Goal: Information Seeking & Learning: Learn about a topic

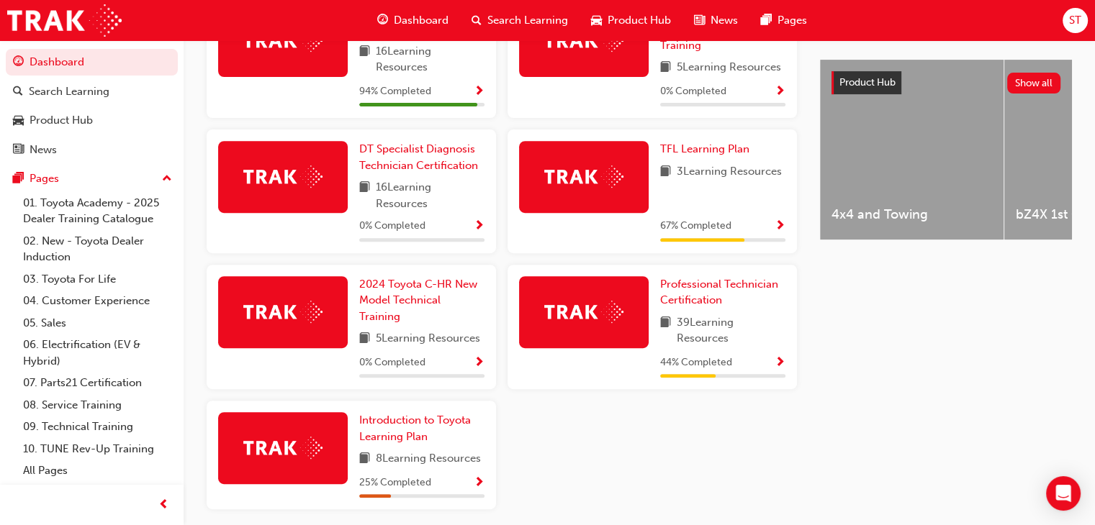
scroll to position [580, 0]
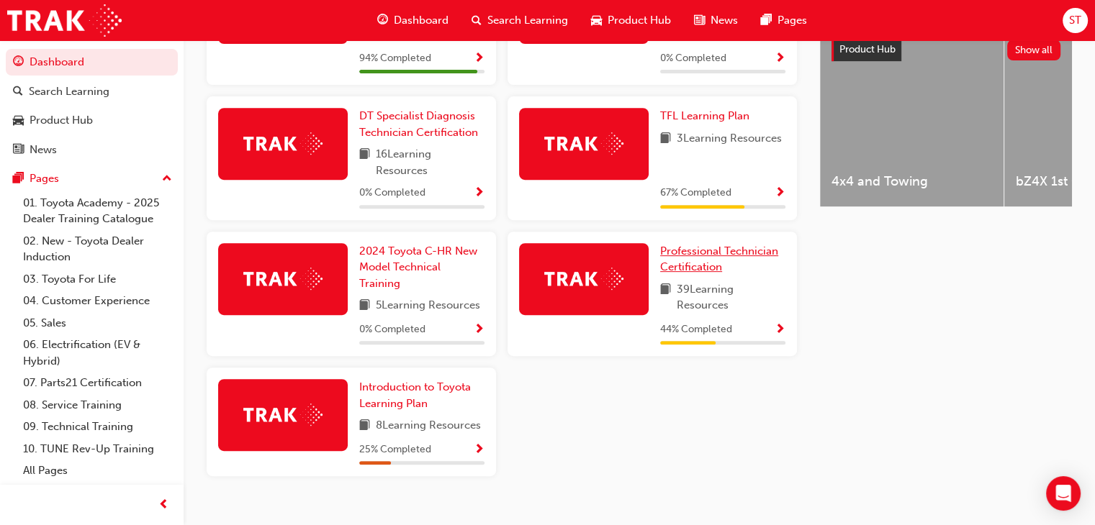
click at [702, 250] on span "Professional Technician Certification" at bounding box center [719, 260] width 118 height 30
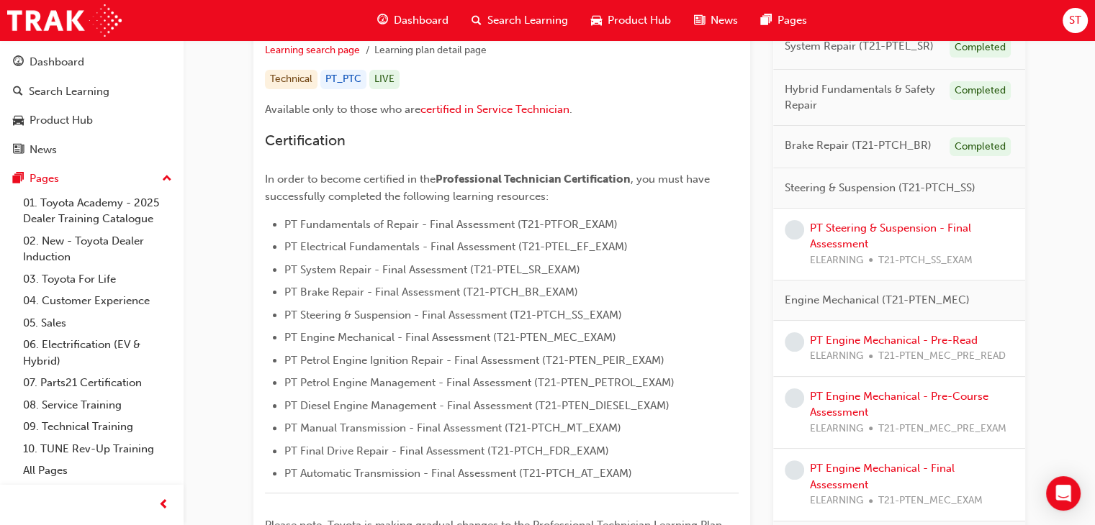
scroll to position [278, 0]
click at [887, 225] on link "PT Steering & Suspension - Final Assessment" at bounding box center [890, 236] width 161 height 30
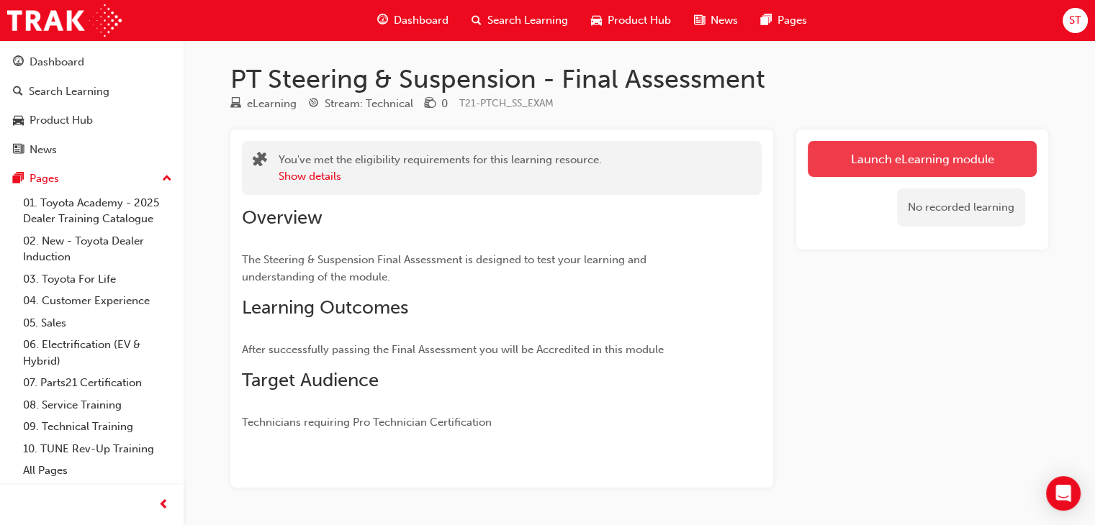
click at [939, 166] on link "Launch eLearning module" at bounding box center [921, 159] width 229 height 36
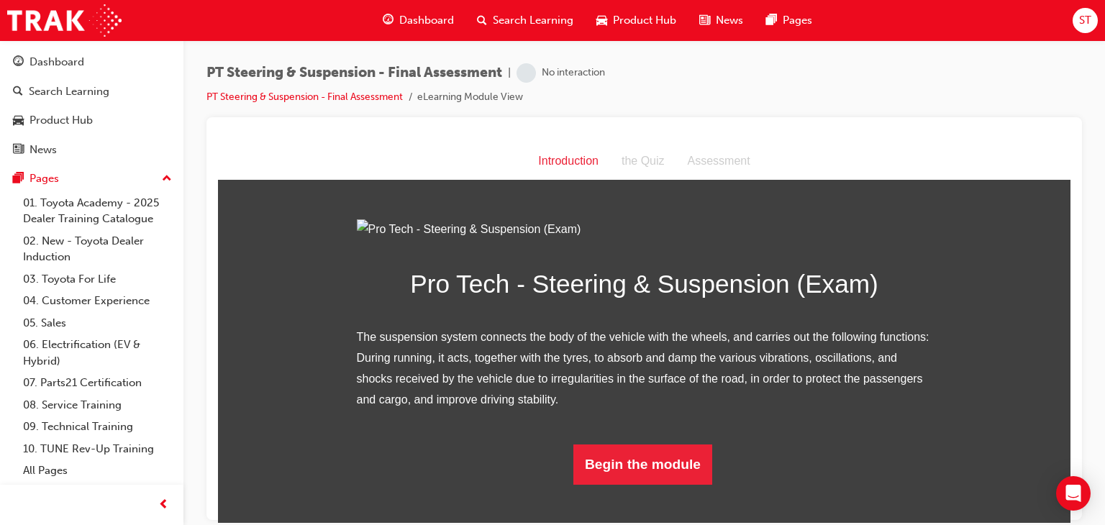
scroll to position [121, 0]
click at [640, 484] on button "Begin the module" at bounding box center [643, 464] width 139 height 40
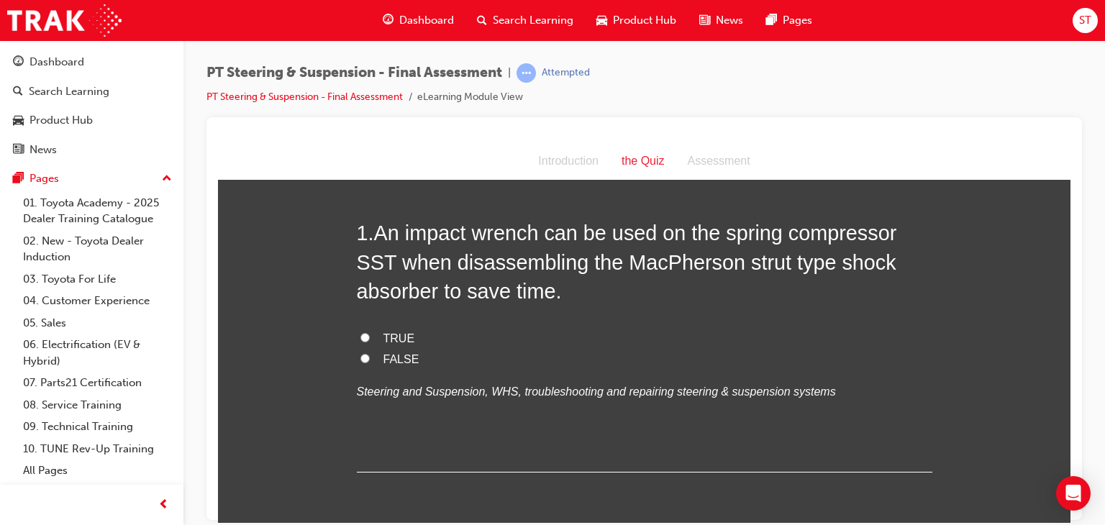
scroll to position [54, 0]
click at [361, 356] on input "FALSE" at bounding box center [365, 357] width 9 height 9
radio input "true"
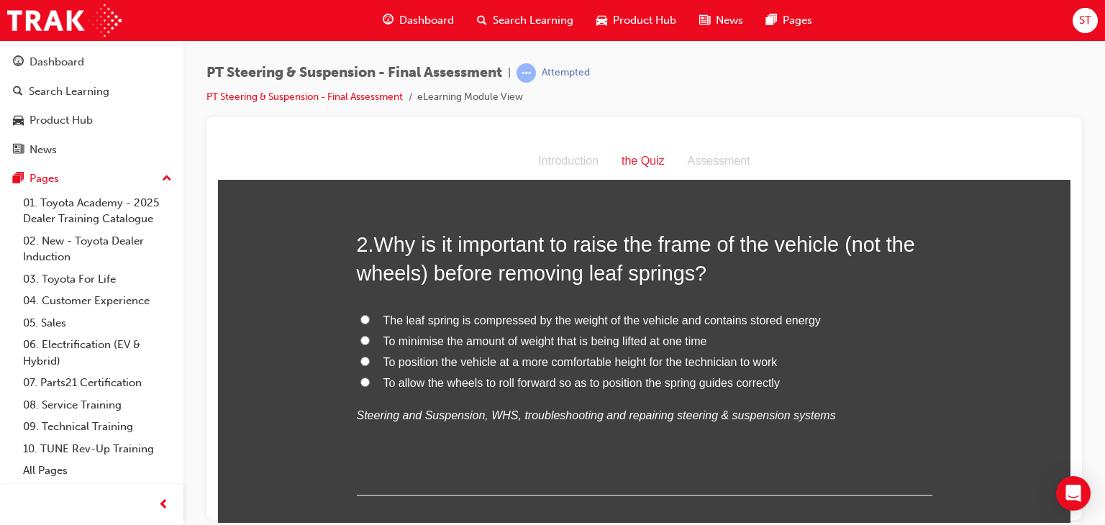
scroll to position [366, 0]
click at [364, 315] on label "The leaf spring is compressed by the weight of the vehicle and contains stored …" at bounding box center [645, 319] width 576 height 21
click at [364, 315] on input "The leaf spring is compressed by the weight of the vehicle and contains stored …" at bounding box center [365, 318] width 9 height 9
radio input "true"
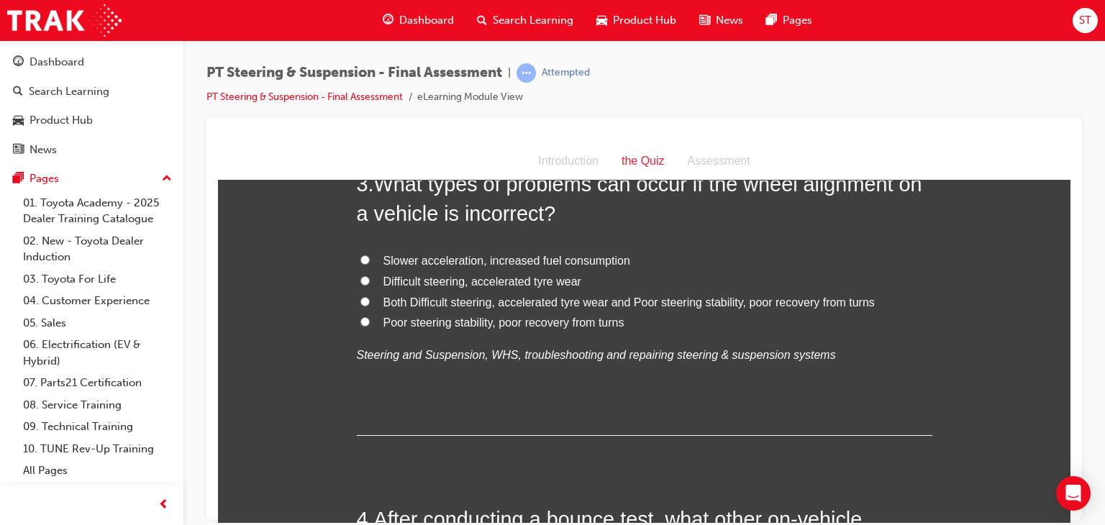
scroll to position [758, 0]
click at [366, 302] on label "Both Difficult steering, accelerated tyre wear and Poor steering stability, poo…" at bounding box center [645, 304] width 576 height 21
click at [366, 302] on input "Both Difficult steering, accelerated tyre wear and Poor steering stability, poo…" at bounding box center [365, 302] width 9 height 9
radio input "true"
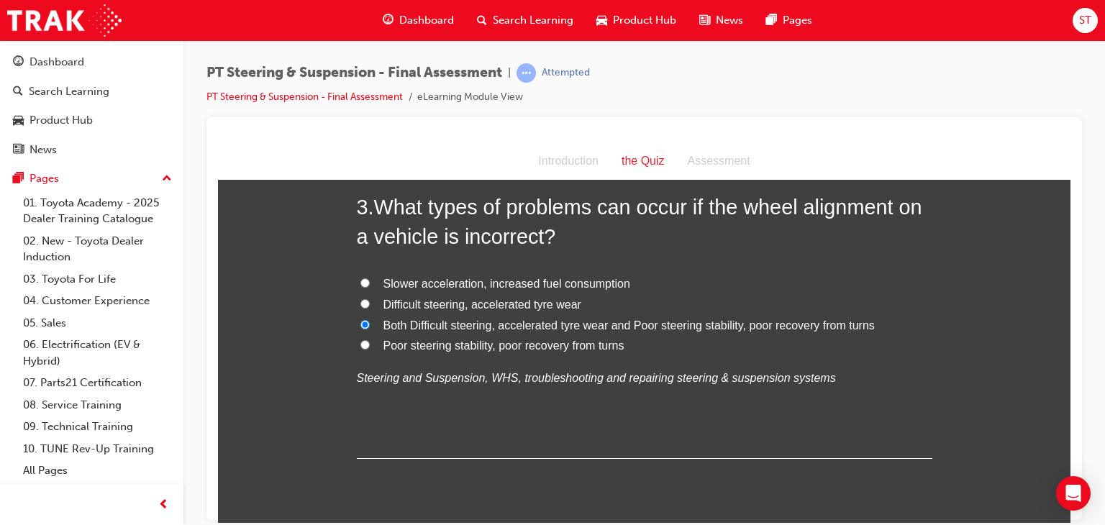
scroll to position [736, 0]
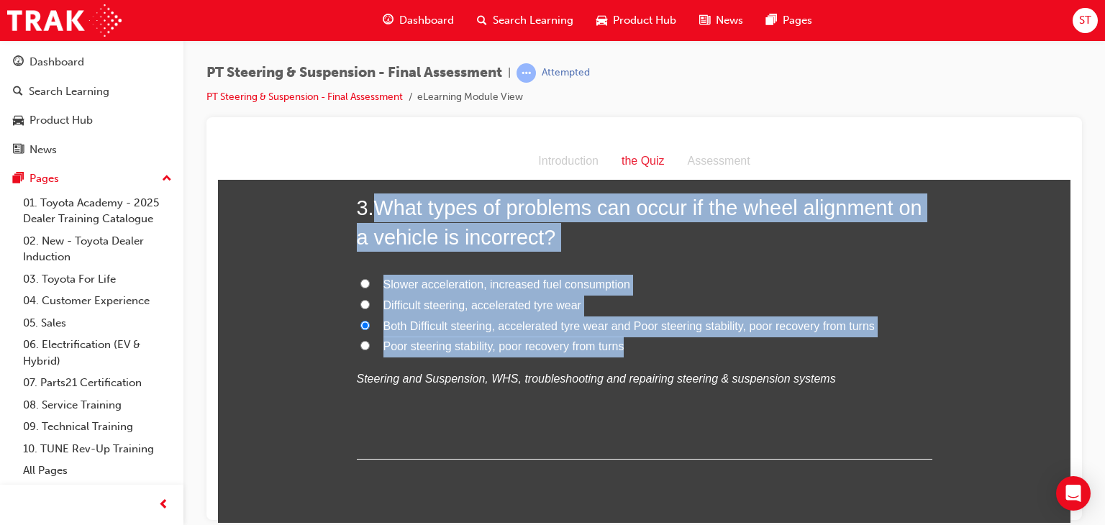
drag, startPoint x: 371, startPoint y: 201, endPoint x: 628, endPoint y: 335, distance: 290.0
click at [628, 335] on div "3 . What types of problems can occur if the wheel alignment on a vehicle is inc…" at bounding box center [645, 326] width 576 height 266
copy div "What types of problems can occur if the wheel alignment on a vehicle is incorre…"
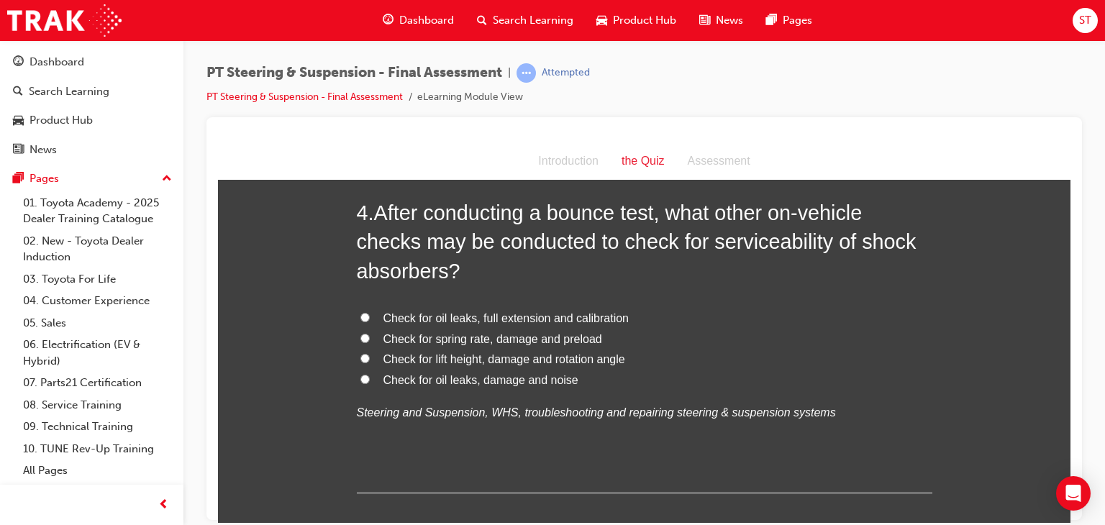
scroll to position [1065, 0]
click at [363, 376] on input "Check for oil leaks, damage and noise" at bounding box center [365, 380] width 9 height 9
radio input "true"
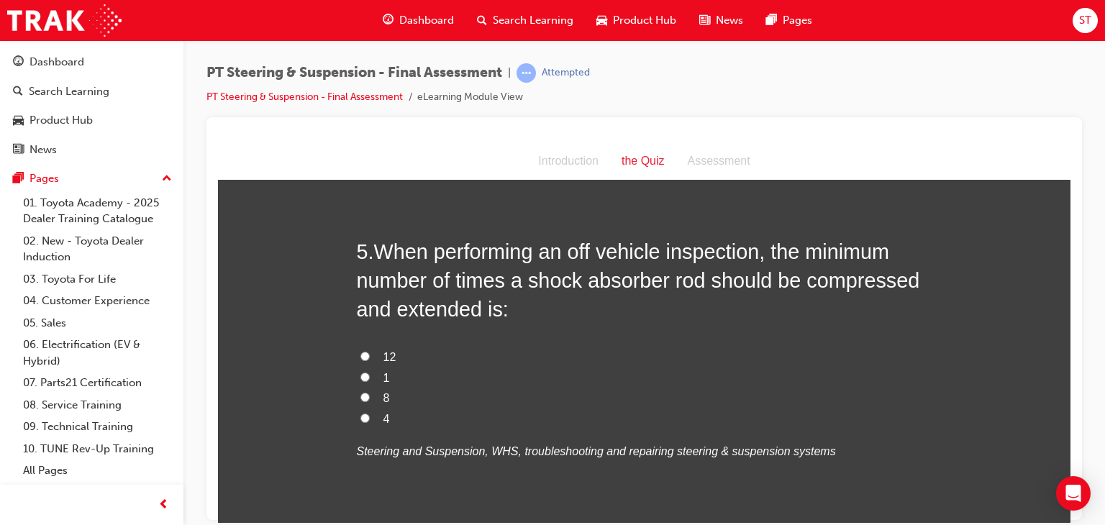
scroll to position [1393, 0]
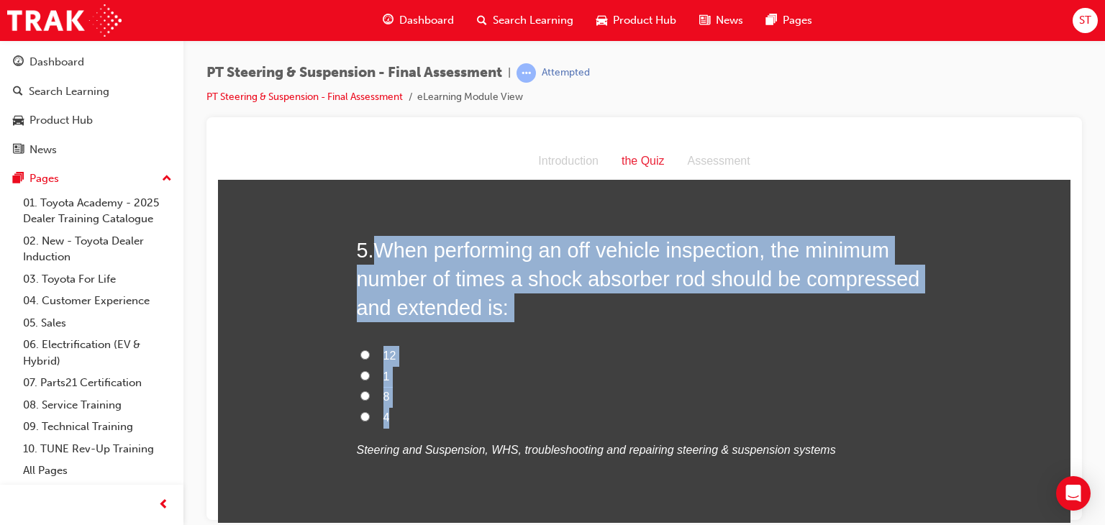
drag, startPoint x: 371, startPoint y: 247, endPoint x: 382, endPoint y: 410, distance: 163.7
click at [382, 410] on div "5 . When performing an off vehicle inspection, the minimum number of times a sh…" at bounding box center [645, 382] width 576 height 295
copy div "When performing an off vehicle inspection, the minimum number of times a shock …"
click at [361, 415] on input "4" at bounding box center [365, 416] width 9 height 9
radio input "true"
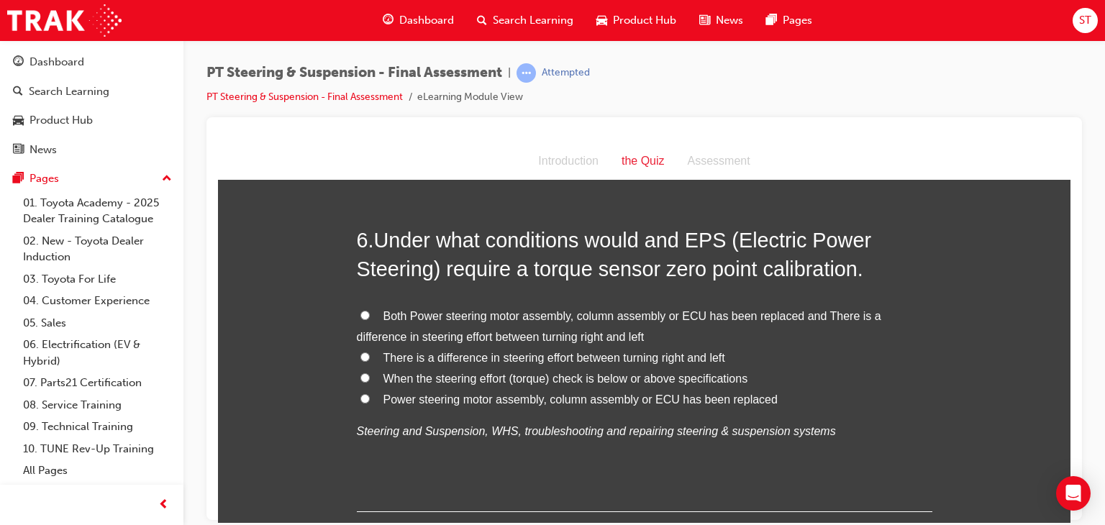
scroll to position [1767, 0]
drag, startPoint x: 371, startPoint y: 235, endPoint x: 802, endPoint y: 342, distance: 443.3
click at [802, 342] on label "Both Power steering motor assembly, column assembly or ECU has been replaced an…" at bounding box center [645, 327] width 576 height 42
click at [370, 320] on input "Both Power steering motor assembly, column assembly or ECU has been replaced an…" at bounding box center [365, 314] width 9 height 9
radio input "true"
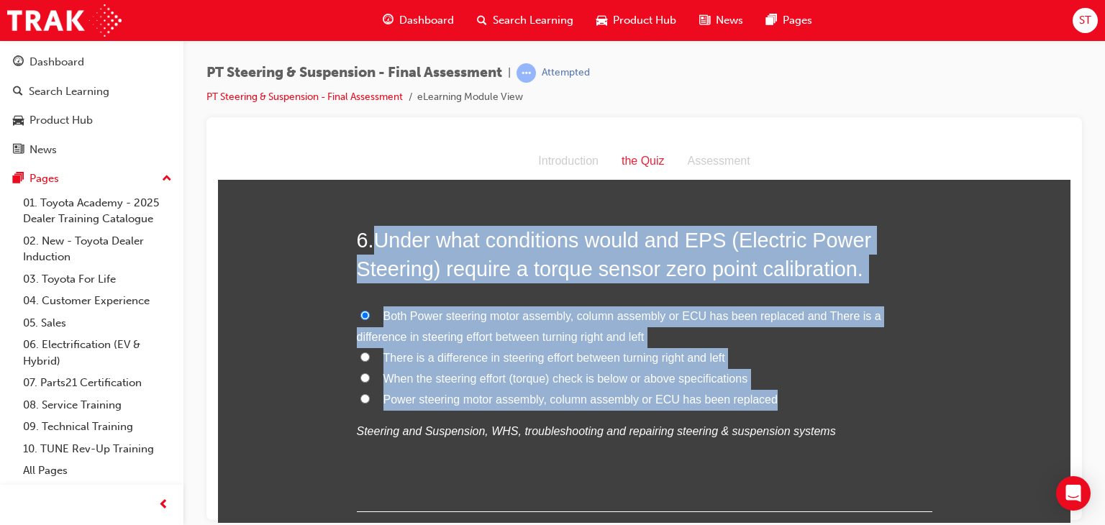
drag, startPoint x: 374, startPoint y: 237, endPoint x: 763, endPoint y: 393, distance: 418.5
click at [763, 393] on div "6 . Under what conditions would and EPS (Electric Power Steering) require a tor…" at bounding box center [645, 368] width 576 height 286
copy div "Under what conditions would and EPS (Electric Power Steering) require a torque …"
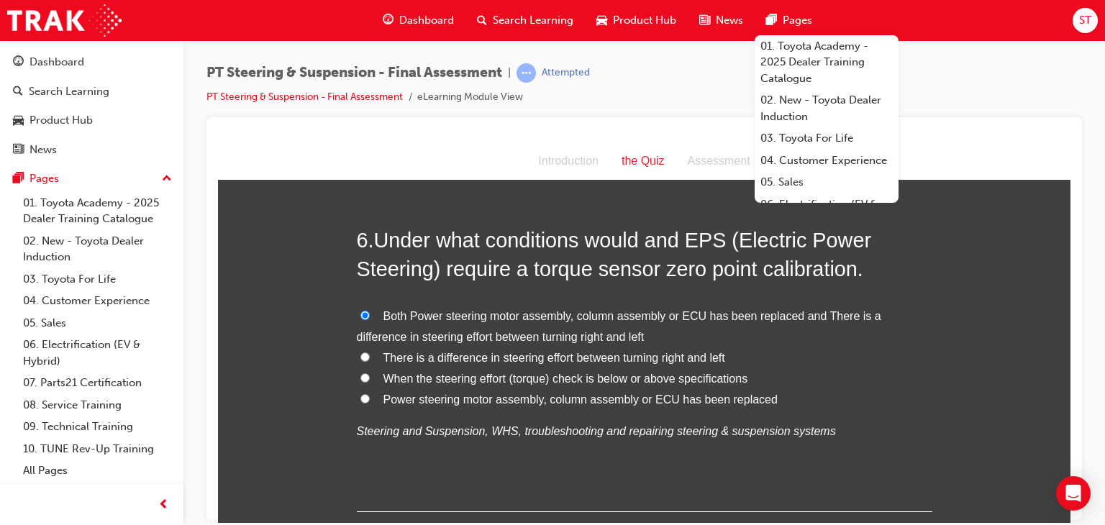
click at [642, 337] on label "Both Power steering motor assembly, column assembly or ECU has been replaced an…" at bounding box center [645, 327] width 576 height 42
click at [370, 320] on input "Both Power steering motor assembly, column assembly or ECU has been replaced an…" at bounding box center [365, 314] width 9 height 9
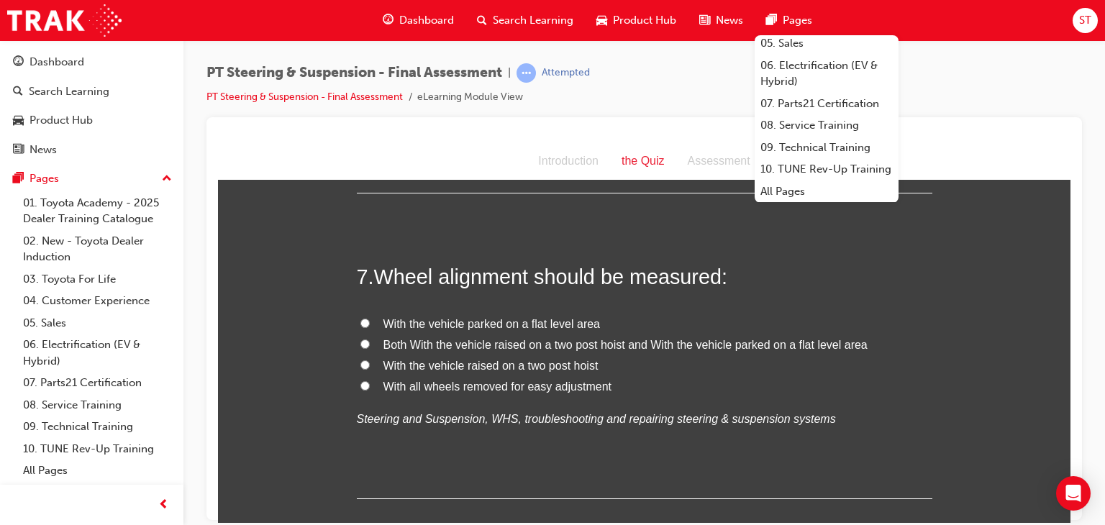
scroll to position [23, 0]
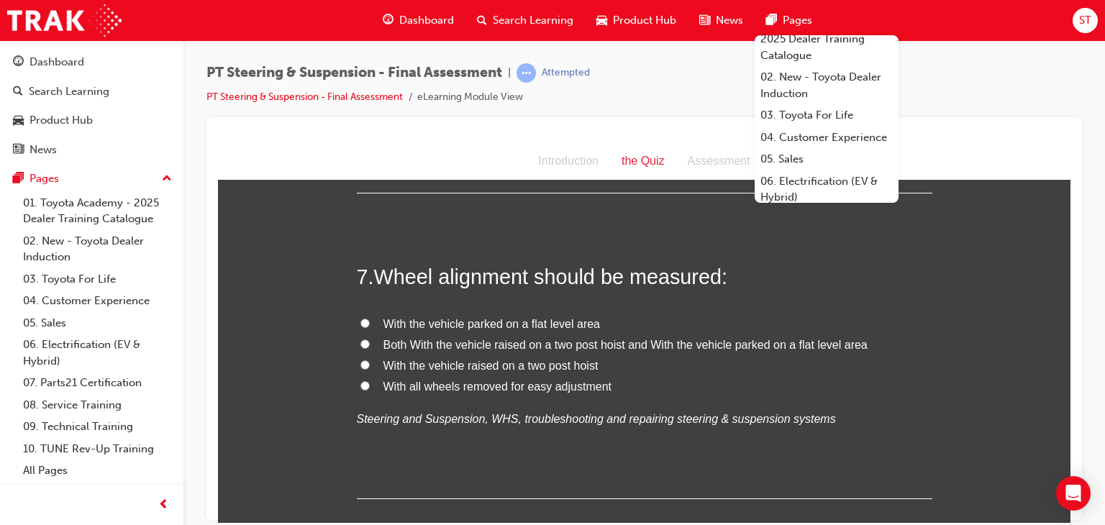
click at [788, 24] on span "Pages" at bounding box center [798, 20] width 30 height 17
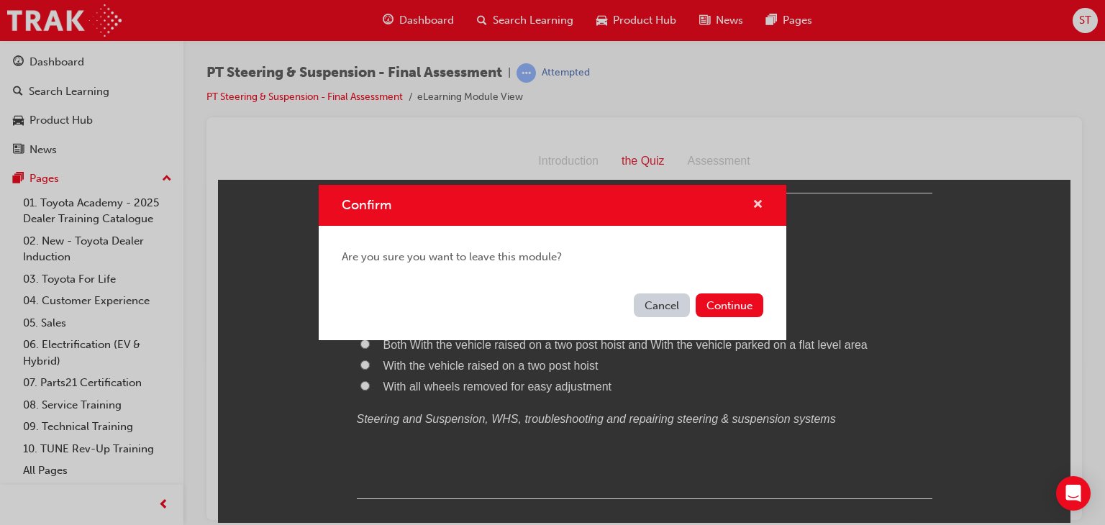
click at [754, 207] on span "cross-icon" at bounding box center [758, 205] width 11 height 13
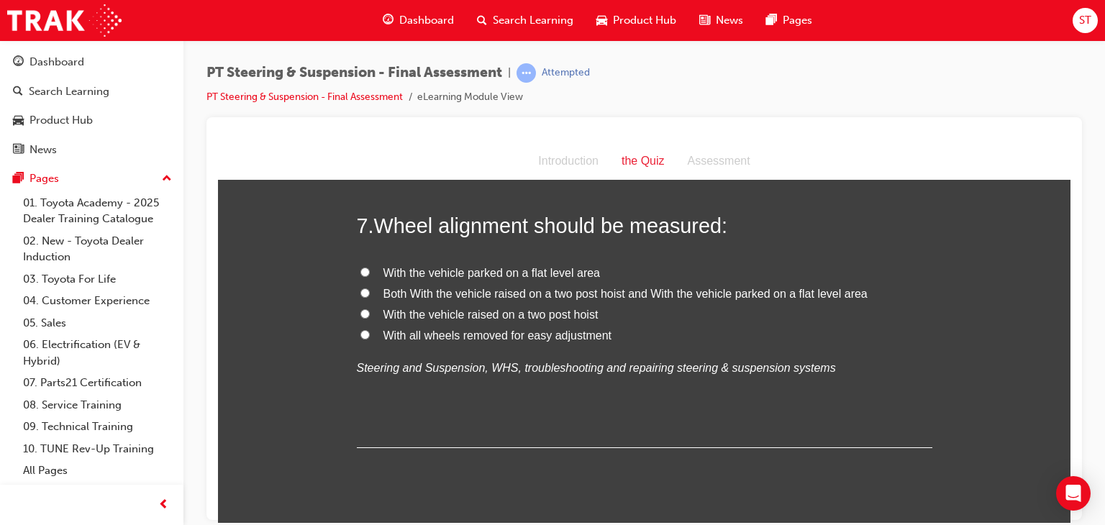
scroll to position [2138, 0]
click at [363, 291] on input "Both With the vehicle raised on a two post hoist and With the vehicle parked on…" at bounding box center [365, 291] width 9 height 9
radio input "true"
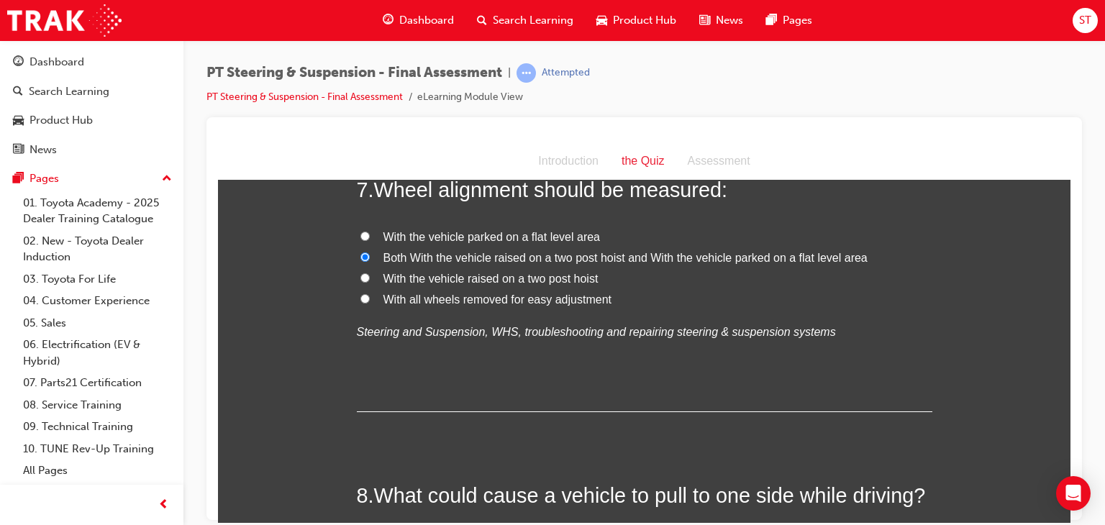
scroll to position [2119, 0]
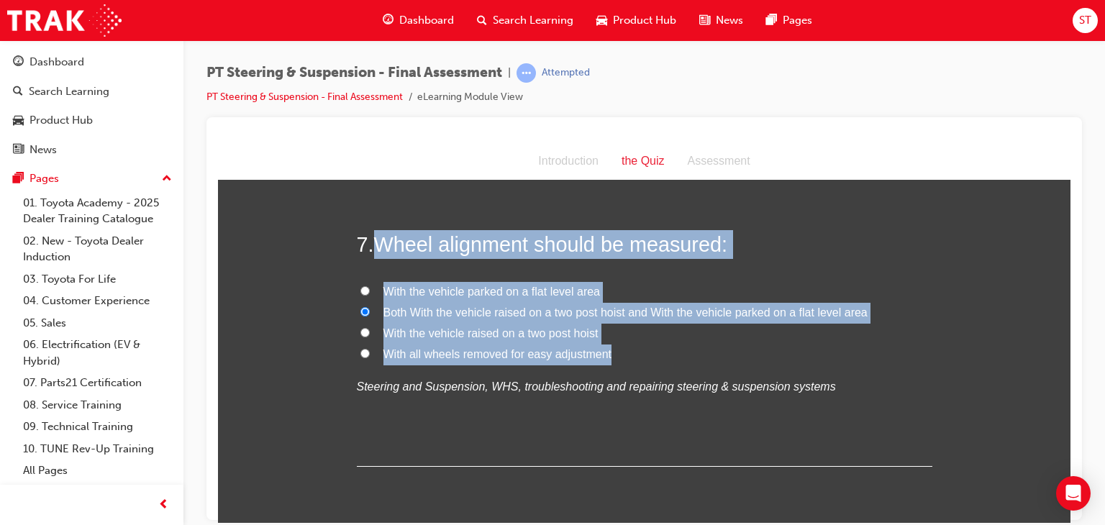
drag, startPoint x: 373, startPoint y: 239, endPoint x: 609, endPoint y: 358, distance: 263.6
click at [609, 358] on div "7 . Wheel alignment should be measured: With the vehicle parked on a flat level…" at bounding box center [645, 348] width 576 height 237
copy div "Wheel alignment should be measured: With the vehicle parked on a flat level are…"
click at [357, 285] on label "With the vehicle parked on a flat level area" at bounding box center [645, 291] width 576 height 21
click at [361, 286] on input "With the vehicle parked on a flat level area" at bounding box center [365, 290] width 9 height 9
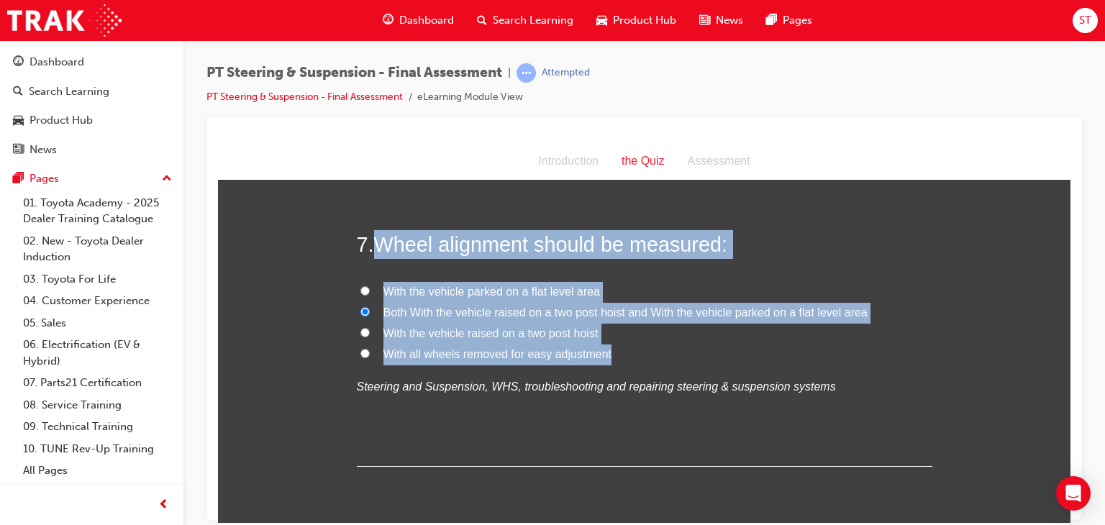
radio input "true"
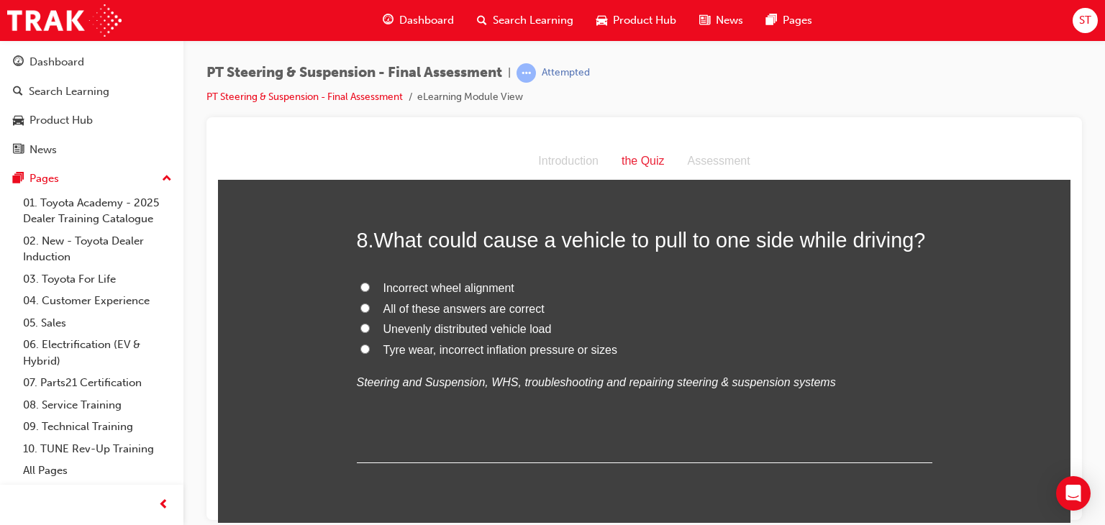
scroll to position [2432, 0]
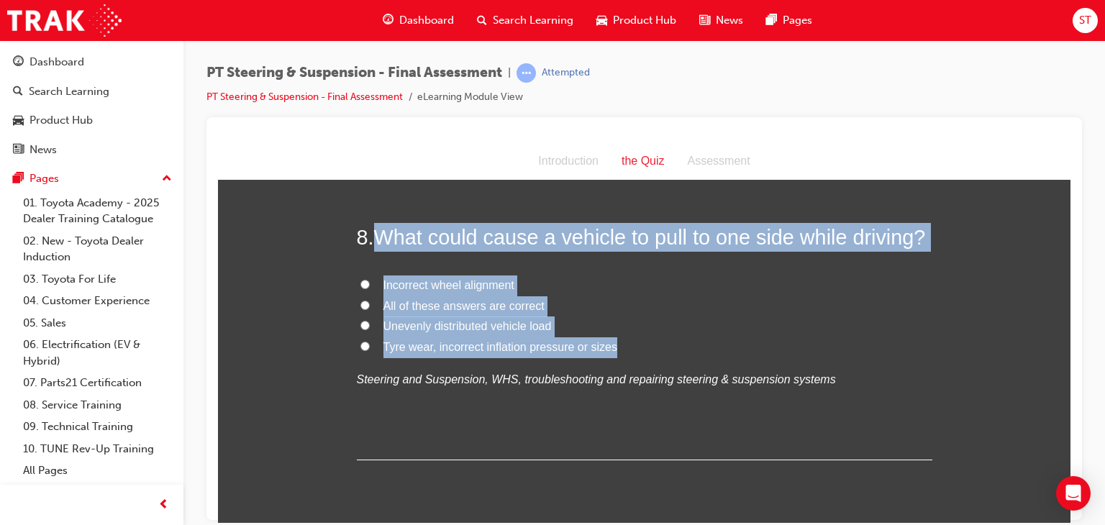
drag, startPoint x: 375, startPoint y: 232, endPoint x: 612, endPoint y: 348, distance: 264.2
click at [612, 348] on div "8 . What could cause a vehicle to pull to one side while driving? Incorrect whe…" at bounding box center [645, 340] width 576 height 237
copy div "What could cause a vehicle to pull to one side while driving? Incorrect wheel a…"
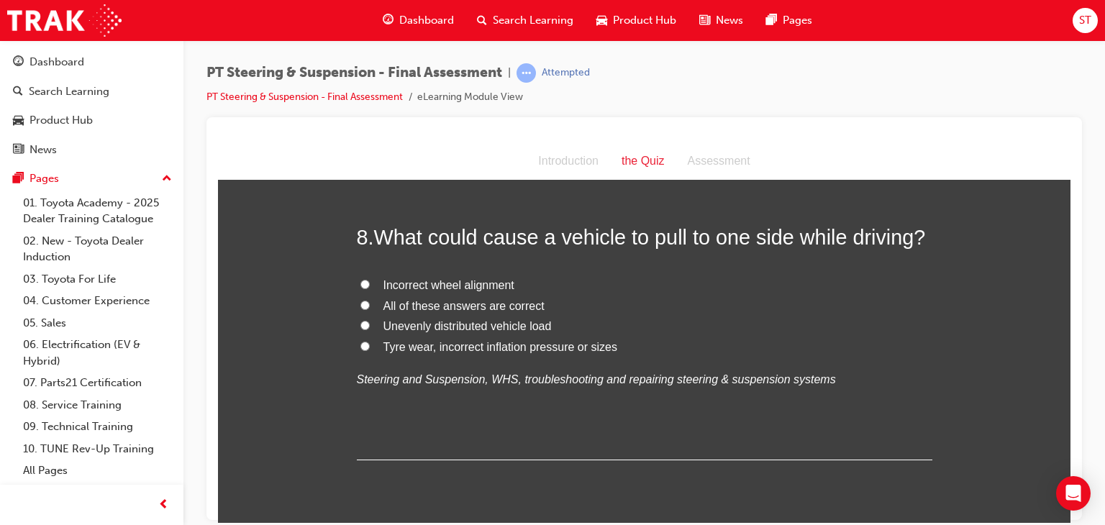
click at [246, 368] on div "You must select an answer for each question before you can submit. Please note,…" at bounding box center [644, 351] width 853 height 5175
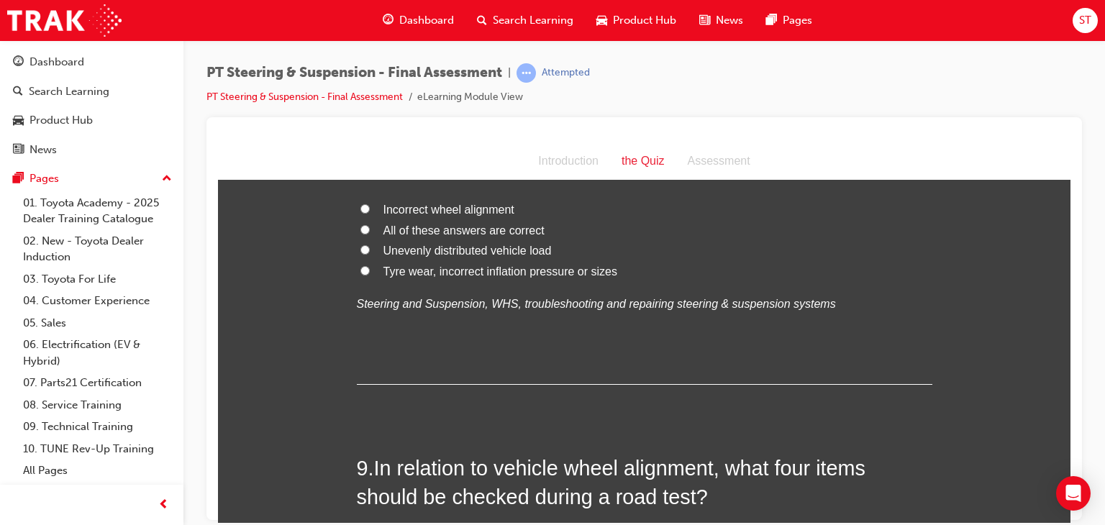
scroll to position [2507, 0]
click at [361, 227] on input "All of these answers are correct" at bounding box center [365, 229] width 9 height 9
radio input "true"
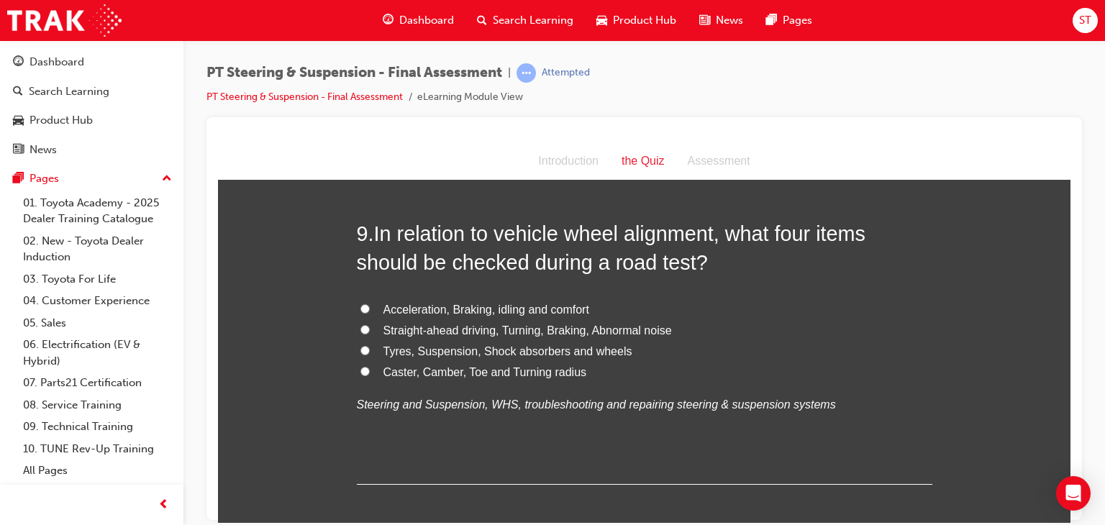
scroll to position [2740, 0]
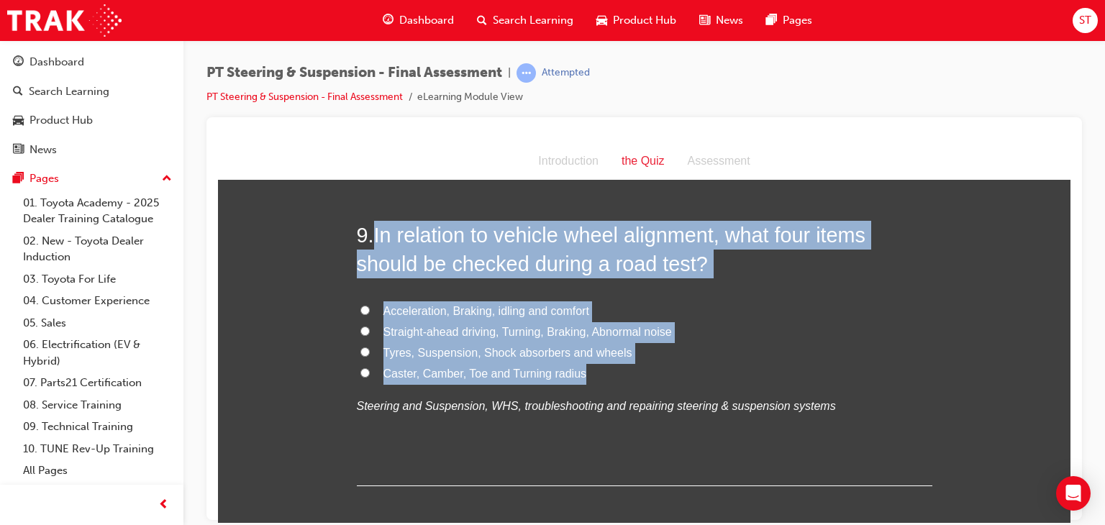
drag, startPoint x: 374, startPoint y: 231, endPoint x: 582, endPoint y: 376, distance: 253.7
click at [582, 376] on div "9 . In relation to vehicle wheel alignment, what four items should be checked d…" at bounding box center [645, 353] width 576 height 266
copy div "In relation to vehicle wheel alignment, what four items should be checked durin…"
click at [299, 288] on div "You must select an answer for each question before you can submit. Please note,…" at bounding box center [644, 42] width 853 height 5175
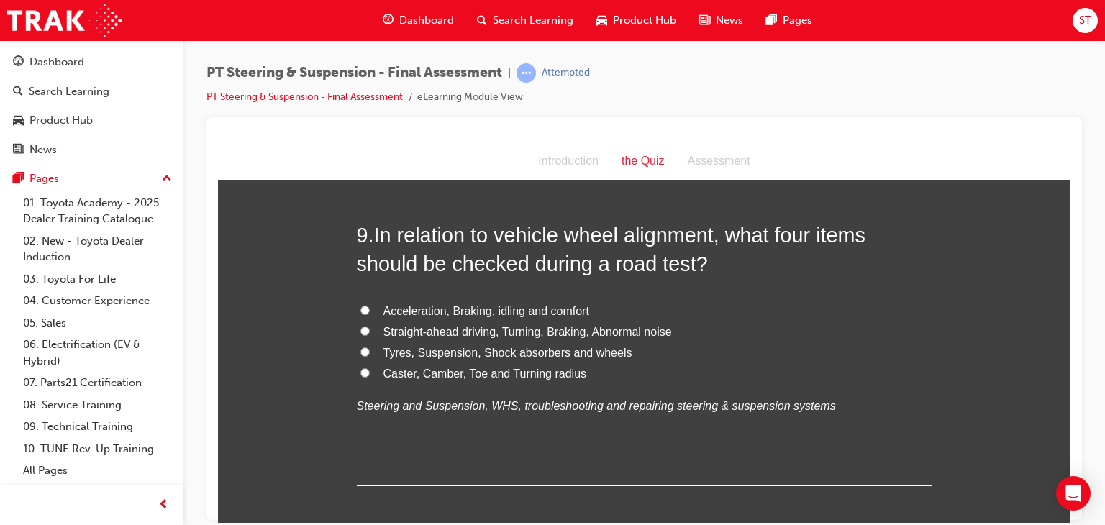
click at [373, 328] on label "Straight-ahead driving, Turning, Braking, Abnormal noise" at bounding box center [645, 332] width 576 height 21
click at [370, 328] on input "Straight-ahead driving, Turning, Braking, Abnormal noise" at bounding box center [365, 330] width 9 height 9
radio input "true"
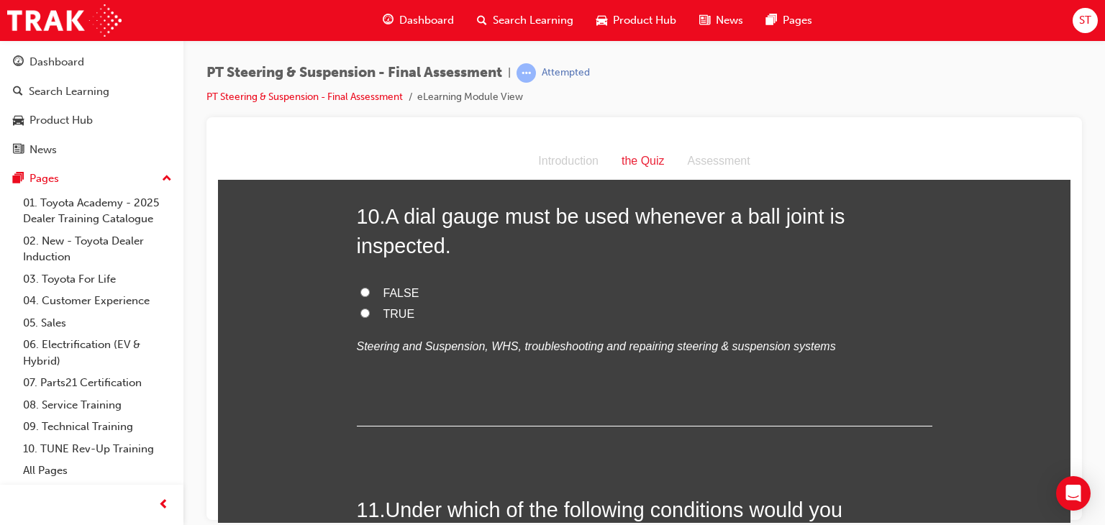
scroll to position [3093, 0]
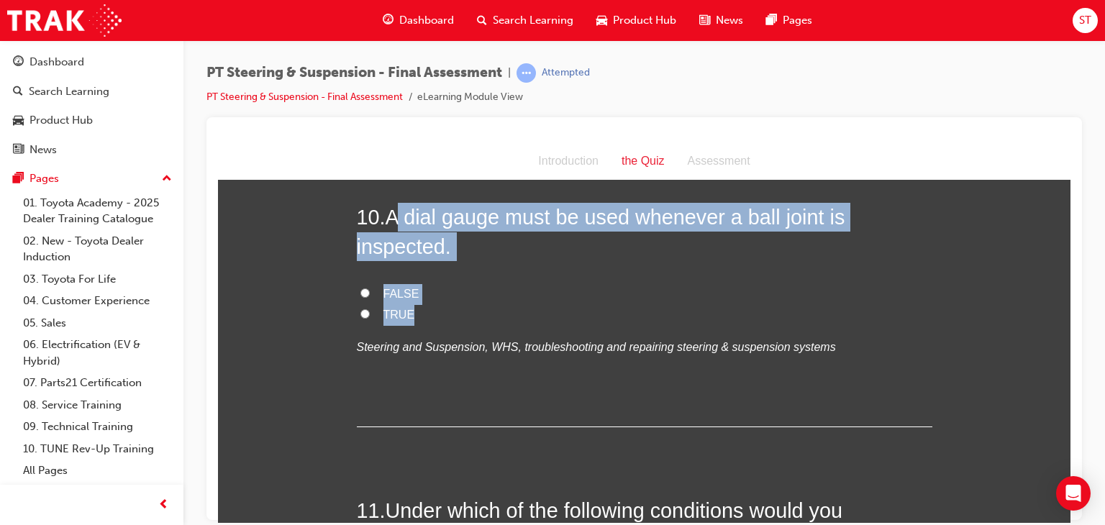
drag, startPoint x: 391, startPoint y: 212, endPoint x: 409, endPoint y: 309, distance: 98.1
click at [409, 309] on div "10 . A dial gauge must be used whenever a ball joint is inspected. FALSE TRUE S…" at bounding box center [645, 314] width 576 height 225
click at [409, 309] on label "TRUE" at bounding box center [645, 314] width 576 height 21
click at [370, 309] on input "TRUE" at bounding box center [365, 313] width 9 height 9
radio input "true"
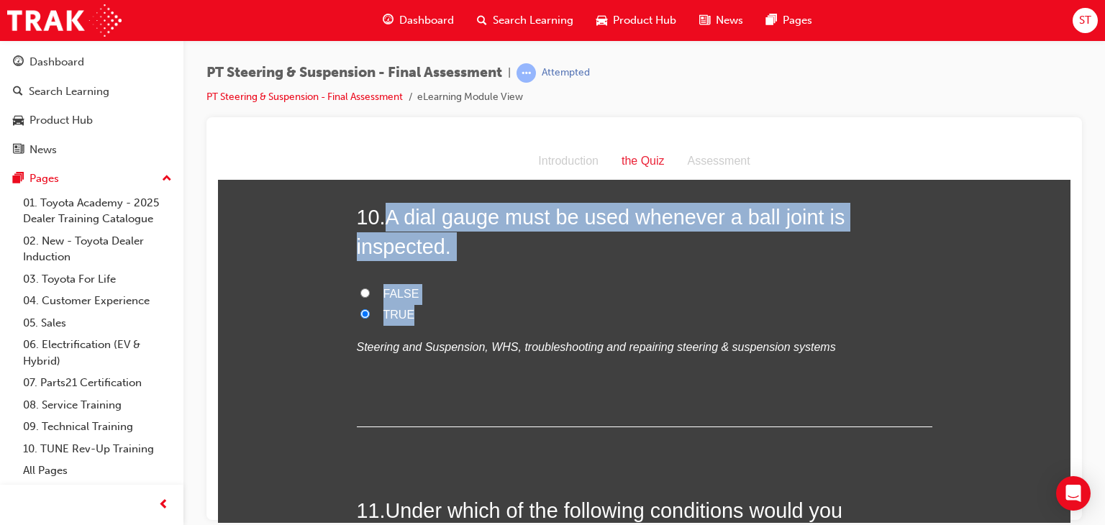
drag, startPoint x: 409, startPoint y: 309, endPoint x: 383, endPoint y: 225, distance: 87.6
click at [383, 225] on div "10 . A dial gauge must be used whenever a ball joint is inspected. FALSE TRUE S…" at bounding box center [645, 314] width 576 height 225
copy div "A dial gauge must be used whenever a ball joint is inspected. FALSE TRUE"
click at [361, 292] on input "FALSE" at bounding box center [365, 292] width 9 height 9
radio input "true"
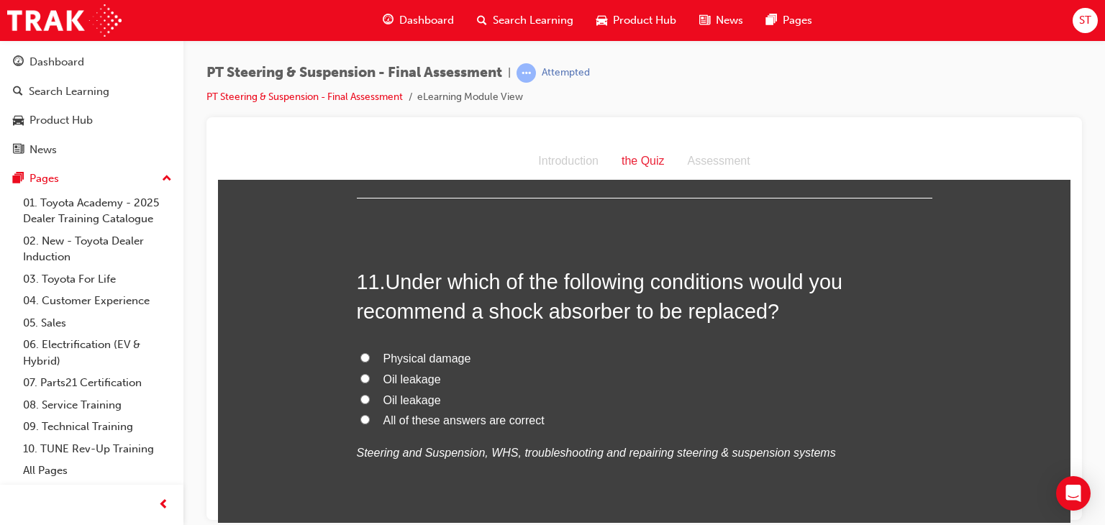
scroll to position [3325, 0]
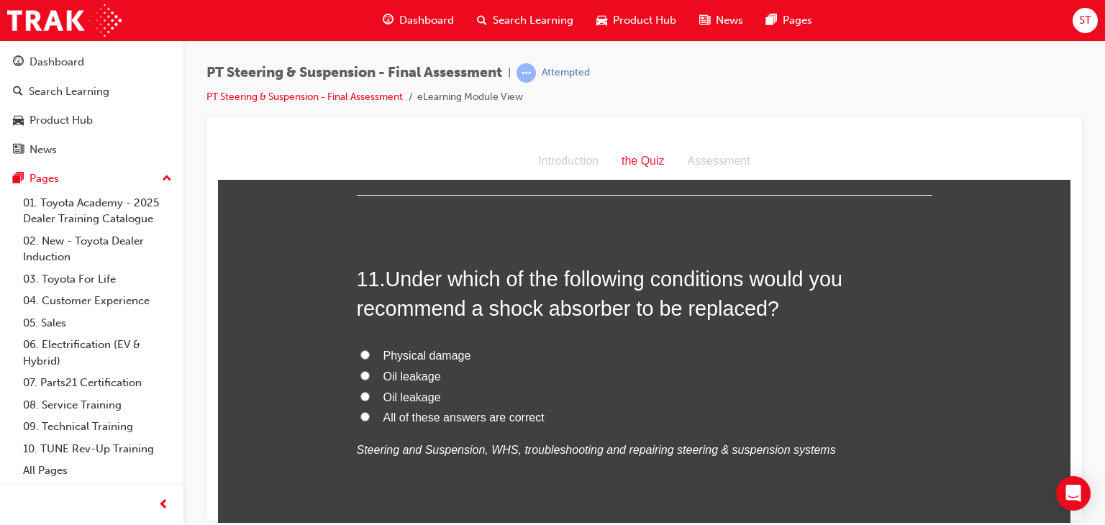
click at [361, 413] on input "All of these answers are correct" at bounding box center [365, 416] width 9 height 9
radio input "true"
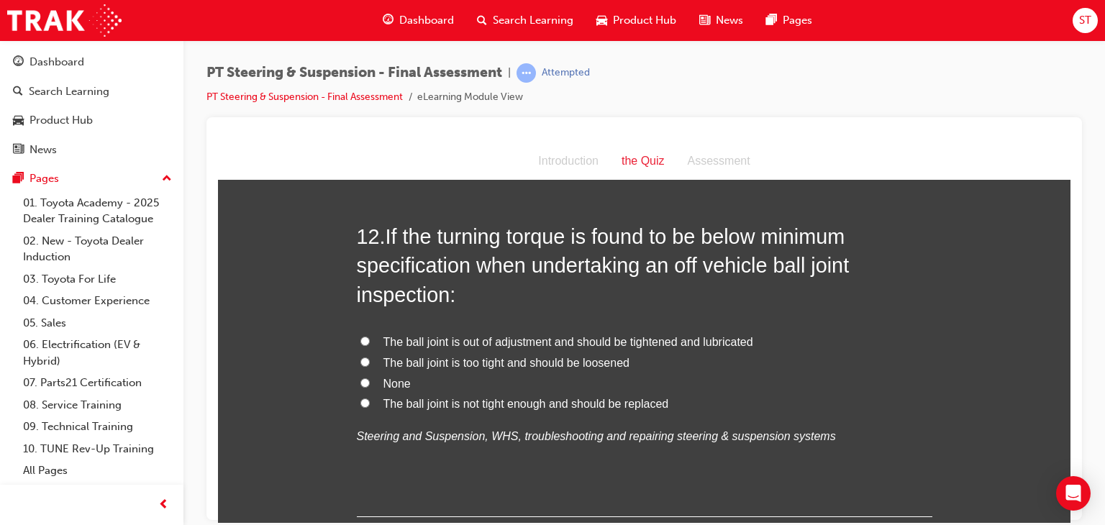
scroll to position [3703, 0]
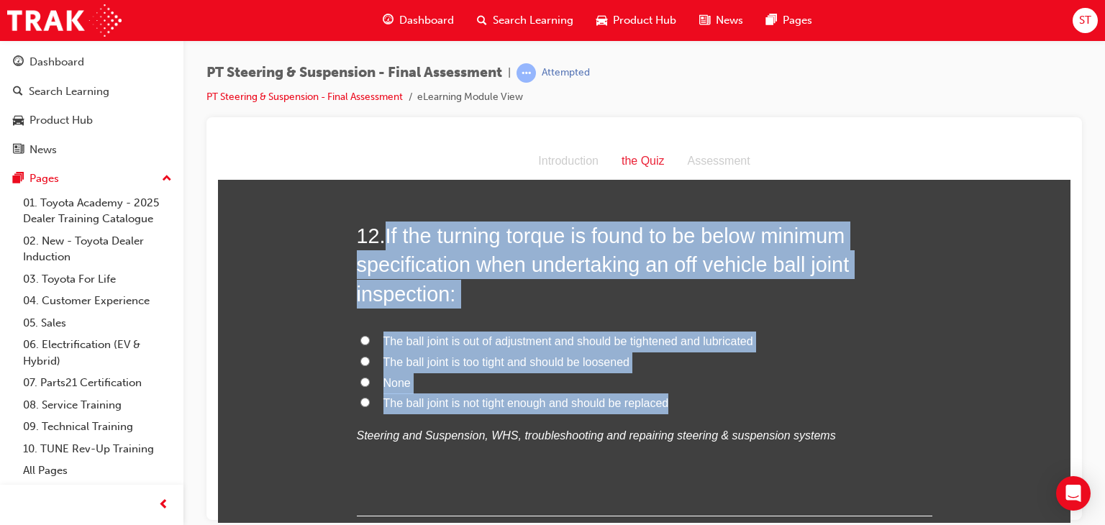
drag, startPoint x: 381, startPoint y: 225, endPoint x: 668, endPoint y: 397, distance: 334.1
click at [668, 397] on div "12 . If the turning torque is found to be below minimum specification when unde…" at bounding box center [645, 368] width 576 height 295
copy div "If the turning torque is found to be below minimum specification when undertaki…"
click at [811, 291] on h2 "12 . If the turning torque is found to be below minimum specification when unde…" at bounding box center [645, 264] width 576 height 87
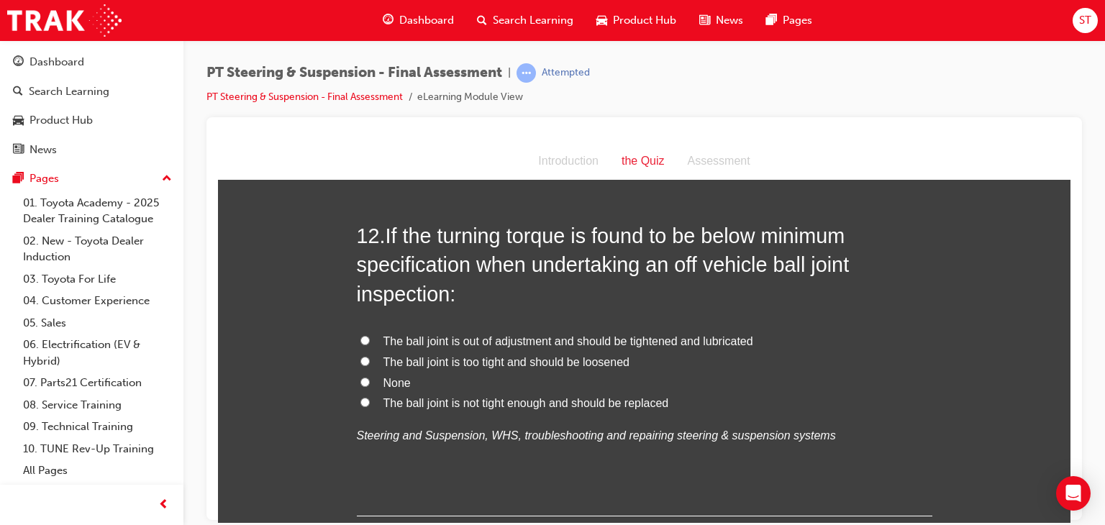
click at [361, 399] on input "The ball joint is not tight enough and should be replaced" at bounding box center [365, 401] width 9 height 9
radio input "true"
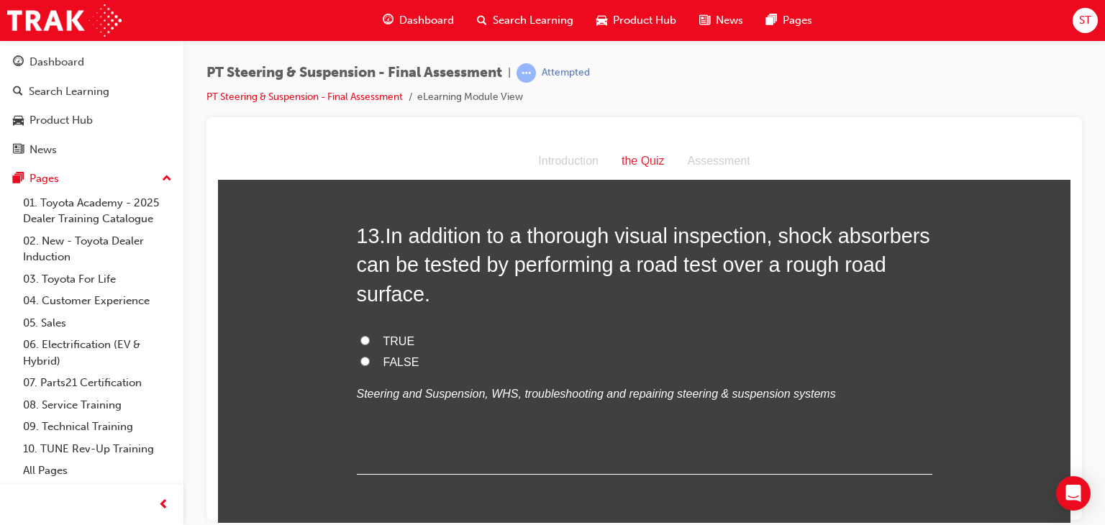
scroll to position [4069, 0]
click at [362, 334] on input "TRUE" at bounding box center [365, 338] width 9 height 9
radio input "true"
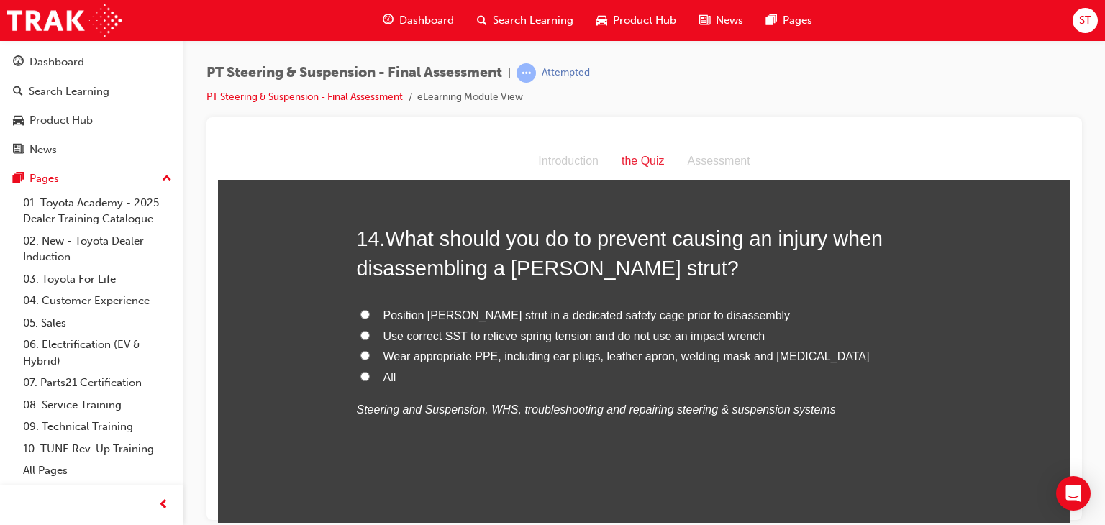
scroll to position [4387, 0]
drag, startPoint x: 383, startPoint y: 235, endPoint x: 504, endPoint y: 359, distance: 173.5
click at [504, 359] on div "14 . What should you do to prevent causing an injury when disassembling a [PERS…" at bounding box center [645, 357] width 576 height 266
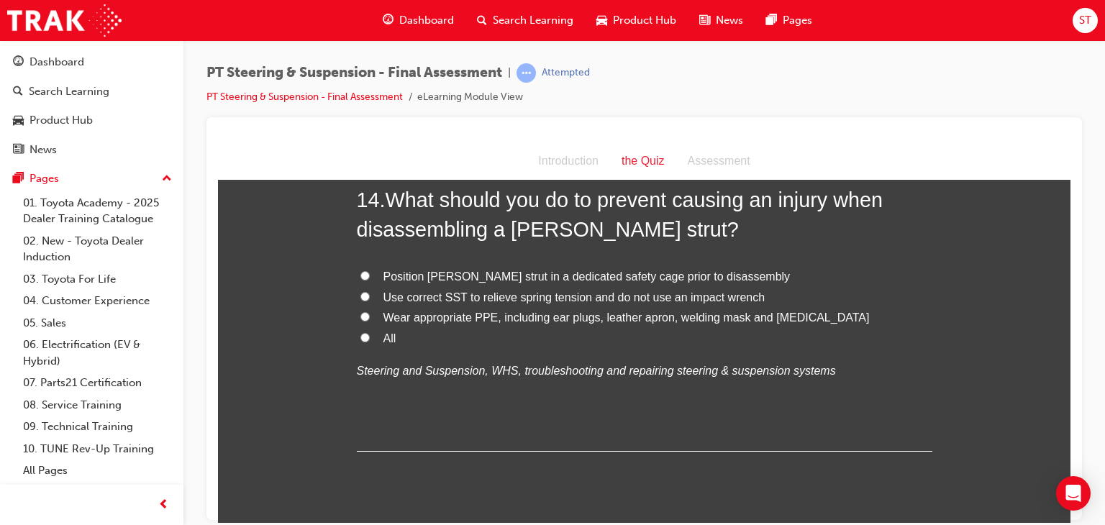
scroll to position [4427, 0]
click at [366, 330] on label "All" at bounding box center [645, 337] width 576 height 21
click at [366, 331] on input "All" at bounding box center [365, 335] width 9 height 9
radio input "true"
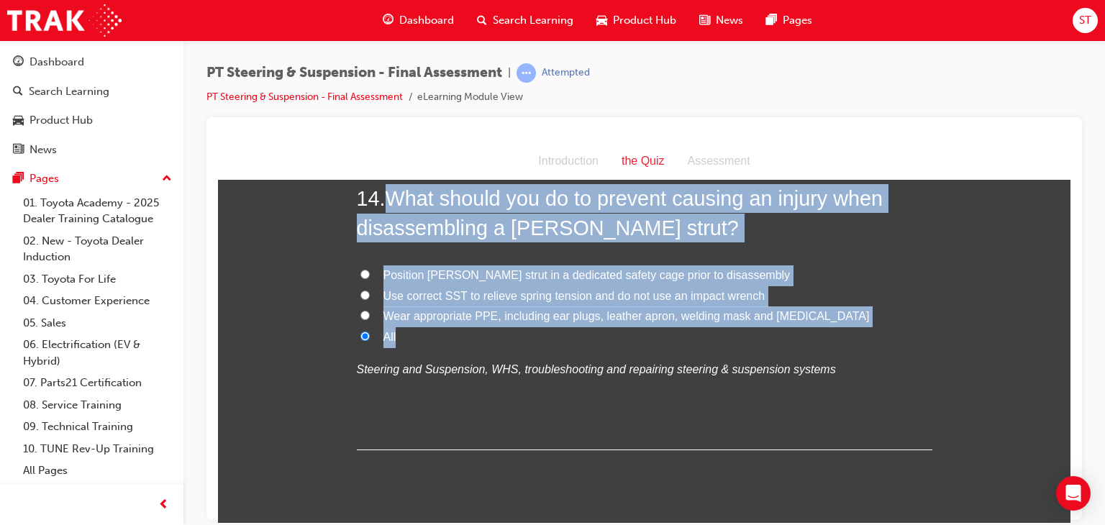
drag, startPoint x: 381, startPoint y: 199, endPoint x: 445, endPoint y: 327, distance: 143.2
click at [445, 327] on div "14 . What should you do to prevent causing an injury when disassembling a [PERS…" at bounding box center [645, 317] width 576 height 266
copy div "What should you do to prevent causing an injury when disassembling a [PERSON_NA…"
click at [363, 312] on input "Wear appropriate PPE, including ear plugs, leather apron, welding mask and [MED…" at bounding box center [365, 314] width 9 height 9
radio input "true"
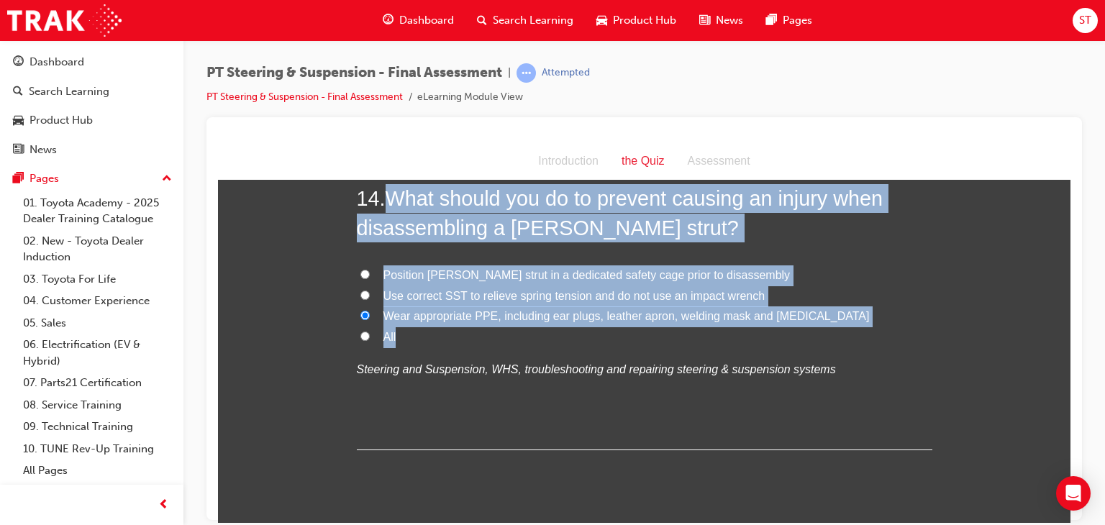
click at [361, 291] on input "Use correct SST to relieve spring tension and do not use an impact wrench" at bounding box center [365, 294] width 9 height 9
radio input "true"
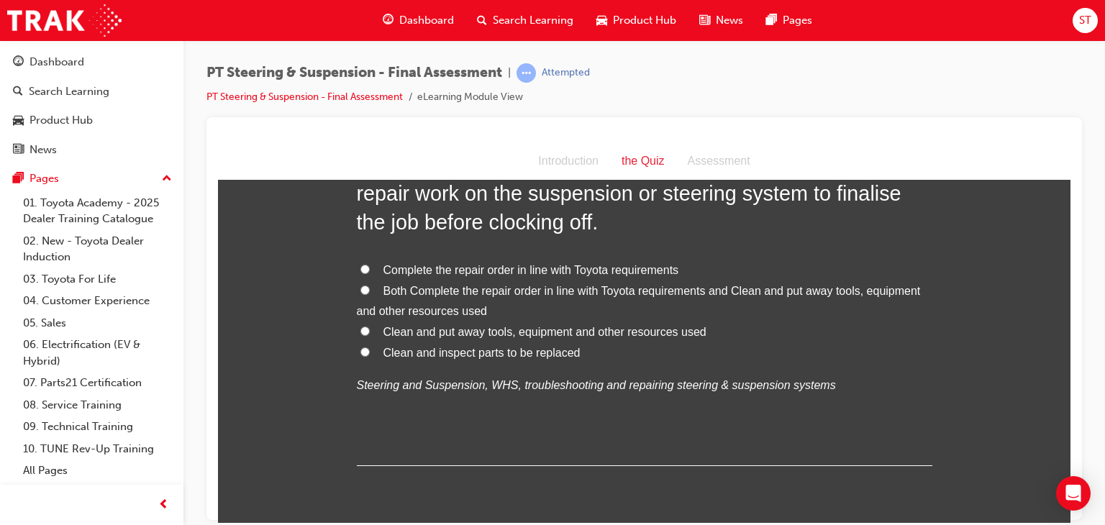
scroll to position [4793, 0]
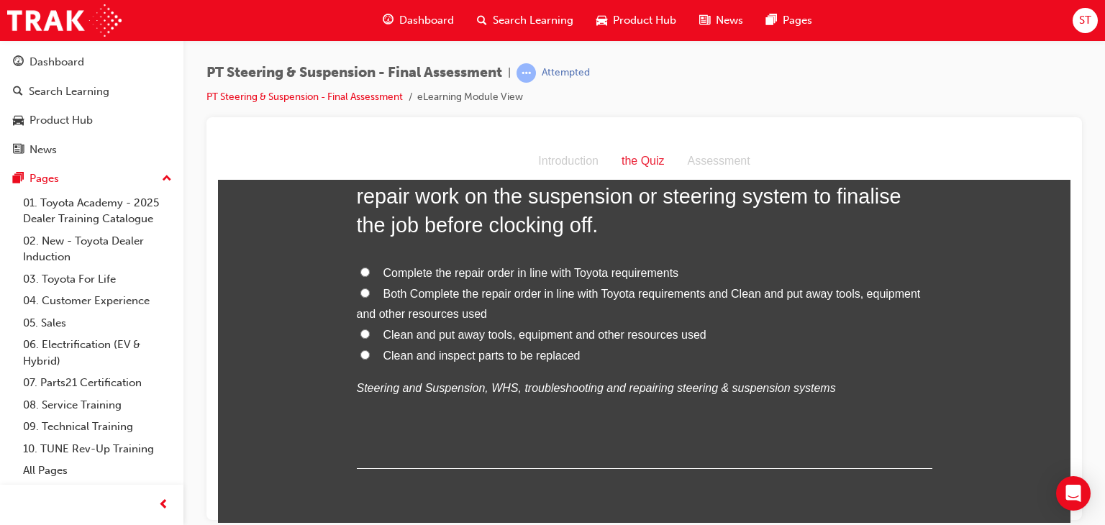
click at [361, 284] on label "Both Complete the repair order in line with Toyota requirements and Clean and p…" at bounding box center [645, 305] width 576 height 42
click at [361, 288] on input "Both Complete the repair order in line with Toyota requirements and Clean and p…" at bounding box center [365, 292] width 9 height 9
radio input "true"
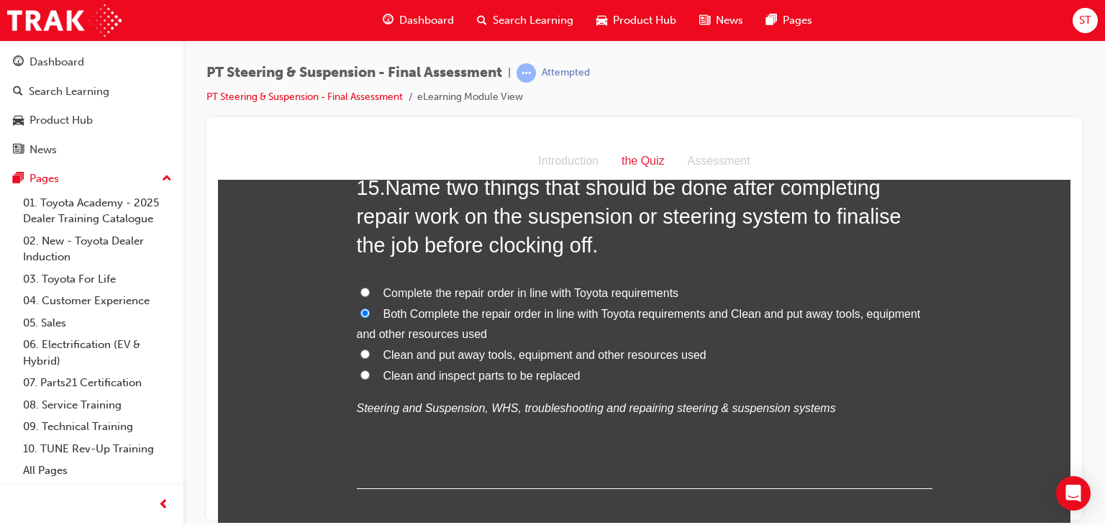
scroll to position [4845, 0]
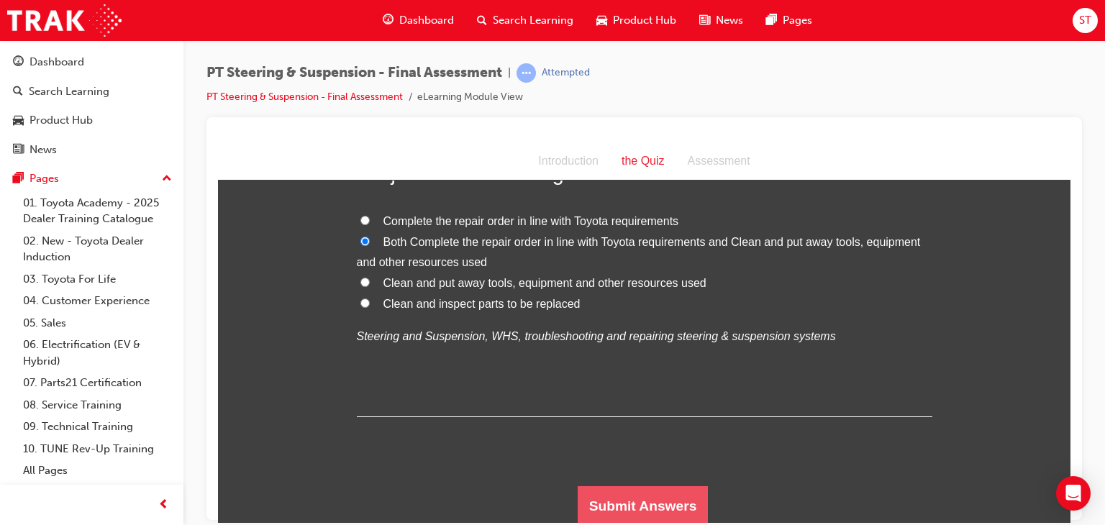
click at [625, 504] on button "Submit Answers" at bounding box center [643, 506] width 131 height 40
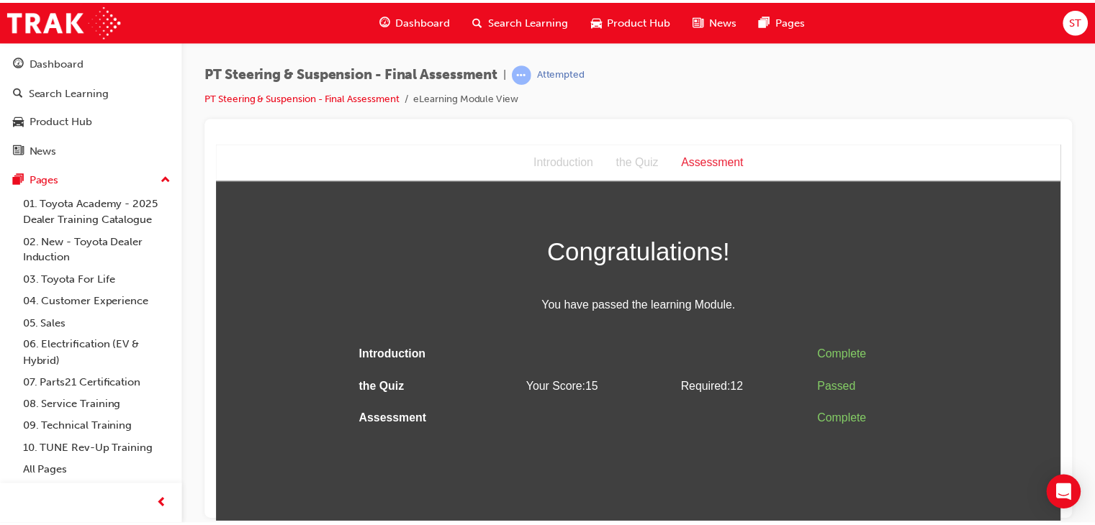
scroll to position [0, 0]
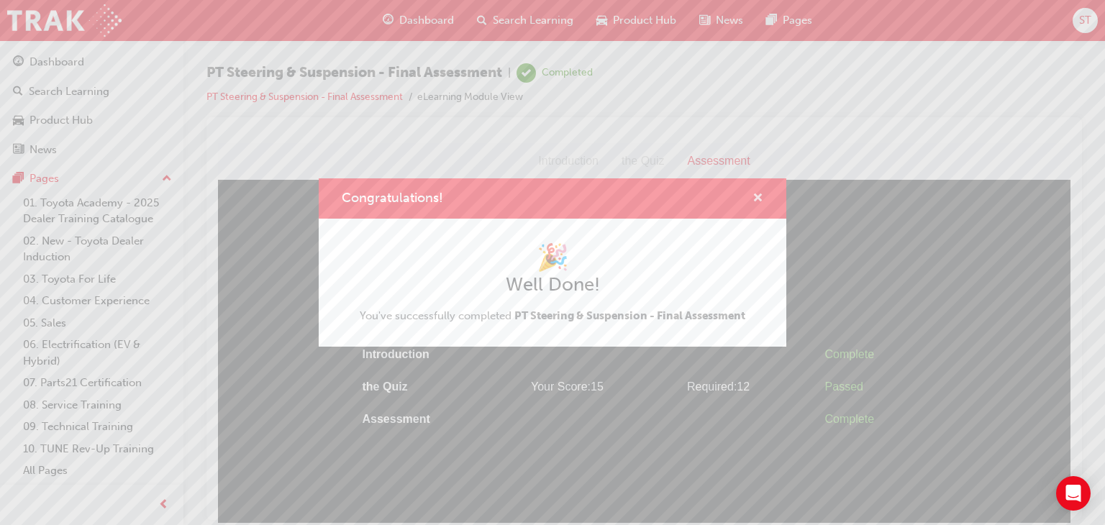
click at [753, 200] on span "cross-icon" at bounding box center [758, 199] width 11 height 13
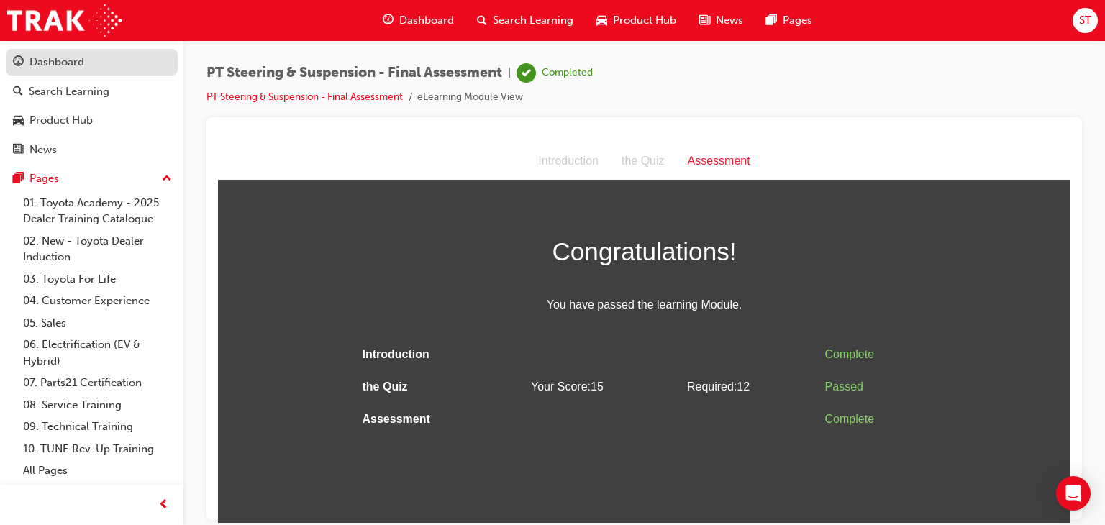
click at [98, 55] on div "Dashboard" at bounding box center [92, 62] width 158 height 18
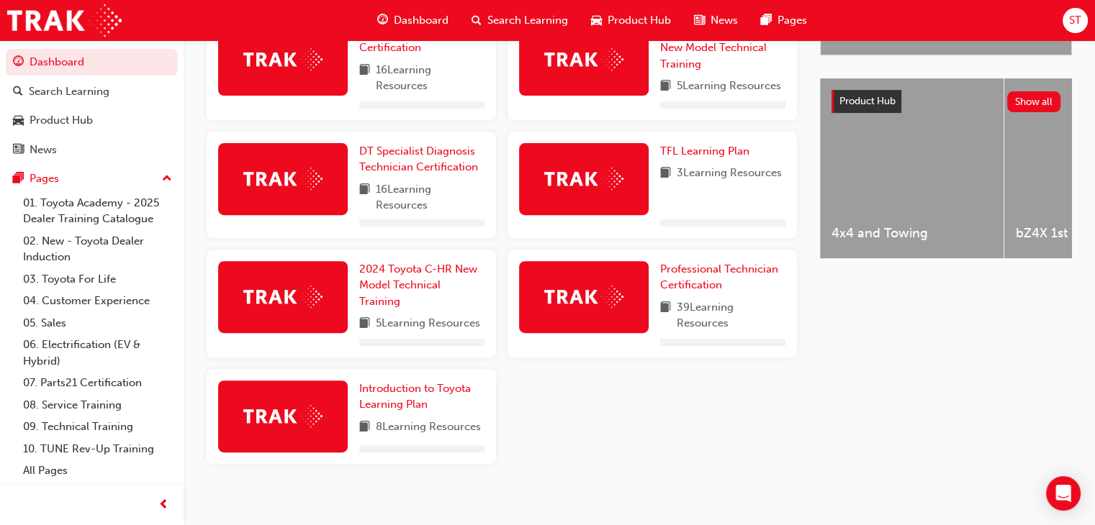
scroll to position [541, 0]
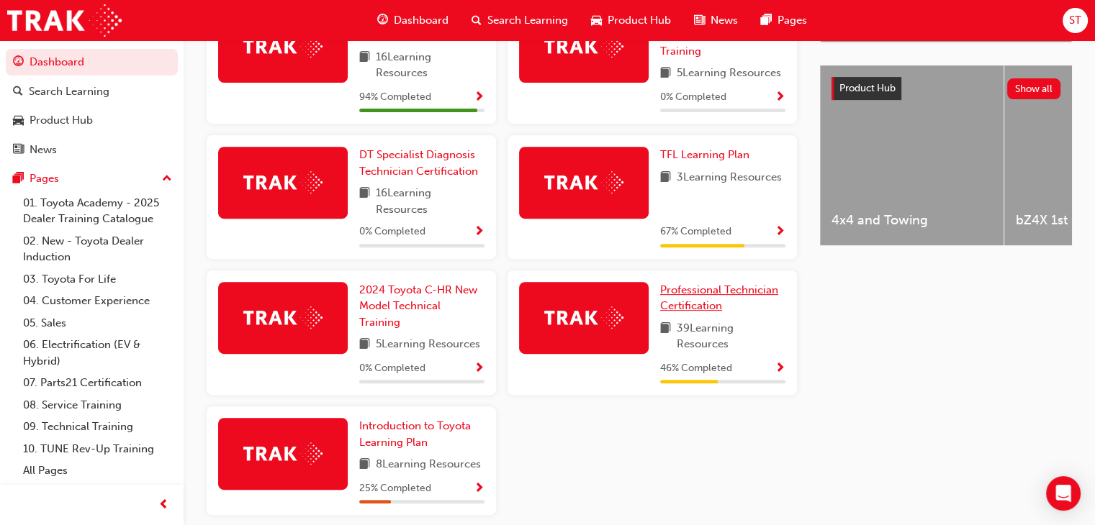
click at [698, 291] on span "Professional Technician Certification" at bounding box center [719, 299] width 118 height 30
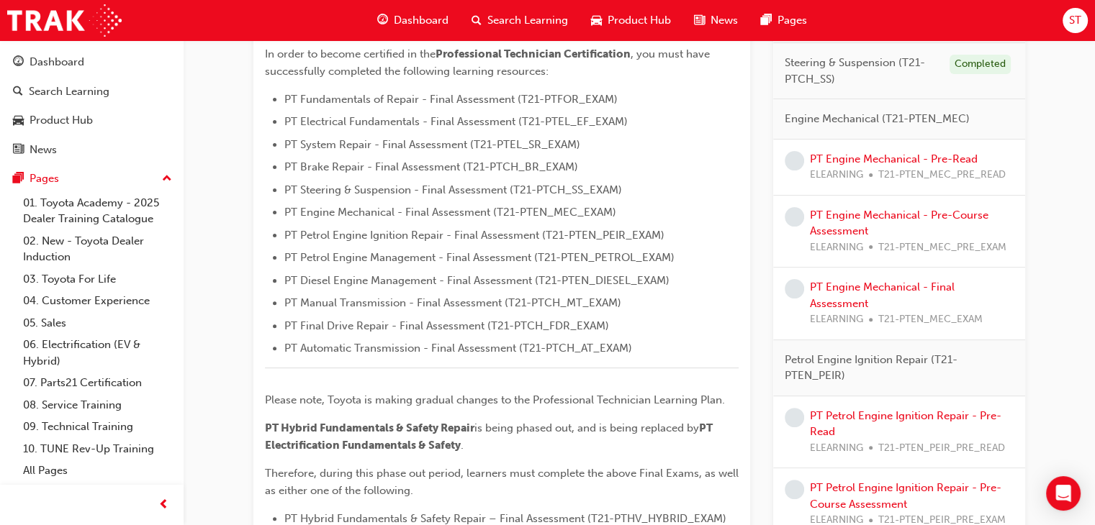
scroll to position [409, 0]
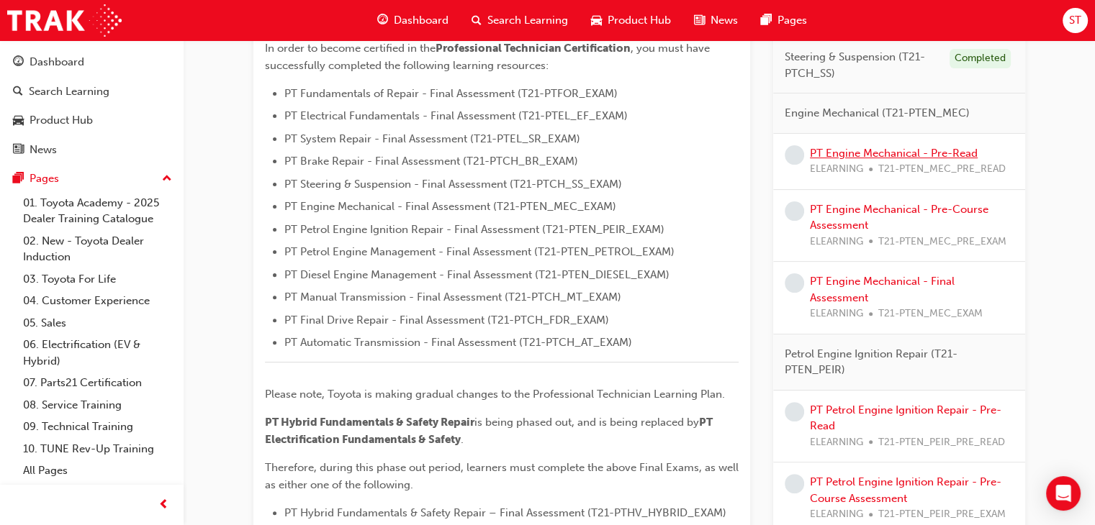
click at [875, 149] on link "PT Engine Mechanical - Pre-Read" at bounding box center [894, 153] width 168 height 13
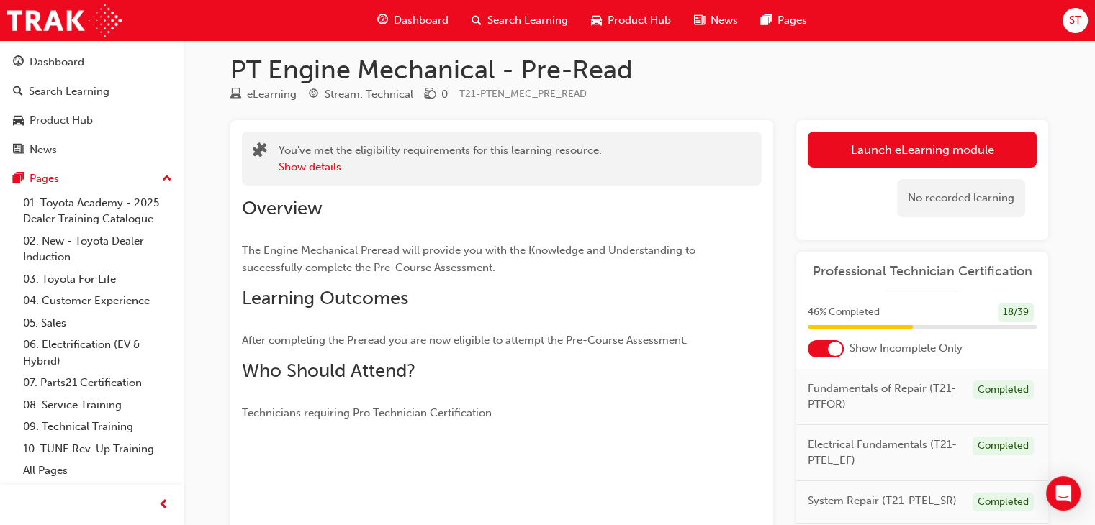
scroll to position [7, 0]
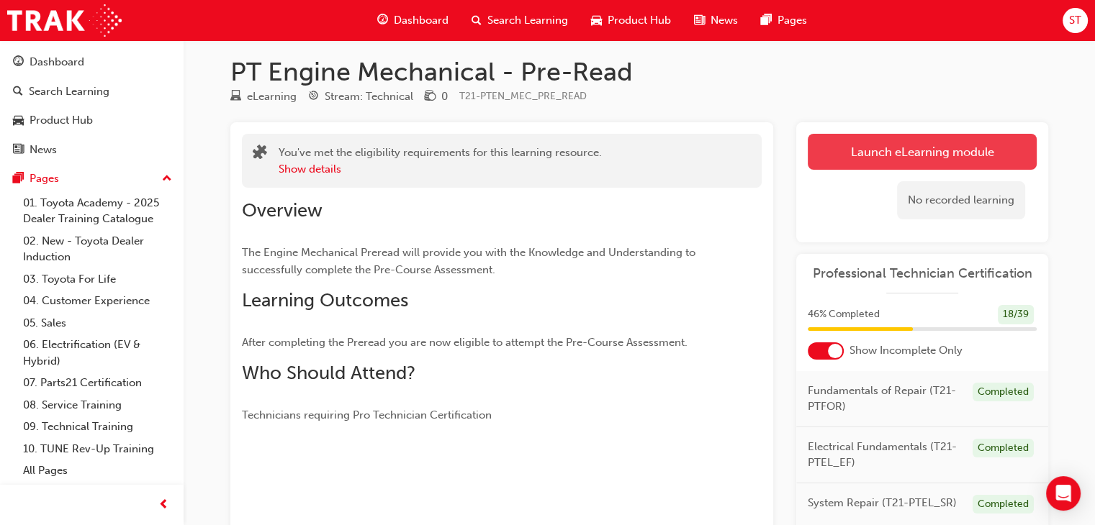
click at [925, 168] on link "Launch eLearning module" at bounding box center [921, 152] width 229 height 36
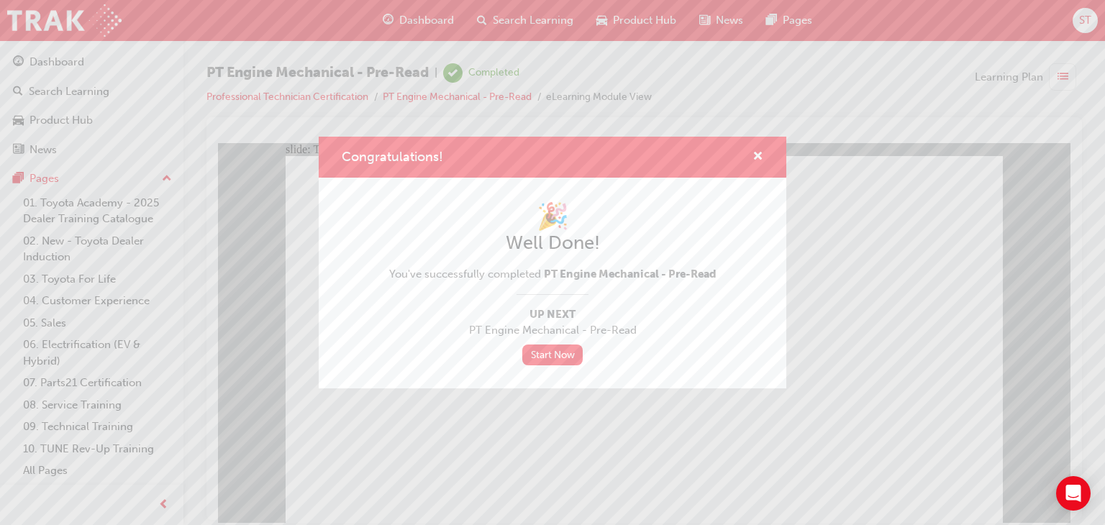
click at [471, 449] on div "Congratulations! 🎉 Well Done! You've successfully completed PT Engine Mechanica…" at bounding box center [552, 262] width 1105 height 525
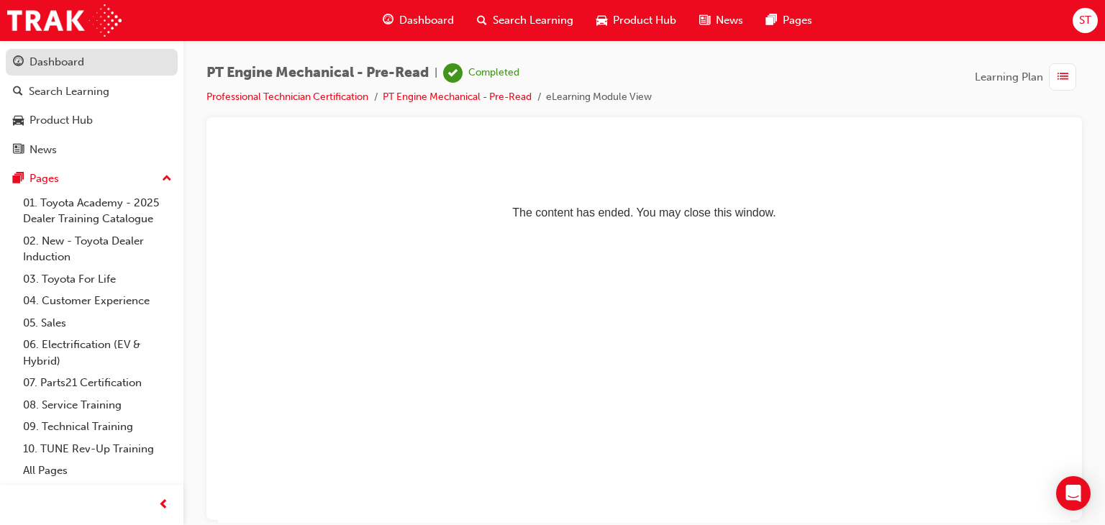
click at [71, 71] on link "Dashboard" at bounding box center [92, 62] width 172 height 27
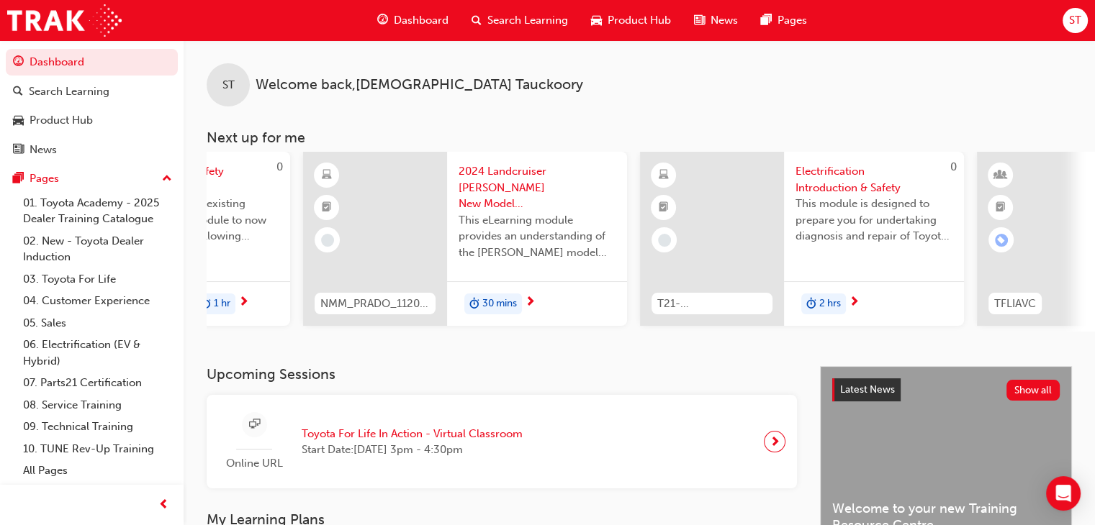
scroll to position [558, 0]
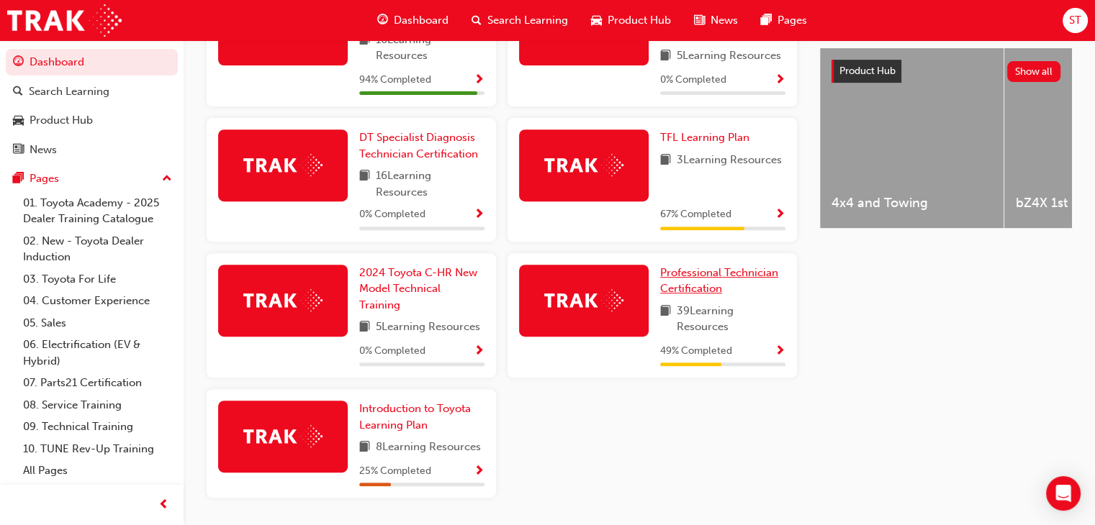
click at [688, 270] on span "Professional Technician Certification" at bounding box center [719, 281] width 118 height 30
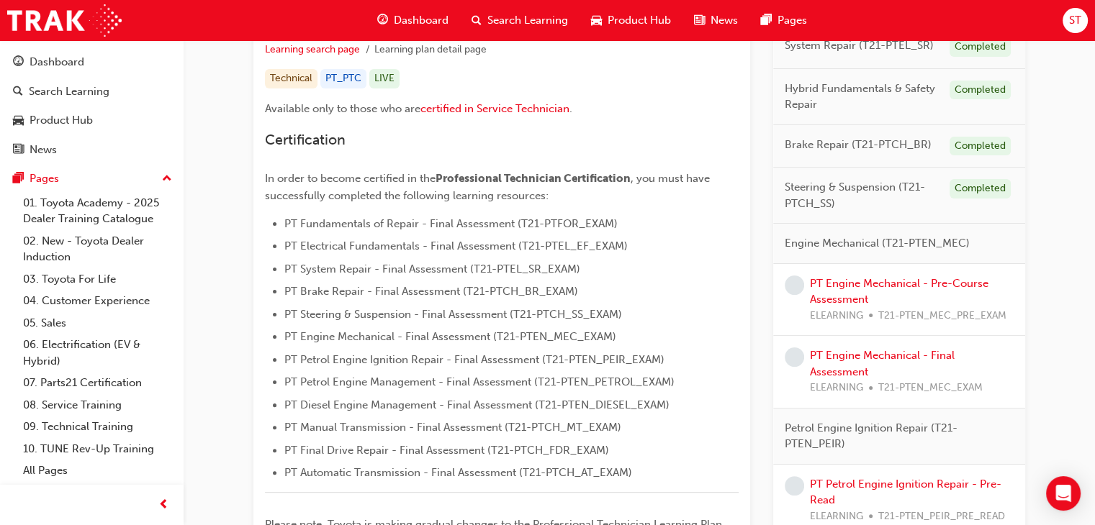
scroll to position [279, 0]
click at [901, 280] on link "PT Engine Mechanical - Pre-Course Assessment" at bounding box center [899, 291] width 178 height 30
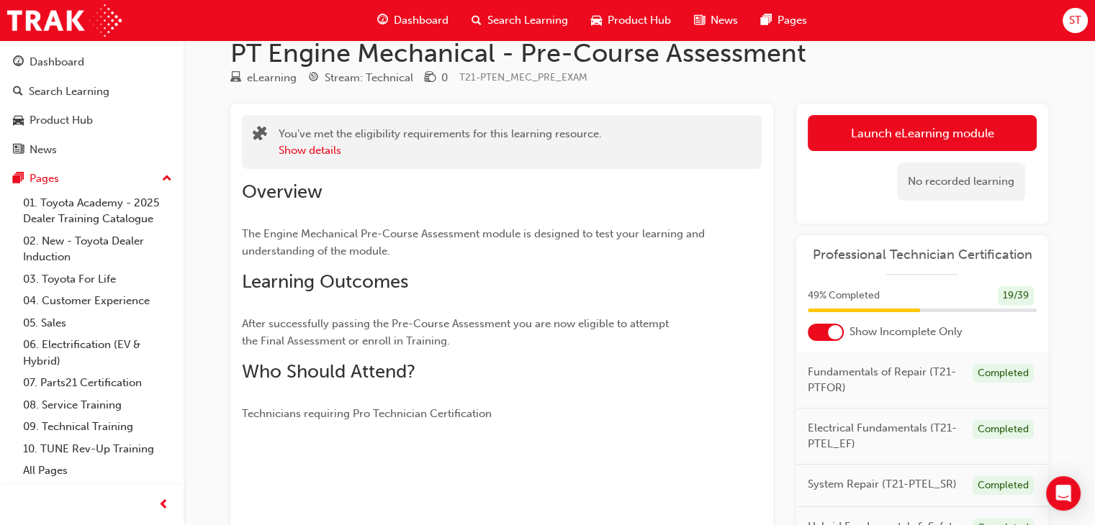
scroll to position [22, 0]
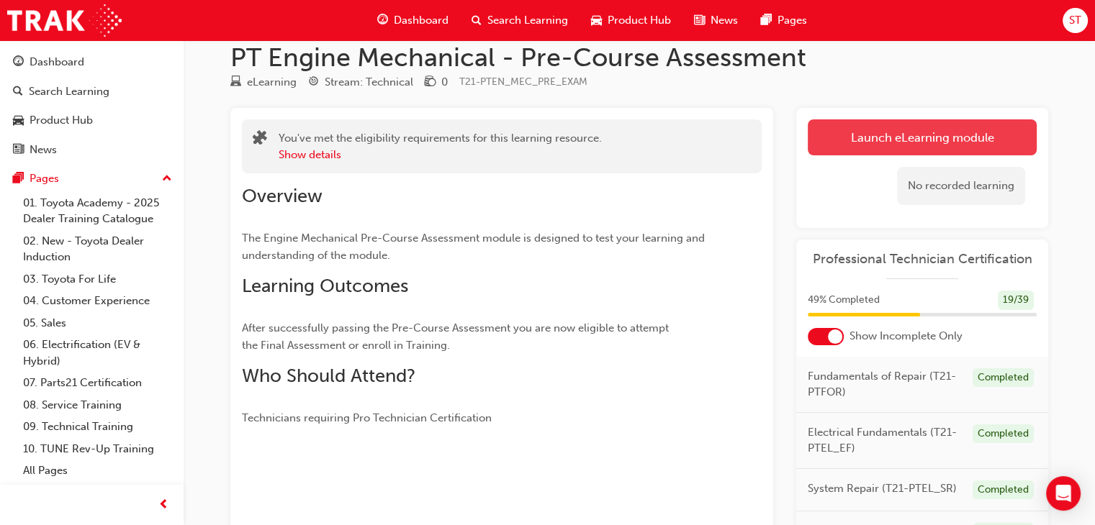
click at [881, 139] on link "Launch eLearning module" at bounding box center [921, 137] width 229 height 36
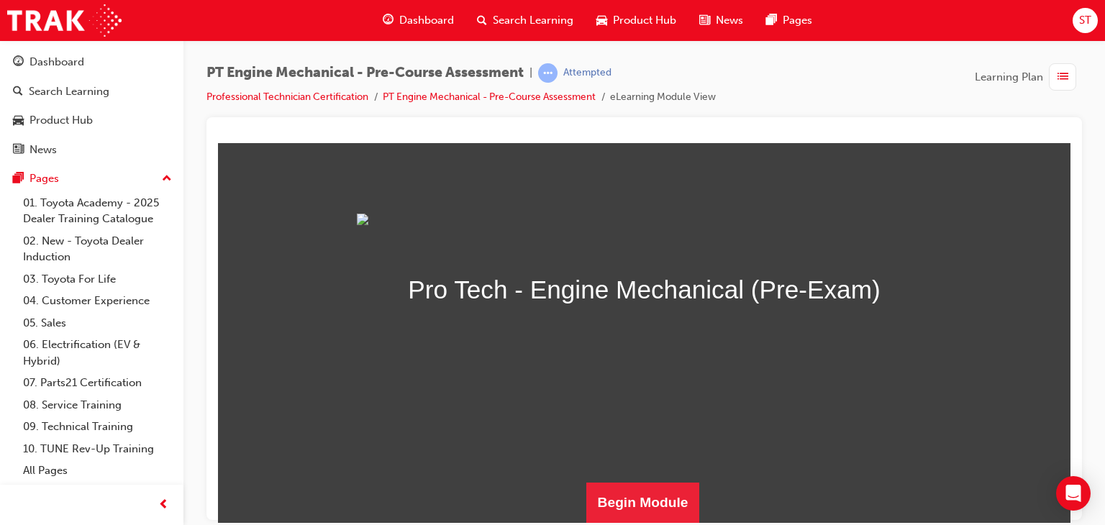
scroll to position [222, 0]
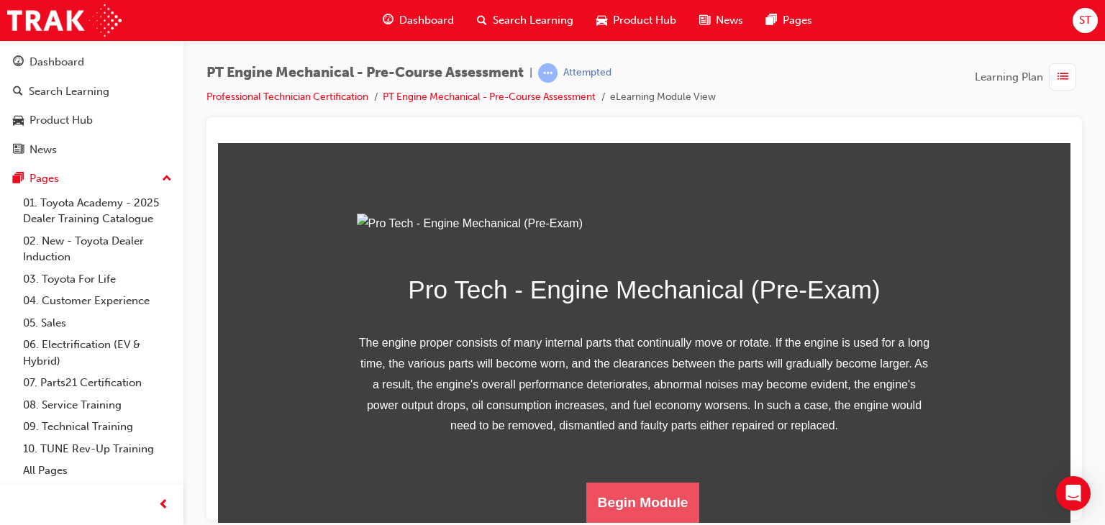
click at [630, 504] on button "Begin Module" at bounding box center [643, 502] width 114 height 40
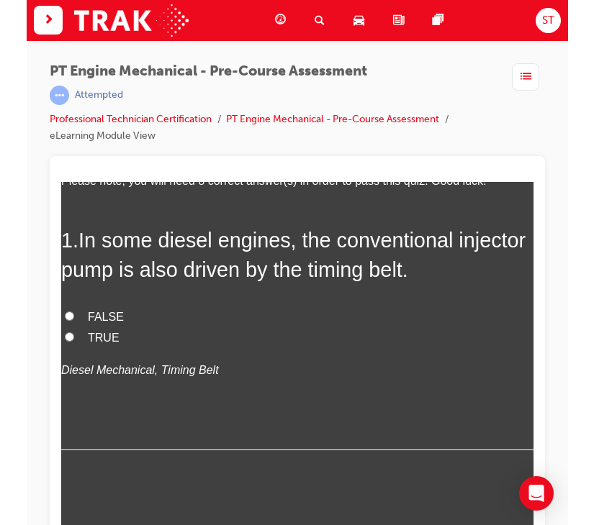
scroll to position [112, 0]
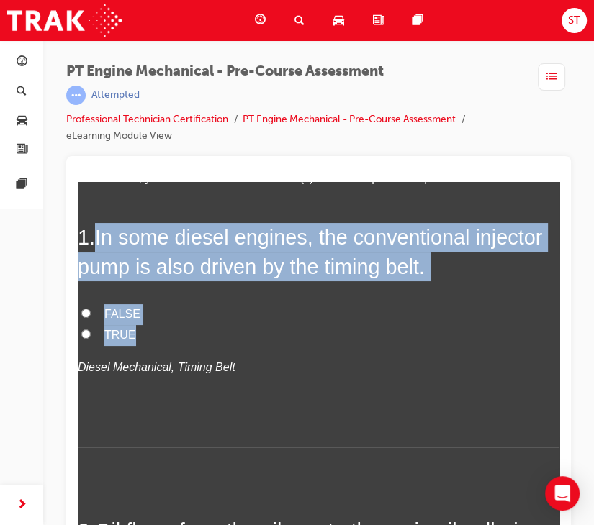
drag, startPoint x: 96, startPoint y: 233, endPoint x: 152, endPoint y: 321, distance: 103.8
click at [152, 321] on div "1 . In some diesel engines, the conventional injector pump is also driven by th…" at bounding box center [318, 334] width 481 height 225
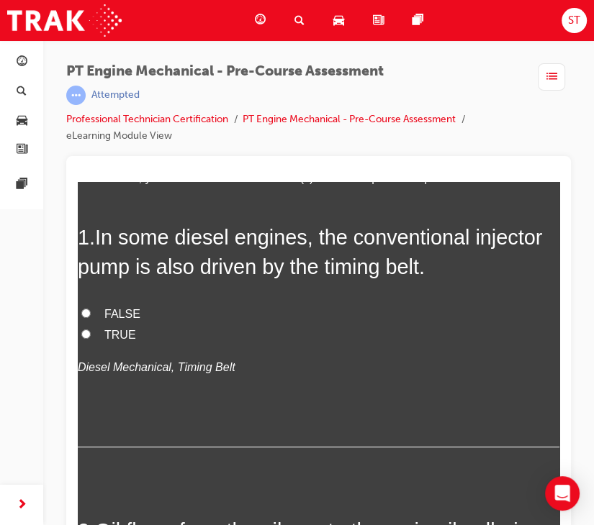
click at [314, 373] on p "Diesel Mechanical, Timing Belt" at bounding box center [318, 367] width 481 height 21
click at [86, 331] on input "TRUE" at bounding box center [85, 333] width 9 height 9
radio input "true"
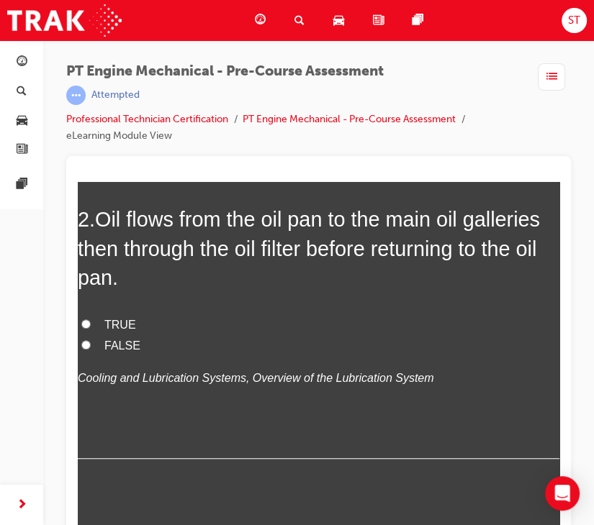
scroll to position [425, 0]
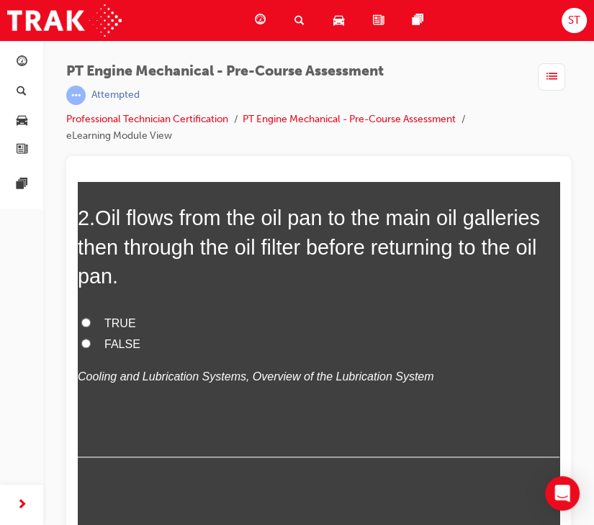
click at [79, 314] on label "TRUE" at bounding box center [318, 323] width 481 height 21
click at [81, 317] on input "TRUE" at bounding box center [85, 321] width 9 height 9
radio input "true"
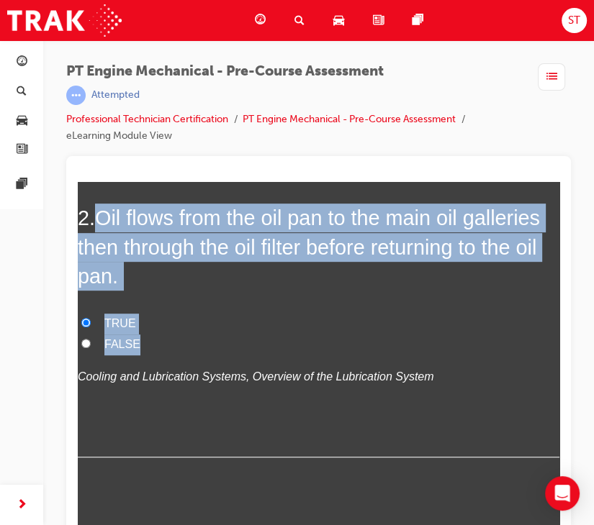
drag, startPoint x: 92, startPoint y: 208, endPoint x: 178, endPoint y: 87, distance: 148.6
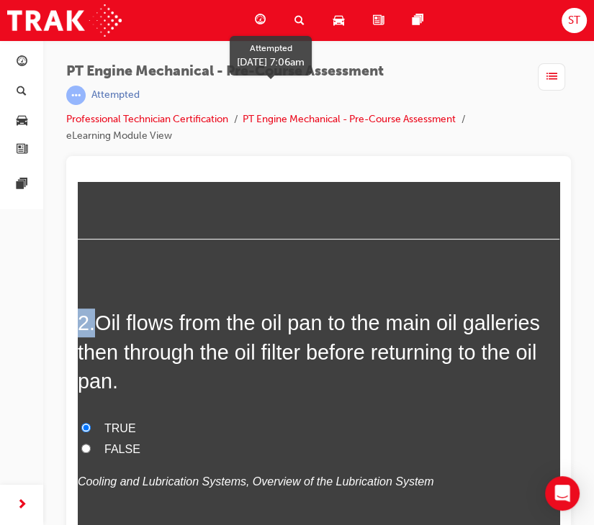
copy div "FALSE TRUE Diesel Mechanical, Timing Belt 2 ."
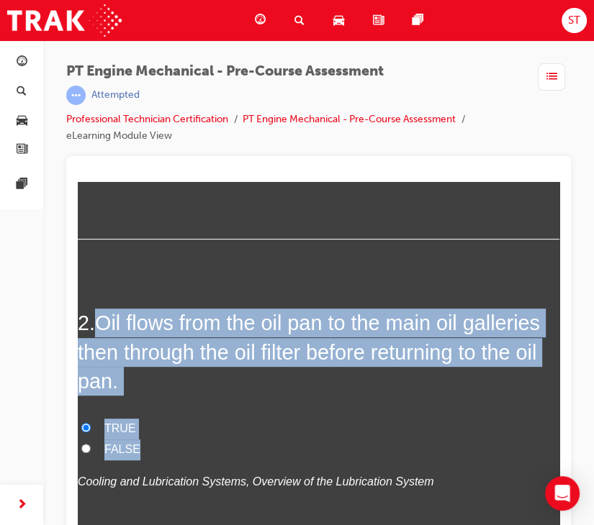
drag, startPoint x: 152, startPoint y: 445, endPoint x: 104, endPoint y: 298, distance: 154.5
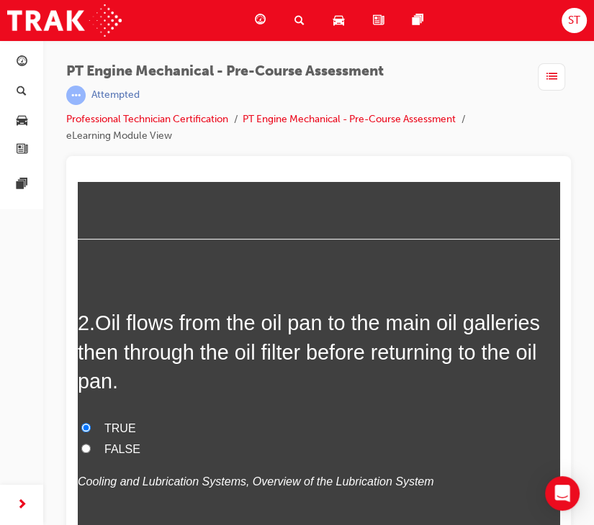
scroll to position [345, 0]
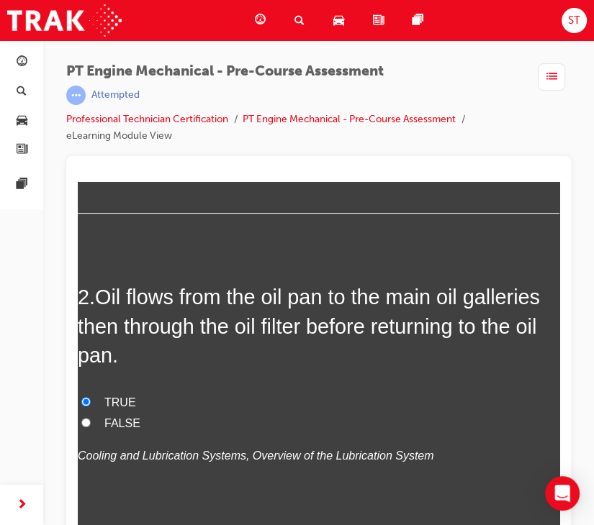
click at [82, 422] on input "FALSE" at bounding box center [85, 421] width 9 height 9
radio input "true"
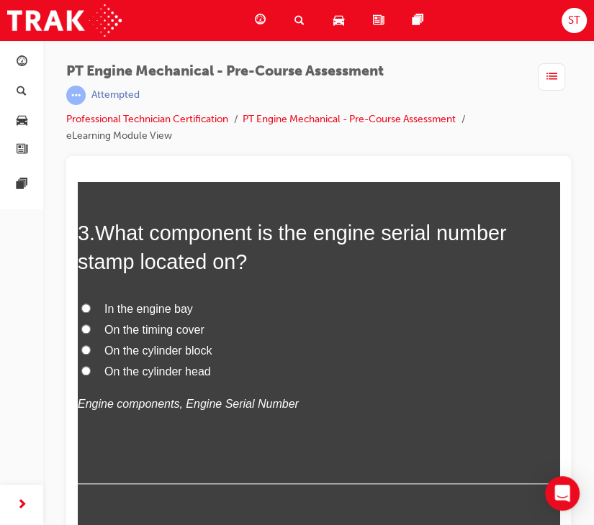
scroll to position [735, 0]
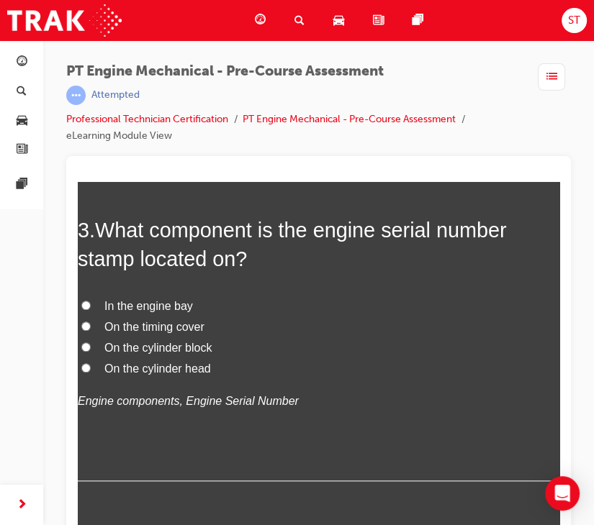
click at [90, 342] on input "On the cylinder block" at bounding box center [85, 346] width 9 height 9
radio input "true"
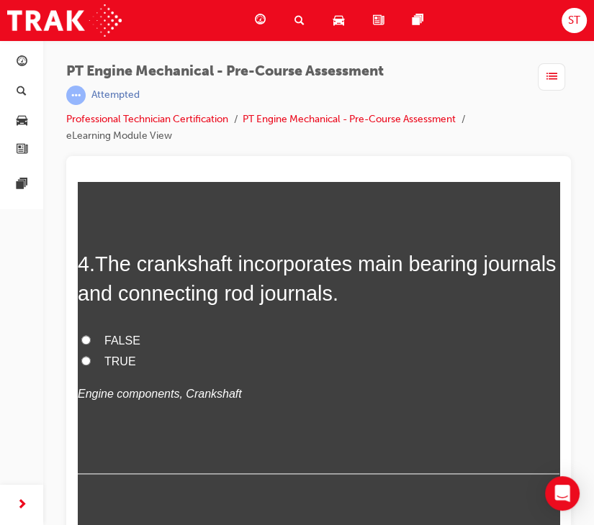
scroll to position [1025, 0]
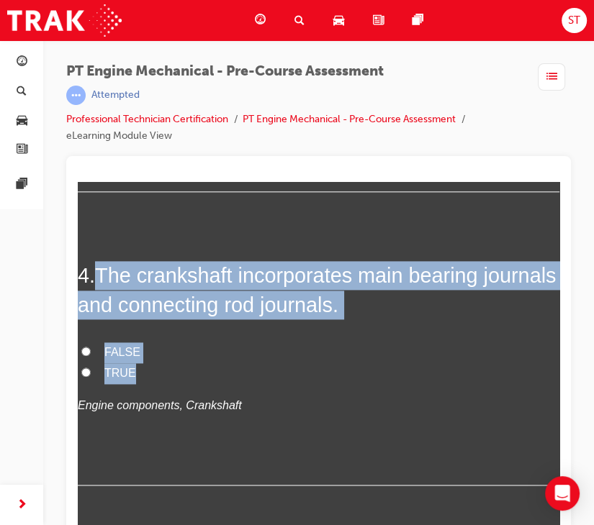
drag, startPoint x: 101, startPoint y: 266, endPoint x: 140, endPoint y: 371, distance: 111.8
click at [140, 371] on div "4 . The crankshaft incorporates main bearing journals and connecting rod journa…" at bounding box center [318, 372] width 481 height 225
click at [320, 372] on label "TRUE" at bounding box center [318, 373] width 481 height 21
click at [91, 372] on input "TRUE" at bounding box center [85, 371] width 9 height 9
radio input "true"
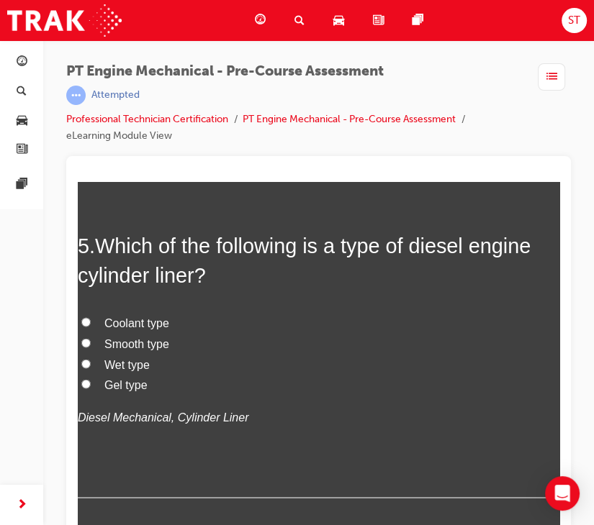
scroll to position [1349, 0]
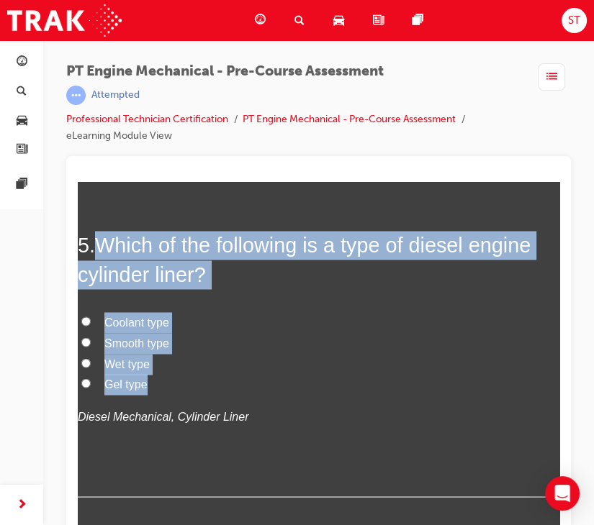
drag, startPoint x: 101, startPoint y: 248, endPoint x: 199, endPoint y: 380, distance: 164.2
click at [199, 380] on div "5 . Which of the following is a type of diesel engine cylinder liner? Coolant t…" at bounding box center [318, 363] width 481 height 266
click at [279, 343] on label "Smooth type" at bounding box center [318, 342] width 481 height 21
click at [91, 343] on input "Smooth type" at bounding box center [85, 341] width 9 height 9
radio input "true"
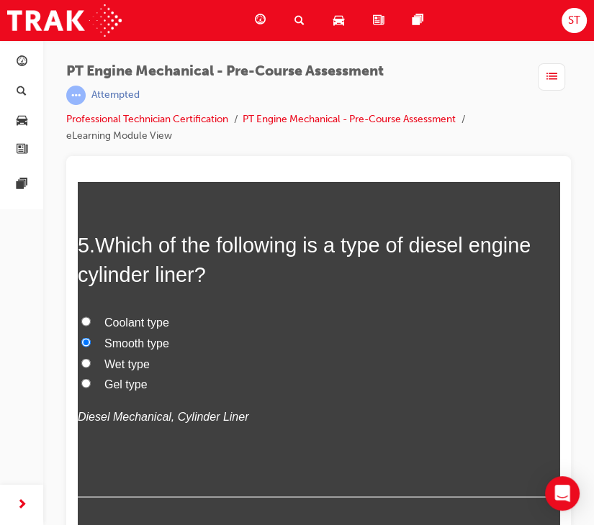
click at [83, 360] on input "Wet type" at bounding box center [85, 362] width 9 height 9
radio input "true"
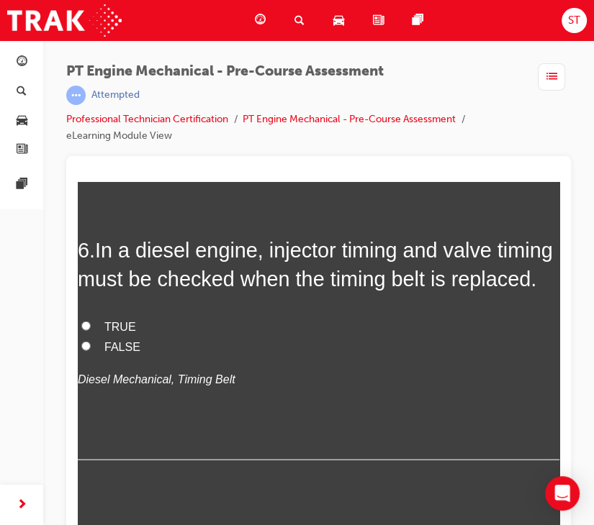
scroll to position [1701, 0]
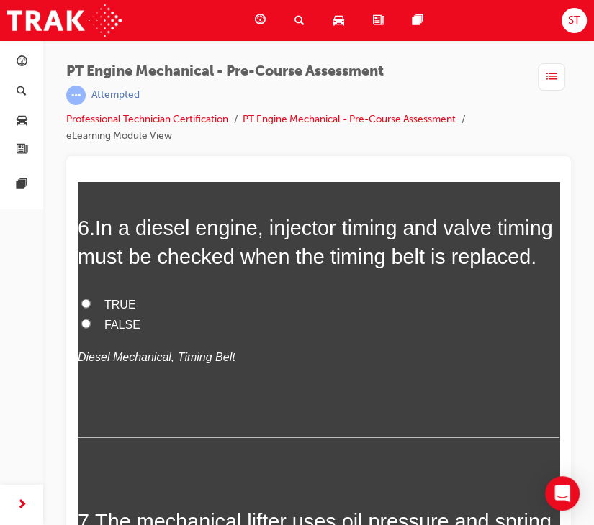
click at [89, 308] on input "TRUE" at bounding box center [85, 303] width 9 height 9
radio input "true"
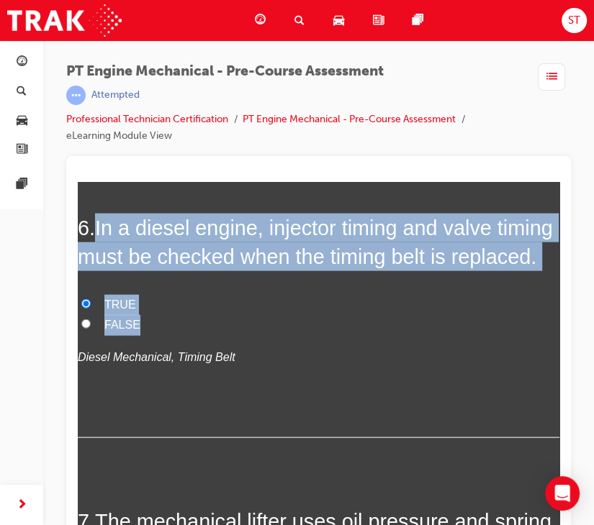
drag, startPoint x: 101, startPoint y: 217, endPoint x: 166, endPoint y: 345, distance: 143.5
click at [166, 345] on div "6 . In a diesel engine, injector timing and valve timing must be checked when t…" at bounding box center [318, 325] width 481 height 225
click at [196, 335] on label "FALSE" at bounding box center [318, 324] width 481 height 21
click at [91, 328] on input "FALSE" at bounding box center [85, 323] width 9 height 9
radio input "true"
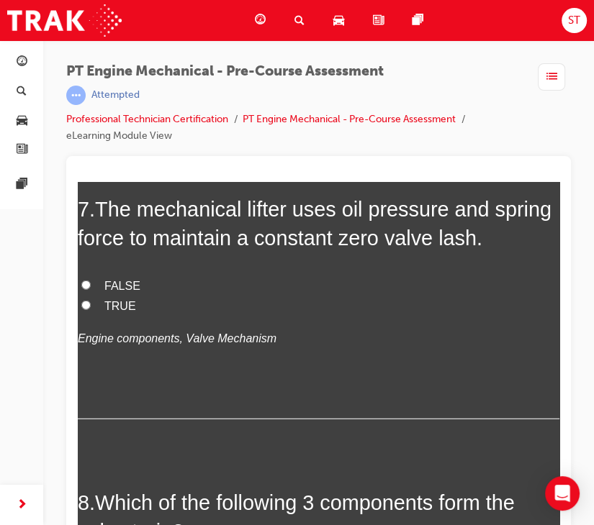
scroll to position [2015, 0]
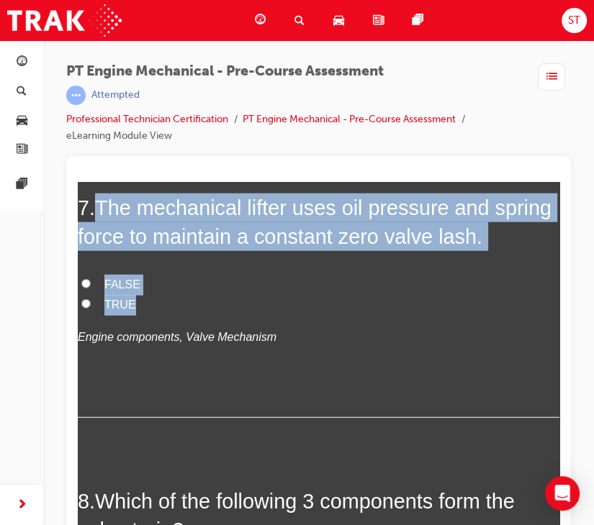
drag, startPoint x: 101, startPoint y: 232, endPoint x: 142, endPoint y: 325, distance: 101.2
click at [142, 325] on div "7 . The mechanical lifter uses oil pressure and spring force to maintain a cons…" at bounding box center [318, 305] width 481 height 225
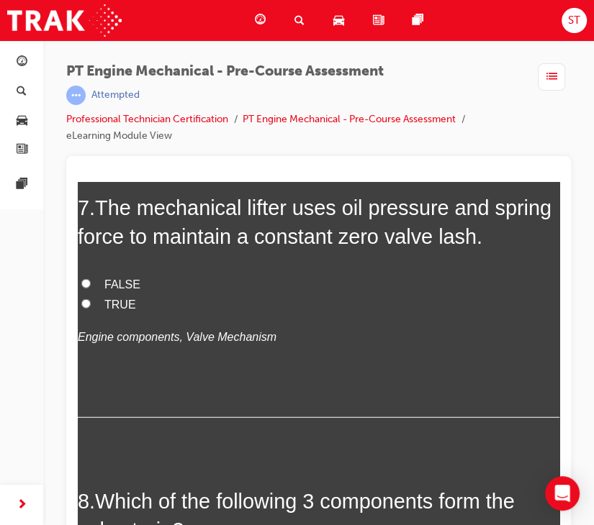
click at [346, 347] on div "FALSE TRUE Engine components, Valve Mechanism" at bounding box center [318, 310] width 481 height 73
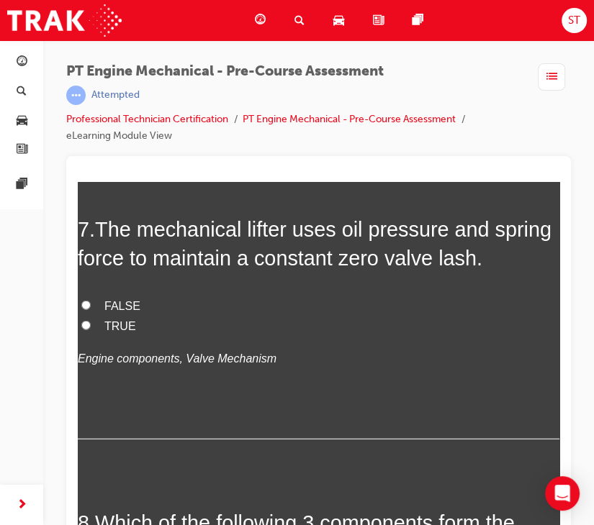
scroll to position [1995, 0]
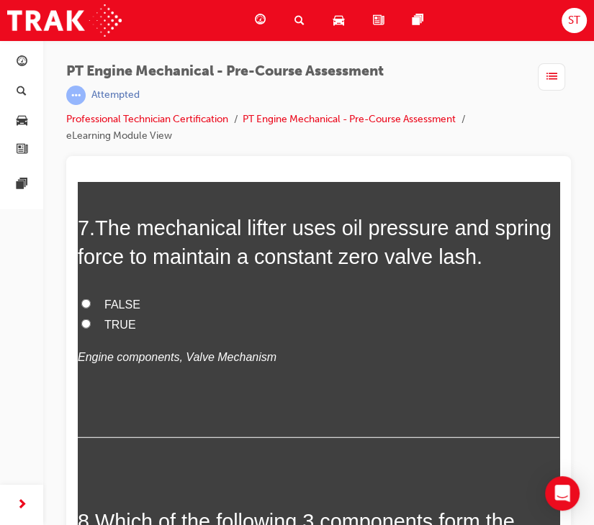
click at [86, 308] on input "FALSE" at bounding box center [85, 303] width 9 height 9
radio input "true"
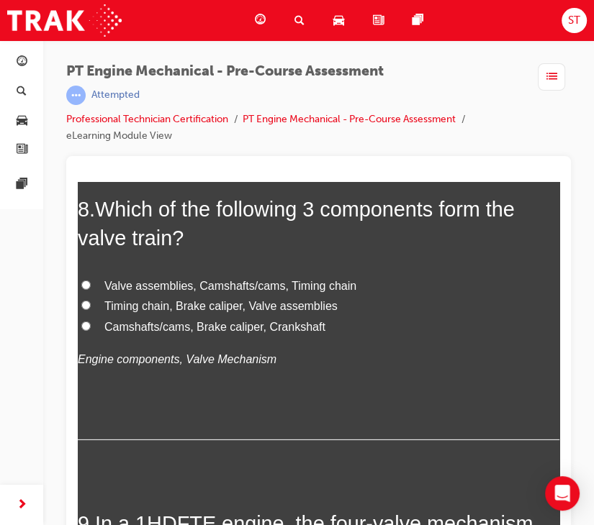
scroll to position [2309, 0]
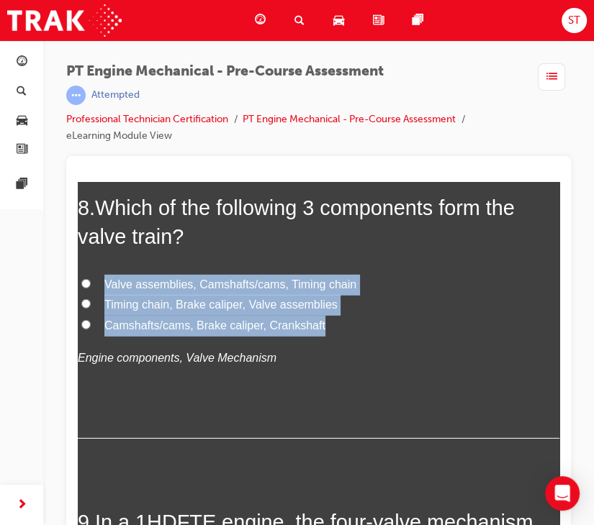
drag, startPoint x: 330, startPoint y: 361, endPoint x: 351, endPoint y: 261, distance: 102.3
click at [351, 261] on div "8 . Which of the following 3 components form the valve train? Valve assemblies,…" at bounding box center [318, 315] width 481 height 245
click at [406, 293] on div "8 . Which of the following 3 components form the valve train? Valve assemblies,…" at bounding box center [318, 315] width 481 height 245
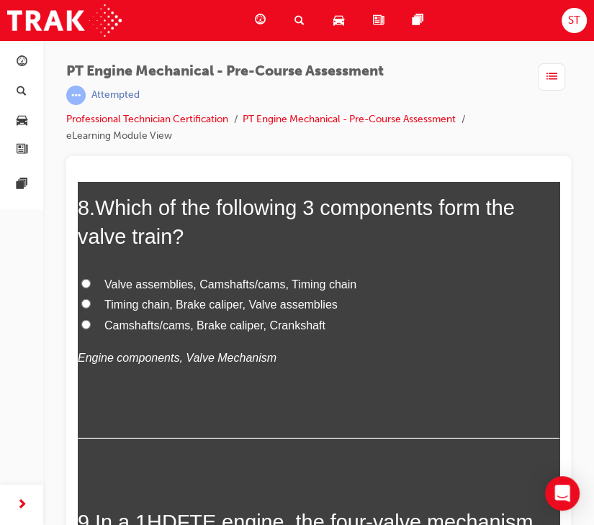
click at [86, 288] on input "Valve assemblies, Camshafts/cams, Timing chain" at bounding box center [85, 282] width 9 height 9
radio input "true"
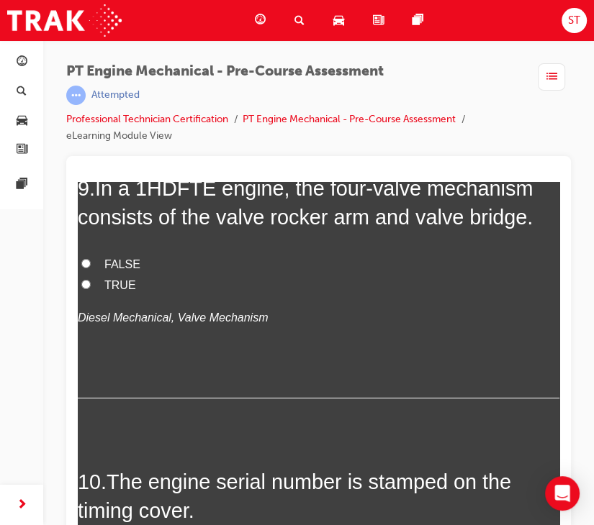
scroll to position [2645, 0]
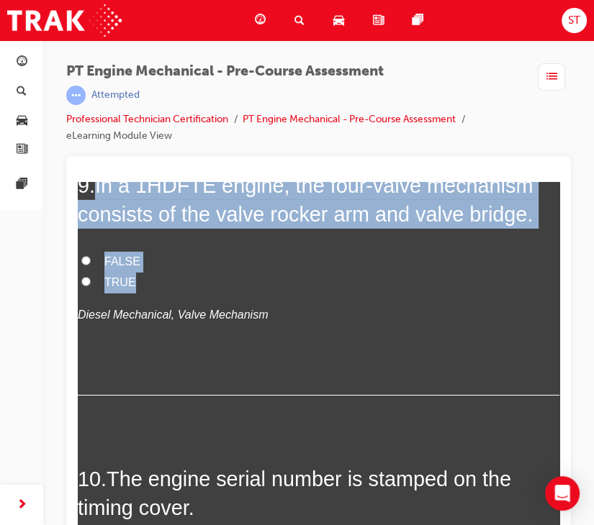
drag, startPoint x: 100, startPoint y: 209, endPoint x: 162, endPoint y: 310, distance: 118.2
click at [162, 310] on div "9 . In a 1HDFTE engine, the four-valve mechanism consists of the valve rocker a…" at bounding box center [318, 283] width 481 height 225
click at [323, 325] on p "Diesel Mechanical, Valve Mechanism" at bounding box center [318, 314] width 481 height 21
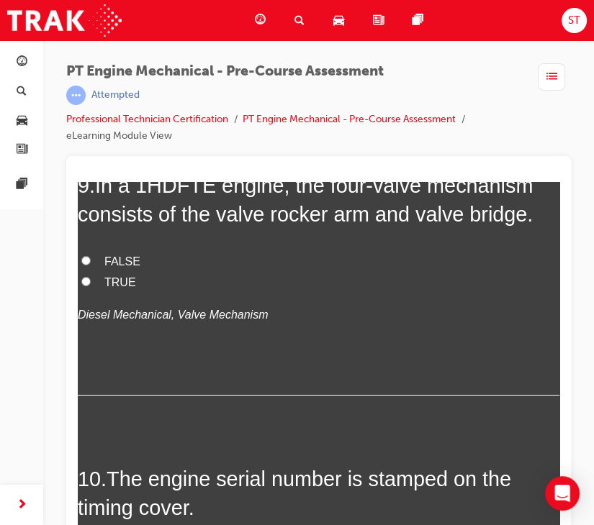
click at [83, 286] on input "TRUE" at bounding box center [85, 280] width 9 height 9
radio input "true"
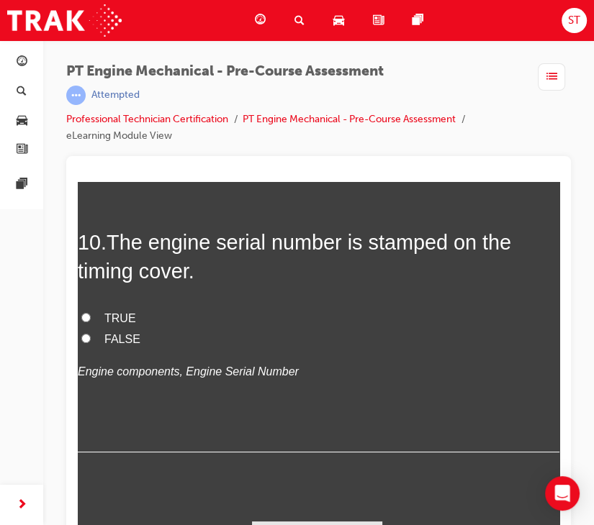
scroll to position [2907, 0]
click at [90, 342] on input "FALSE" at bounding box center [85, 337] width 9 height 9
radio input "true"
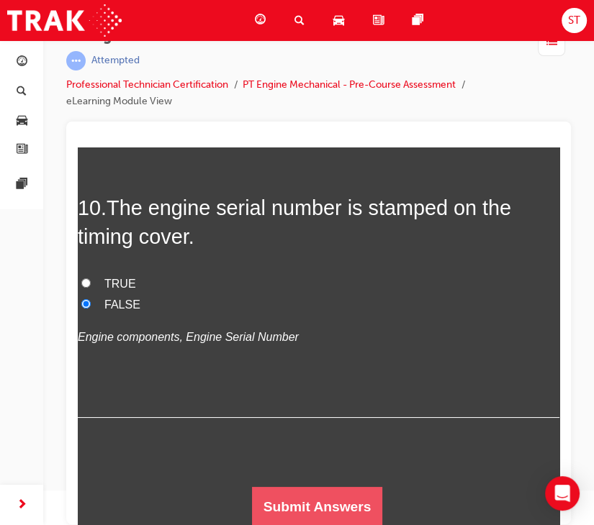
click at [276, 495] on button "Submit Answers" at bounding box center [317, 506] width 131 height 40
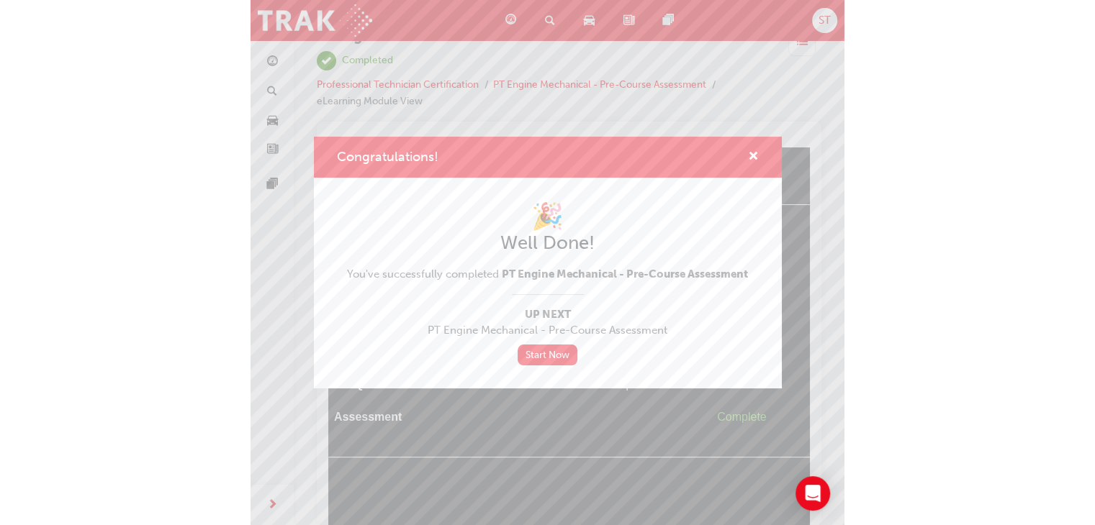
scroll to position [0, 0]
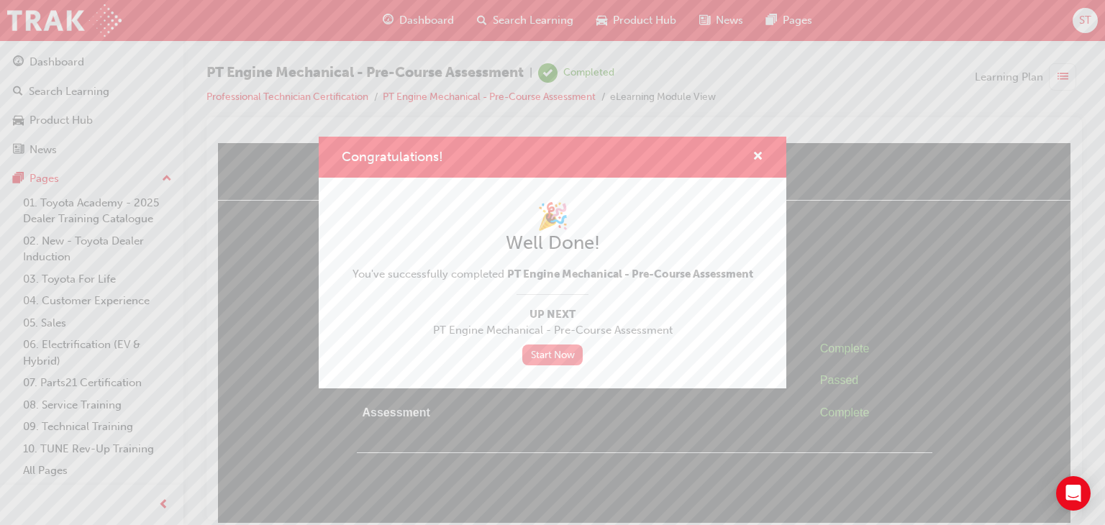
click at [558, 356] on link "Start Now" at bounding box center [552, 355] width 60 height 21
click at [548, 353] on link "Start Now" at bounding box center [552, 355] width 60 height 21
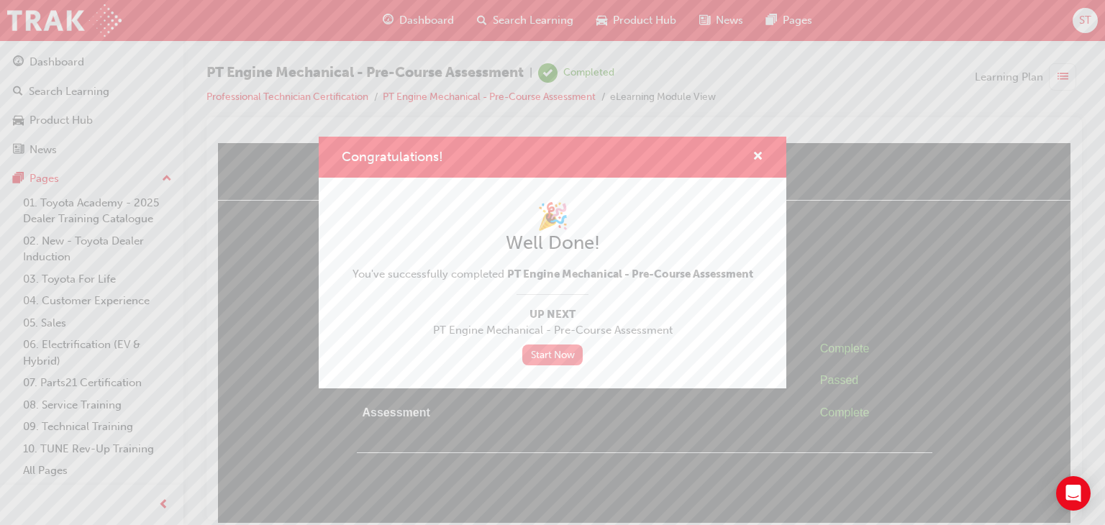
click at [548, 353] on link "Start Now" at bounding box center [552, 355] width 60 height 21
click at [755, 156] on span "cross-icon" at bounding box center [758, 157] width 11 height 13
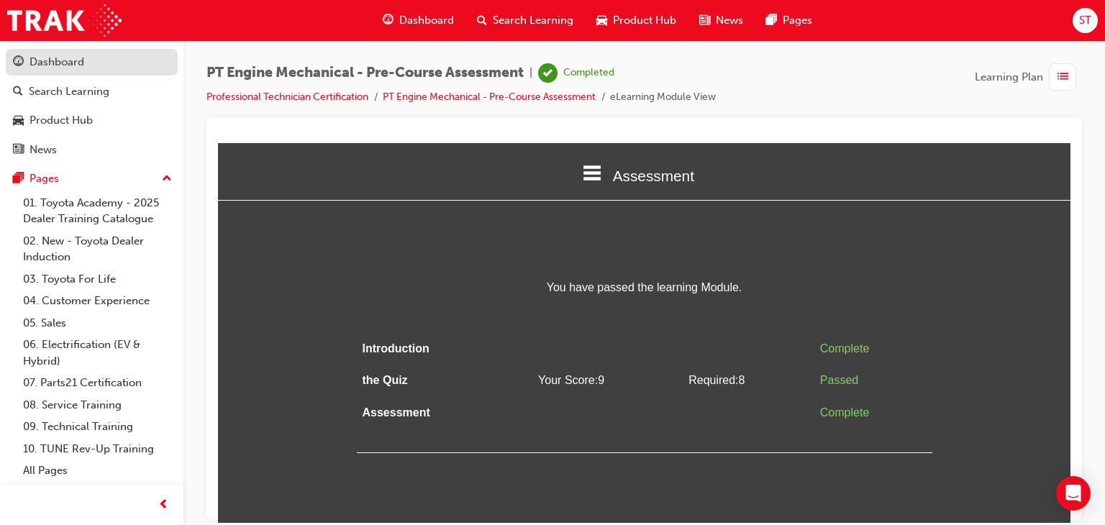
click at [25, 55] on div "Dashboard" at bounding box center [92, 62] width 158 height 18
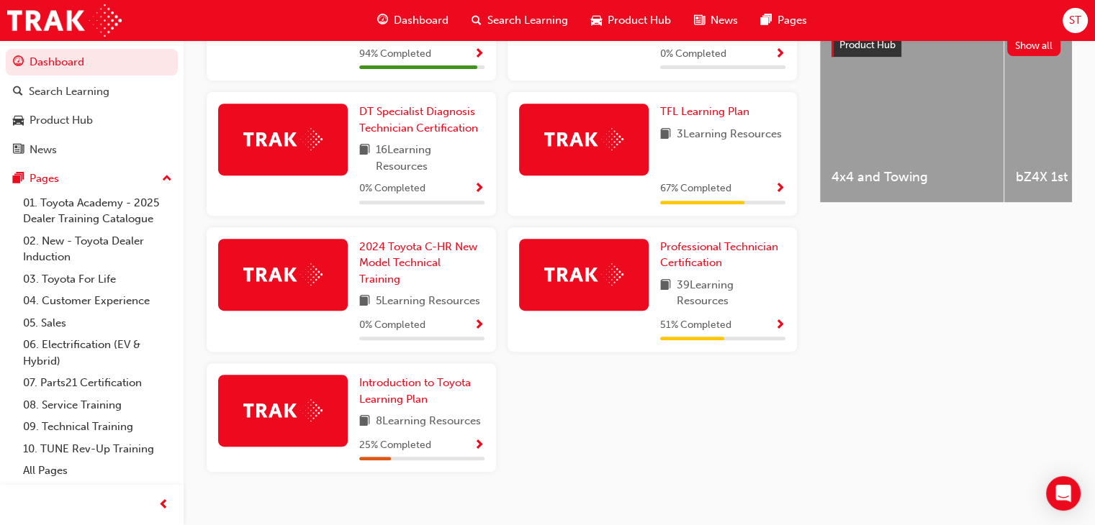
scroll to position [584, 0]
click at [710, 263] on span "Professional Technician Certification" at bounding box center [719, 255] width 118 height 30
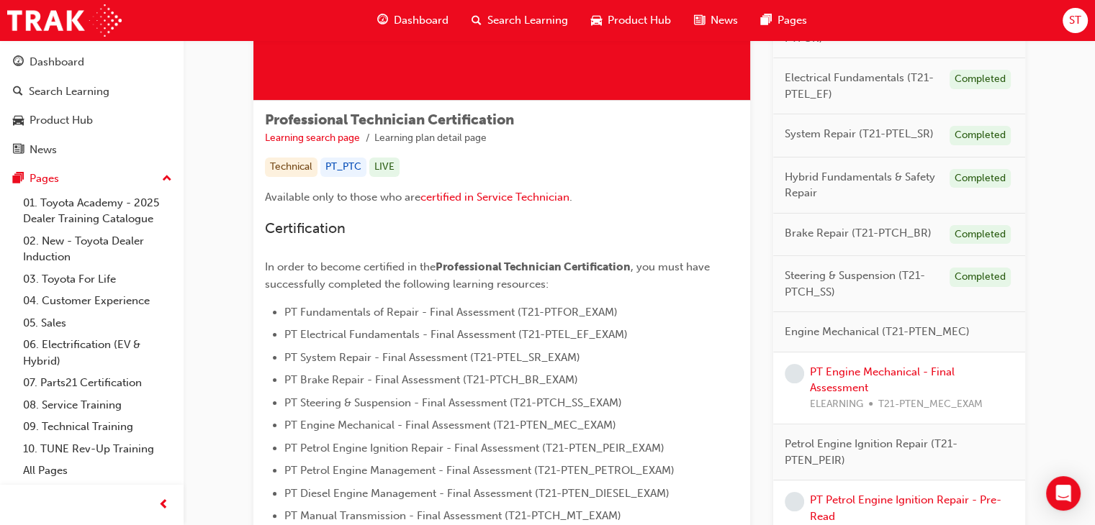
scroll to position [189, 0]
click at [843, 369] on link "PT Engine Mechanical - Final Assessment" at bounding box center [882, 381] width 145 height 30
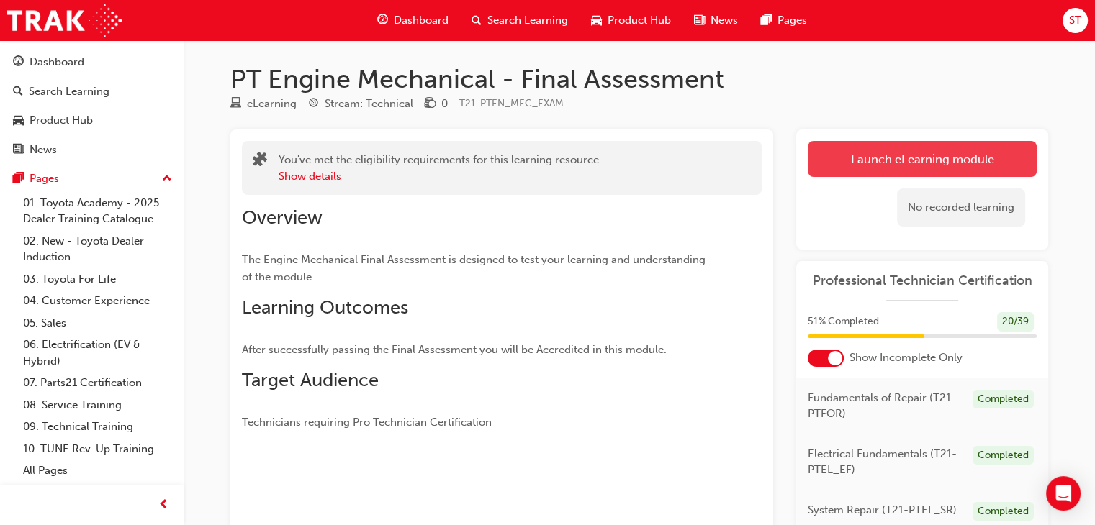
click at [916, 170] on link "Launch eLearning module" at bounding box center [921, 159] width 229 height 36
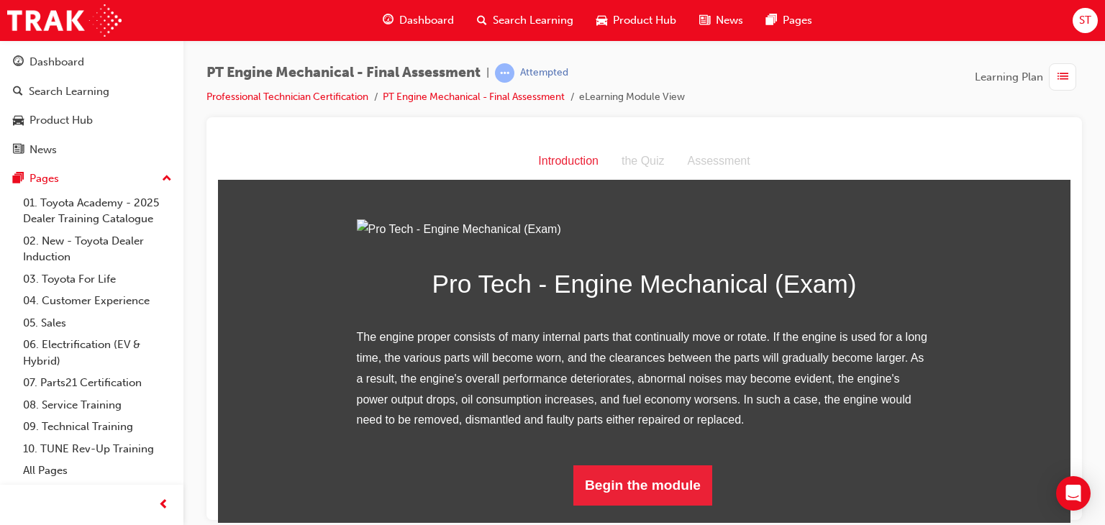
click at [911, 178] on div "Introduction the Quiz Assessment" at bounding box center [644, 160] width 853 height 37
click at [678, 505] on button "Begin the module" at bounding box center [643, 485] width 139 height 40
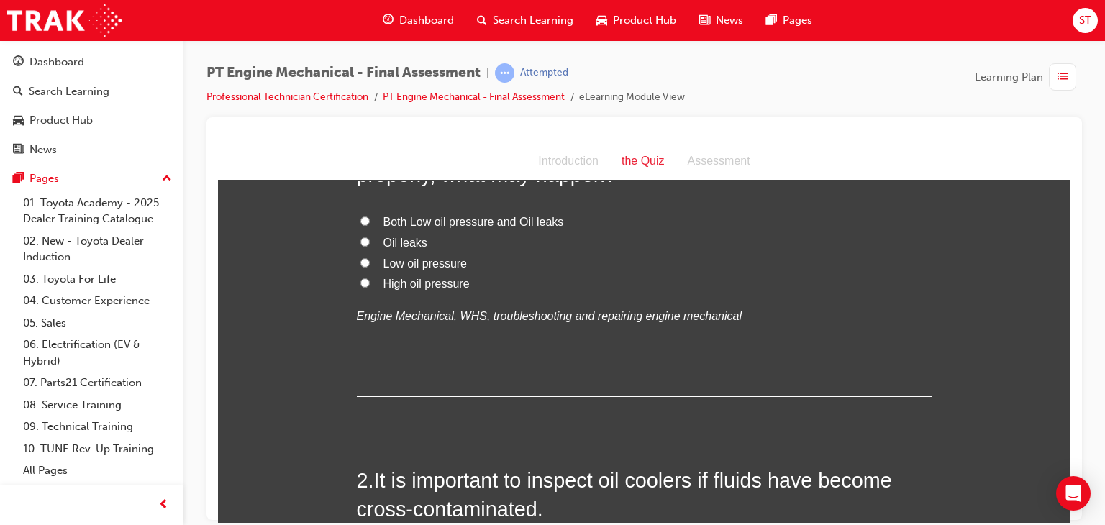
scroll to position [0, 0]
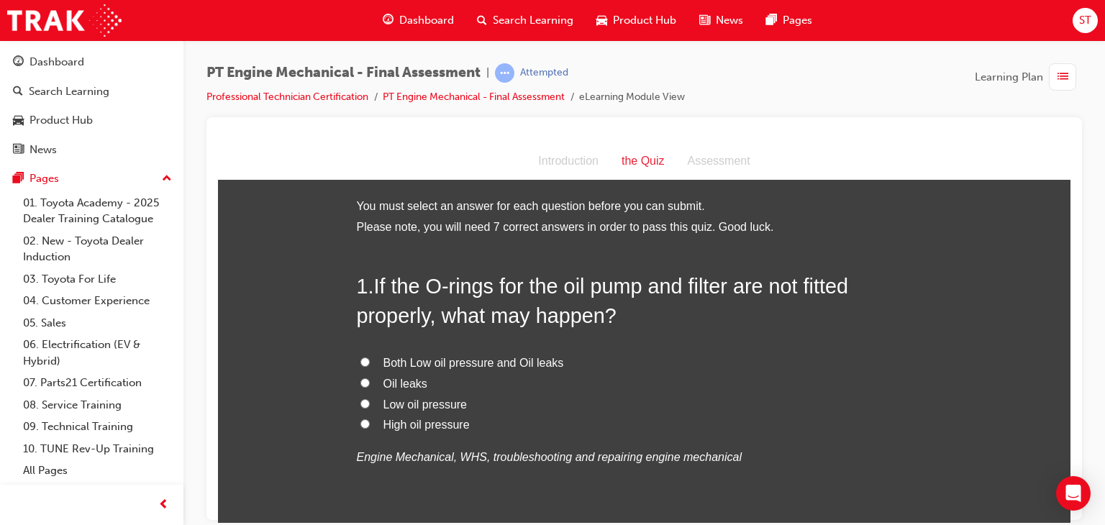
click at [368, 365] on label "Both Low oil pressure and Oil leaks" at bounding box center [645, 363] width 576 height 21
click at [368, 365] on input "Both Low oil pressure and Oil leaks" at bounding box center [365, 361] width 9 height 9
radio input "true"
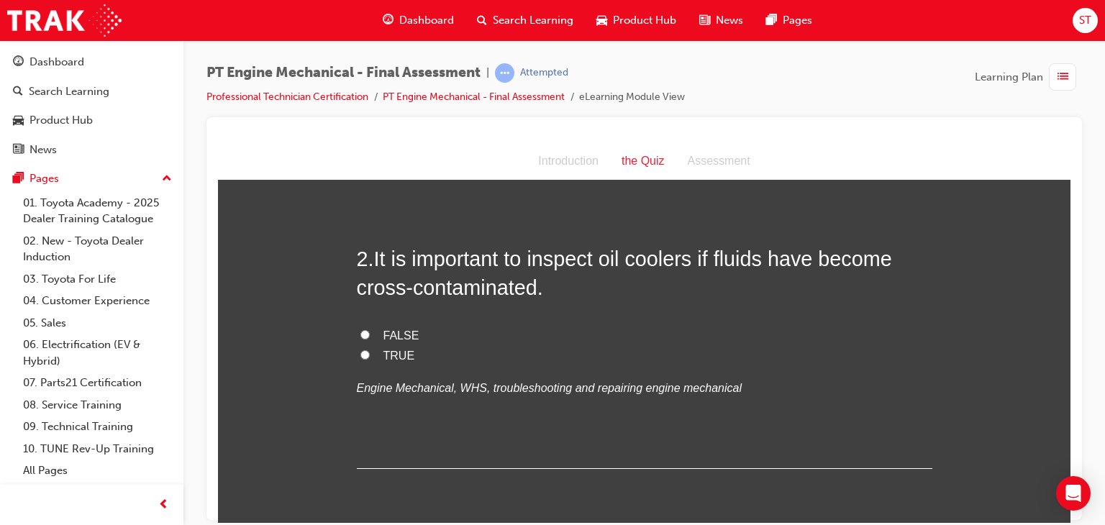
scroll to position [366, 0]
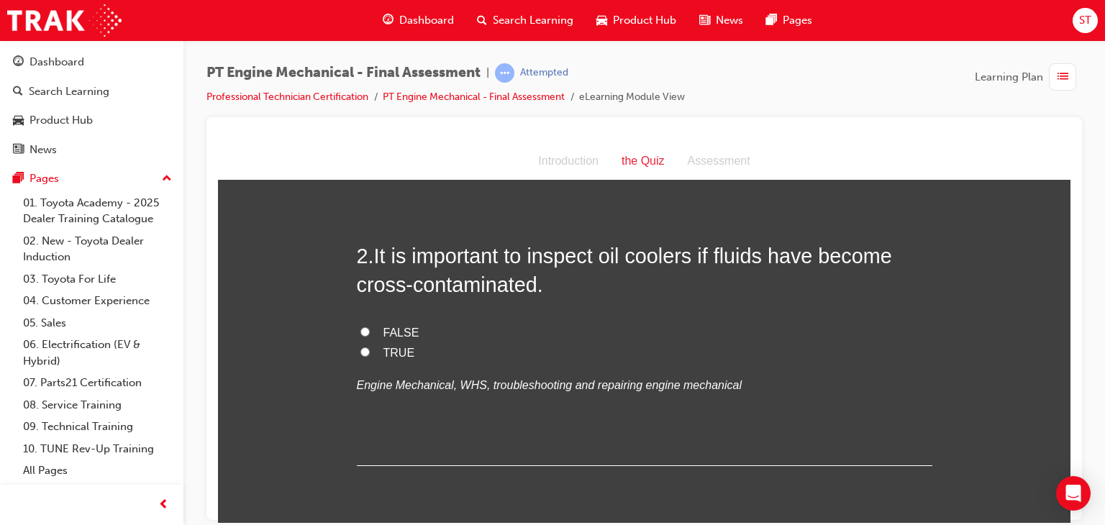
click at [361, 348] on input "TRUE" at bounding box center [365, 351] width 9 height 9
radio input "true"
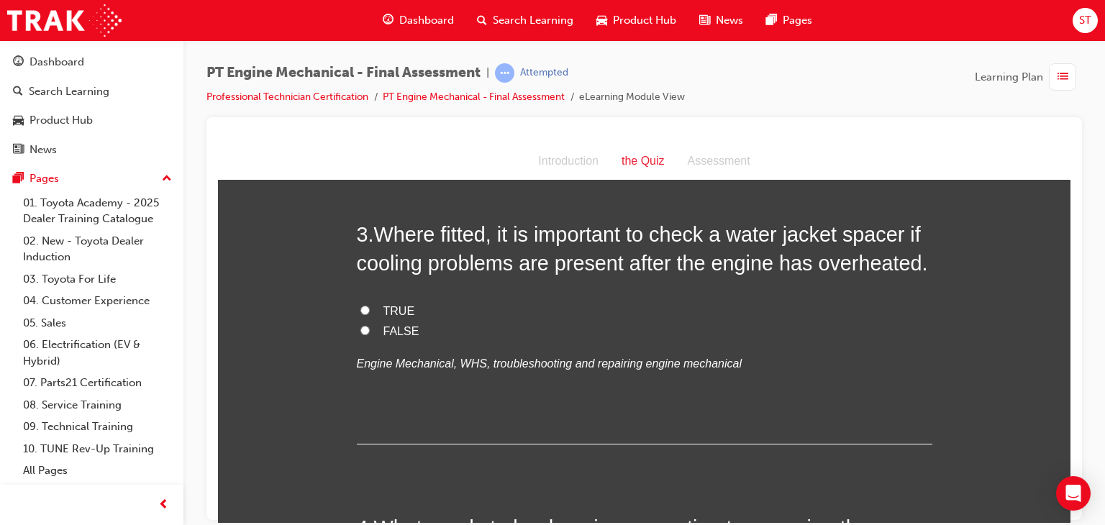
scroll to position [681, 0]
click at [357, 302] on label "TRUE" at bounding box center [645, 310] width 576 height 21
click at [361, 304] on input "TRUE" at bounding box center [365, 308] width 9 height 9
radio input "true"
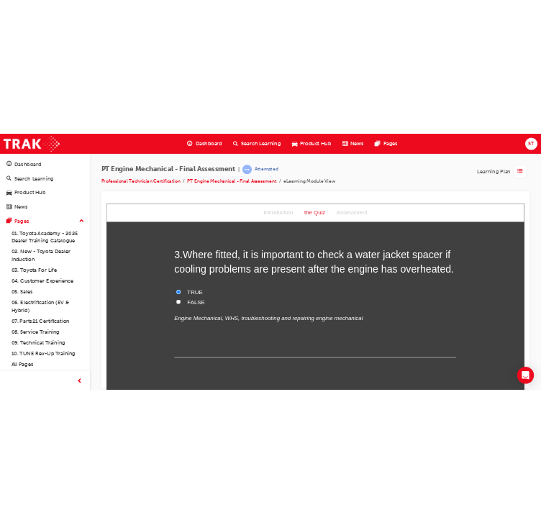
scroll to position [664, 0]
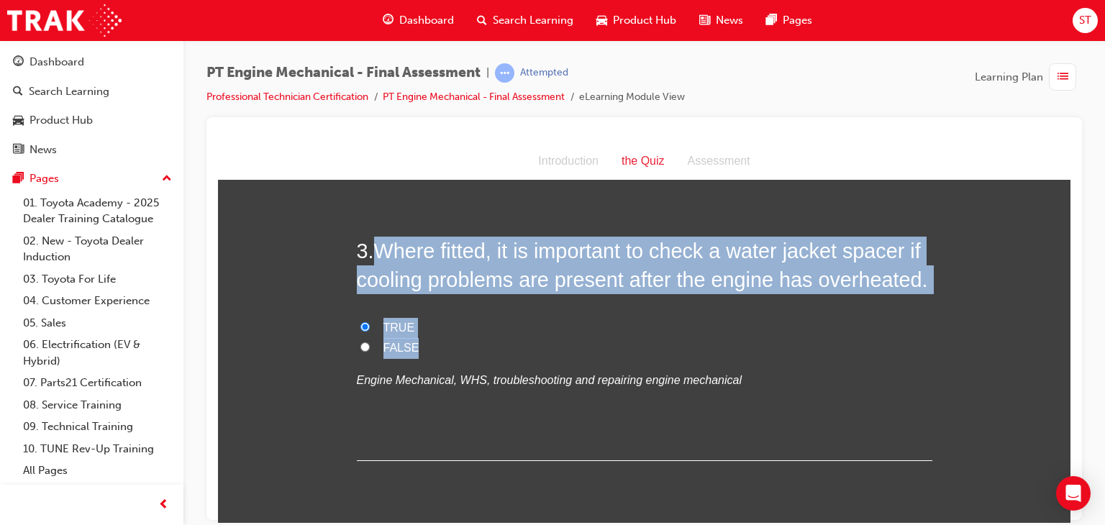
drag, startPoint x: 371, startPoint y: 240, endPoint x: 417, endPoint y: 348, distance: 117.1
click at [417, 348] on div "3 . Where fitted, it is important to check a water jacket spacer if cooling pro…" at bounding box center [645, 348] width 576 height 225
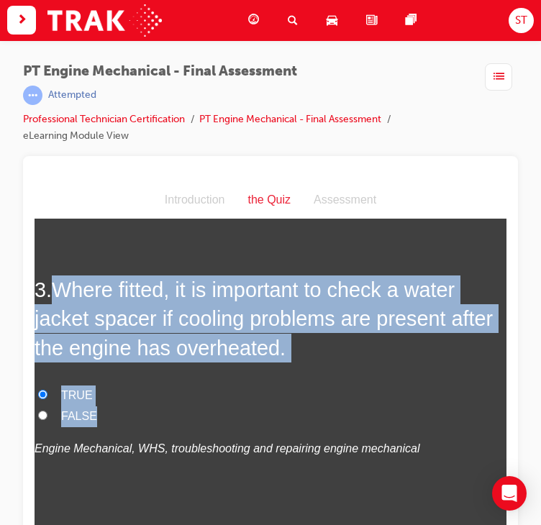
click at [317, 369] on div "3 . Where fitted, it is important to check a water jacket spacer if cooling pro…" at bounding box center [271, 401] width 472 height 253
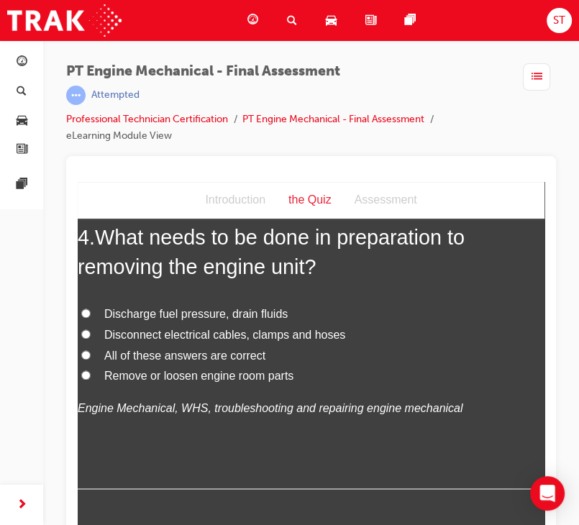
scroll to position [1041, 0]
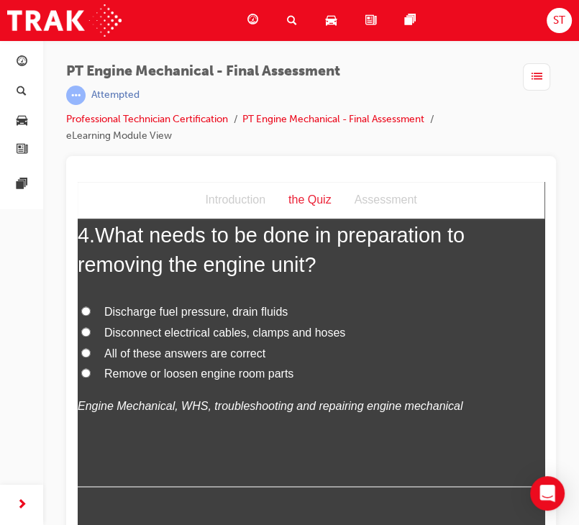
click at [86, 349] on input "All of these answers are correct" at bounding box center [85, 352] width 9 height 9
radio input "true"
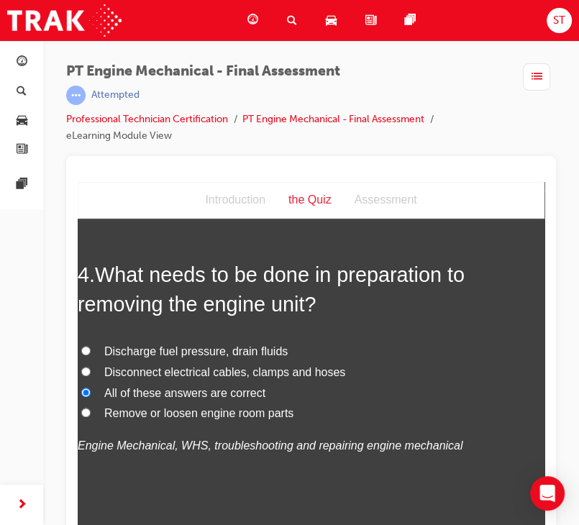
scroll to position [1004, 0]
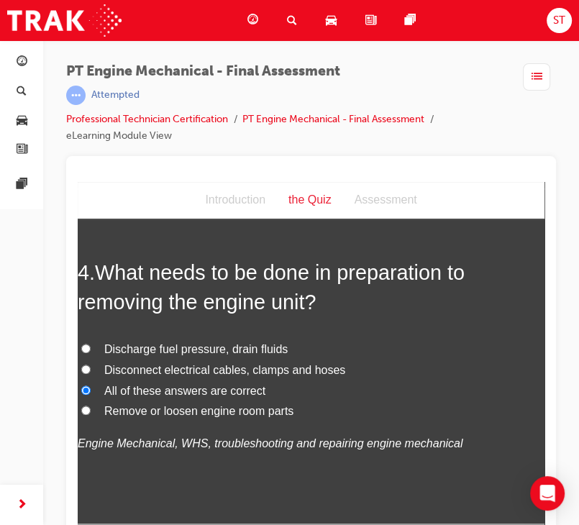
click at [87, 364] on input "Disconnect electrical cables, clamps and hoses" at bounding box center [85, 368] width 9 height 9
radio input "true"
click at [83, 389] on input "All of these answers are correct" at bounding box center [85, 389] width 9 height 9
radio input "true"
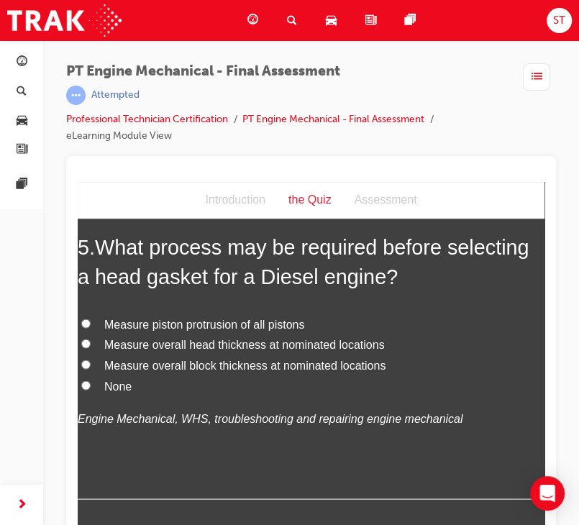
scroll to position [1366, 0]
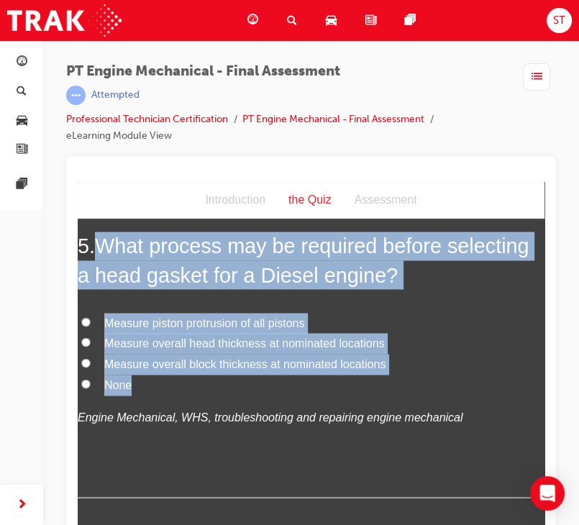
drag, startPoint x: 99, startPoint y: 243, endPoint x: 137, endPoint y: 374, distance: 137.1
click at [137, 374] on div "5 . What process may be required before selecting a head gasket for a Diesel en…" at bounding box center [311, 364] width 467 height 266
click at [84, 322] on input "Measure piston protrusion of all pistons" at bounding box center [85, 321] width 9 height 9
radio input "true"
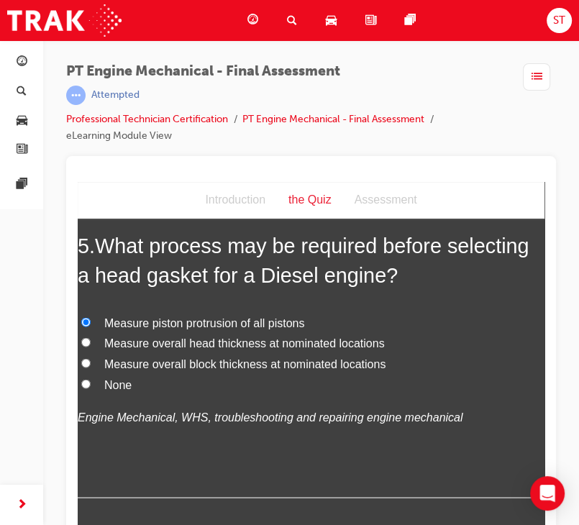
click at [179, 447] on div "5 . What process may be required before selecting a head gasket for a Diesel en…" at bounding box center [311, 364] width 467 height 266
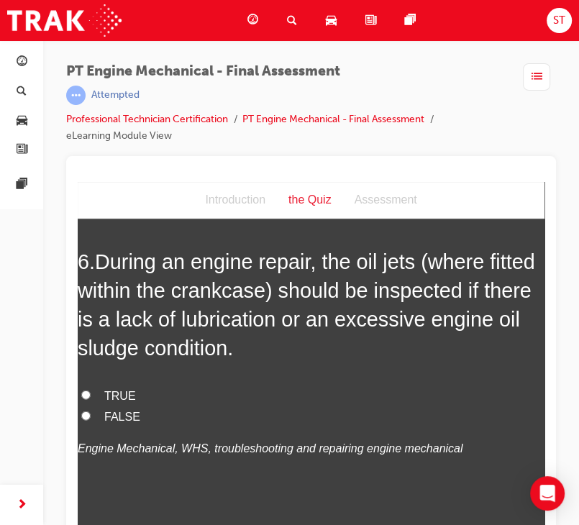
scroll to position [1686, 0]
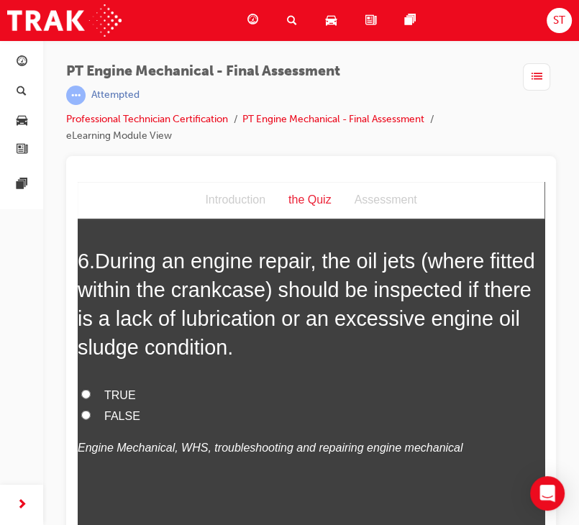
click at [86, 391] on input "TRUE" at bounding box center [85, 393] width 9 height 9
radio input "true"
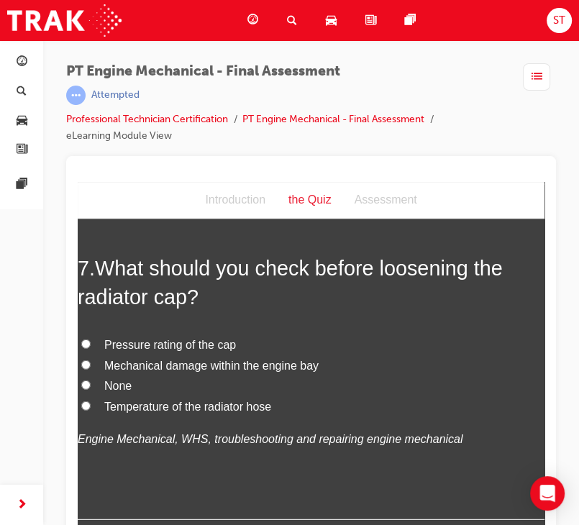
scroll to position [2033, 0]
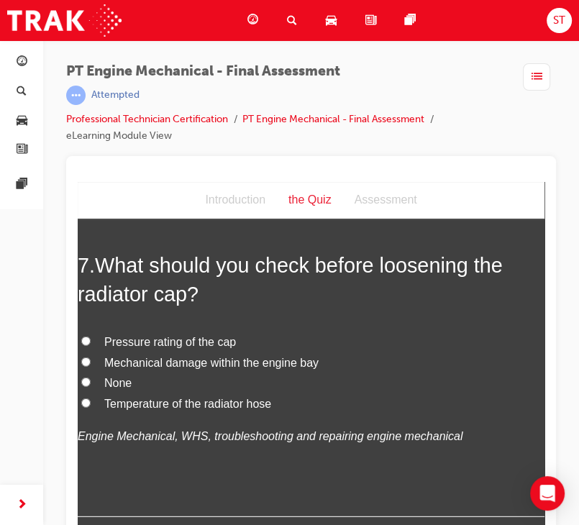
click at [84, 401] on input "Temperature of the radiator hose" at bounding box center [85, 402] width 9 height 9
radio input "true"
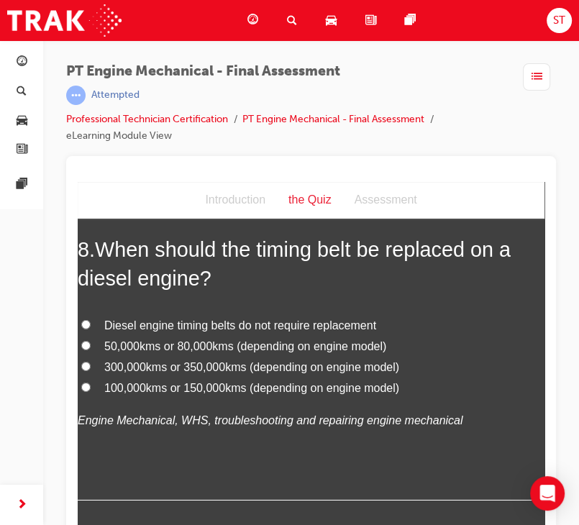
scroll to position [2385, 0]
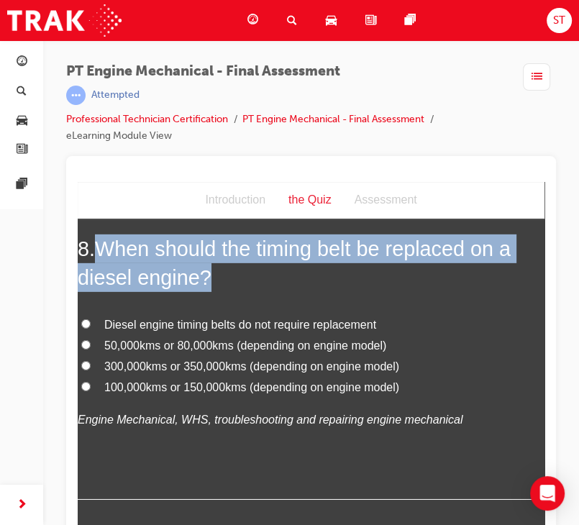
drag, startPoint x: 219, startPoint y: 282, endPoint x: 107, endPoint y: 253, distance: 116.8
click at [107, 253] on h2 "8 . When should the timing belt be replaced on a diesel engine?" at bounding box center [311, 263] width 467 height 58
click at [86, 340] on input "50,000kms or 80,000kms (depending on engine model)" at bounding box center [85, 344] width 9 height 9
radio input "true"
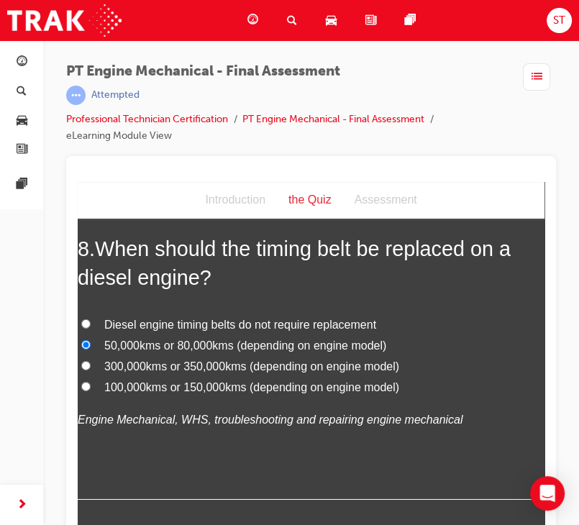
click at [366, 305] on div "8 . When should the timing belt be replaced on a diesel engine? Diesel engine t…" at bounding box center [311, 367] width 467 height 266
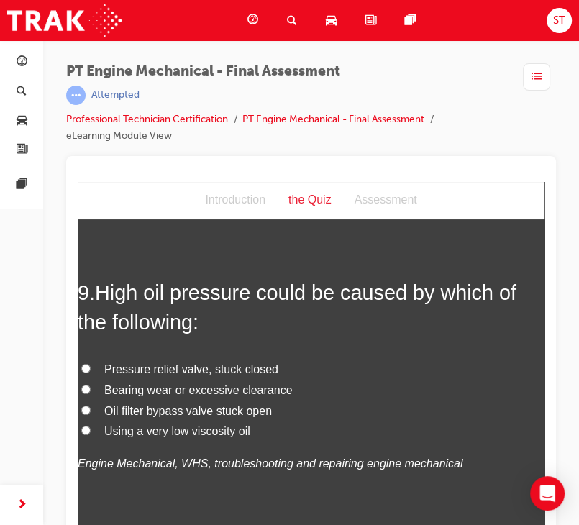
scroll to position [2675, 0]
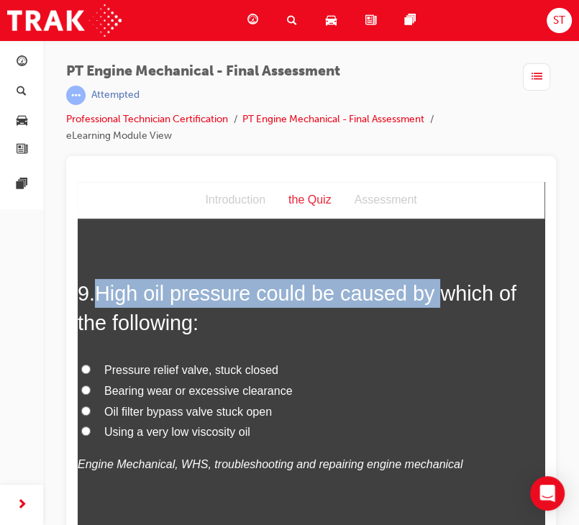
drag, startPoint x: 104, startPoint y: 285, endPoint x: 432, endPoint y: 292, distance: 328.2
click at [432, 292] on span "High oil pressure could be caused by which of the following:" at bounding box center [297, 307] width 439 height 52
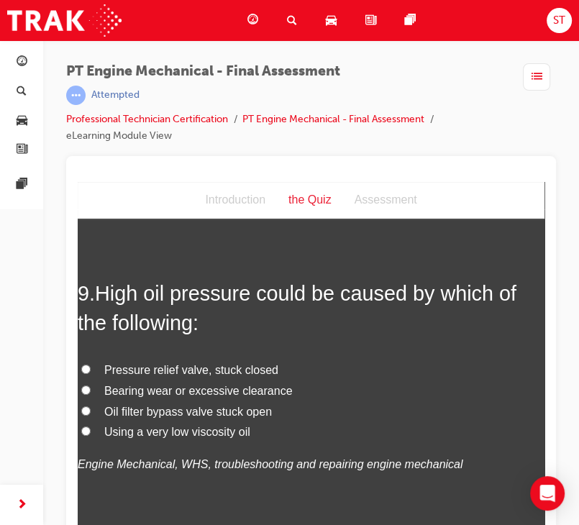
click at [312, 343] on div "9 . High oil pressure could be caused by which of the following: Pressure relie…" at bounding box center [311, 411] width 467 height 266
click at [86, 426] on input "Using a very low viscosity oil" at bounding box center [85, 430] width 9 height 9
radio input "true"
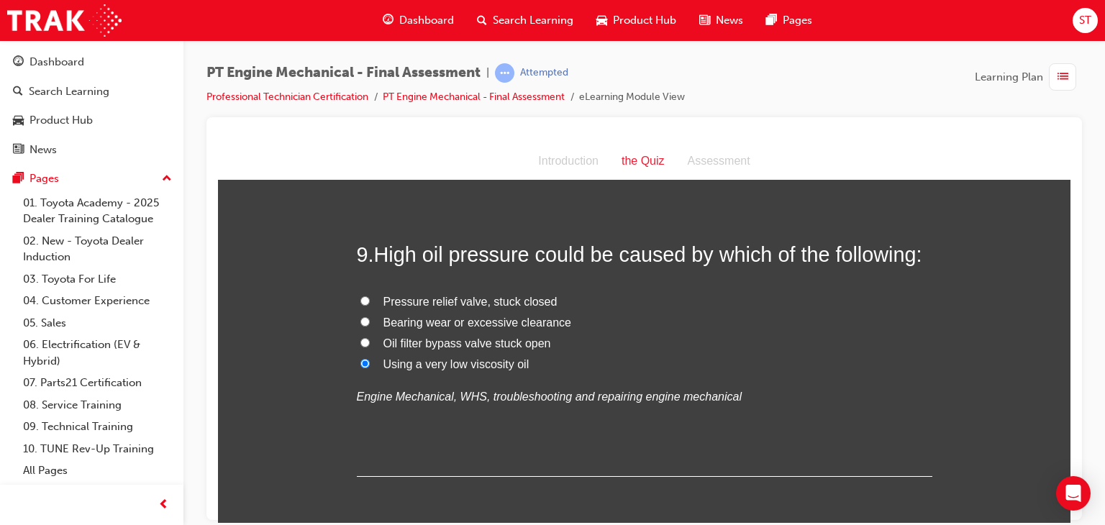
scroll to position [2620, 0]
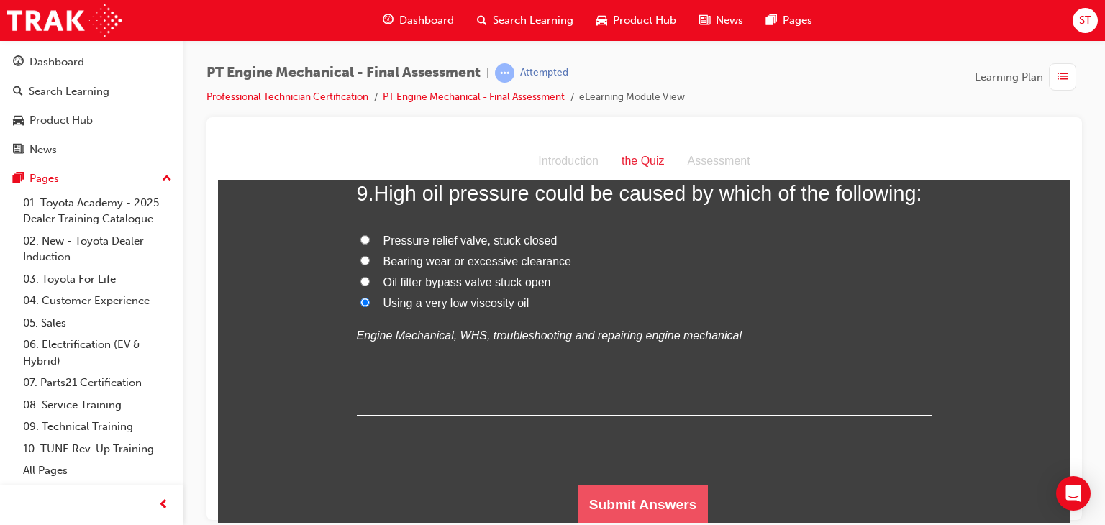
click at [638, 508] on button "Submit Answers" at bounding box center [643, 504] width 131 height 40
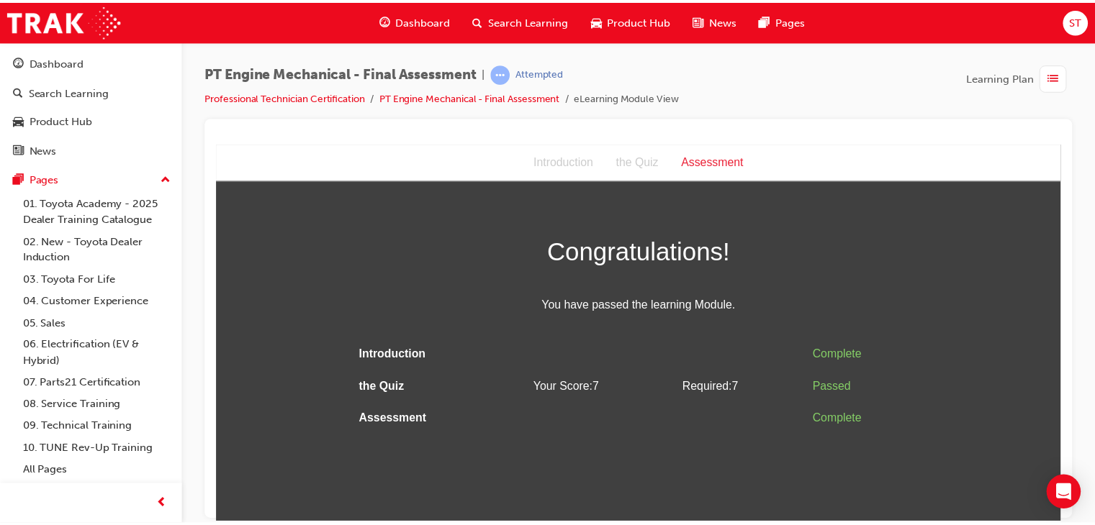
scroll to position [0, 0]
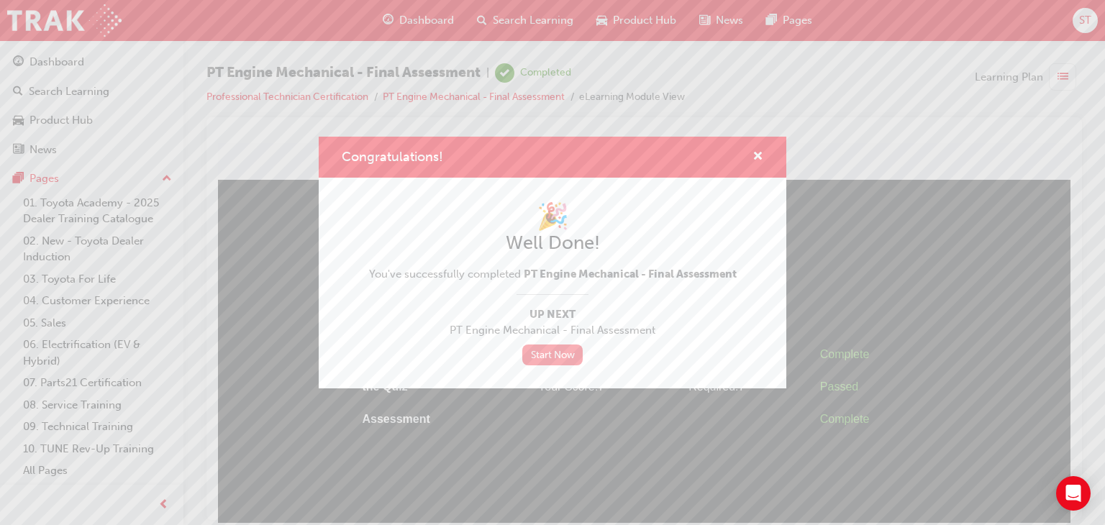
click at [558, 356] on link "Start Now" at bounding box center [552, 355] width 60 height 21
click at [753, 153] on button "Congratulations!" at bounding box center [758, 157] width 11 height 18
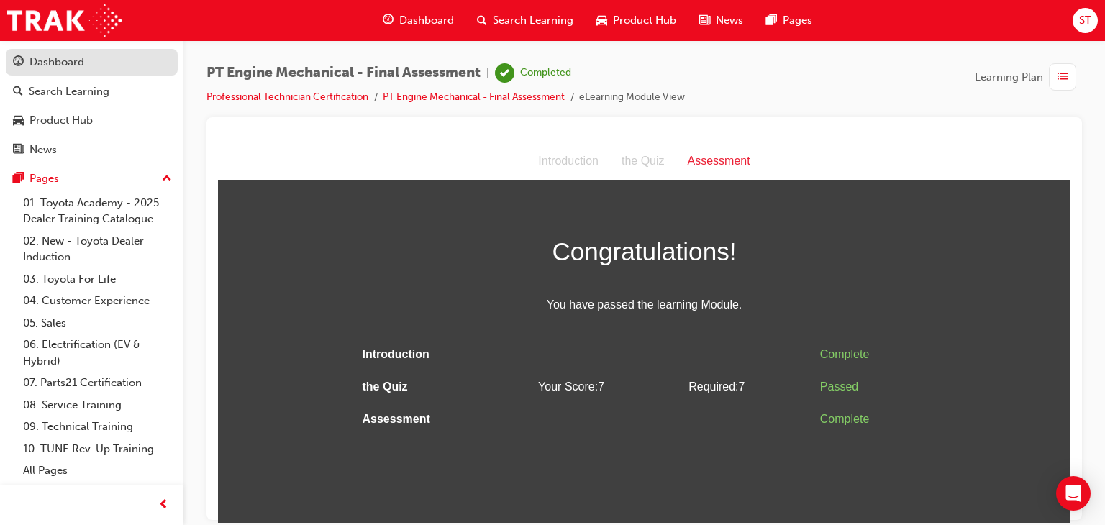
click at [66, 69] on div "Dashboard" at bounding box center [57, 62] width 55 height 17
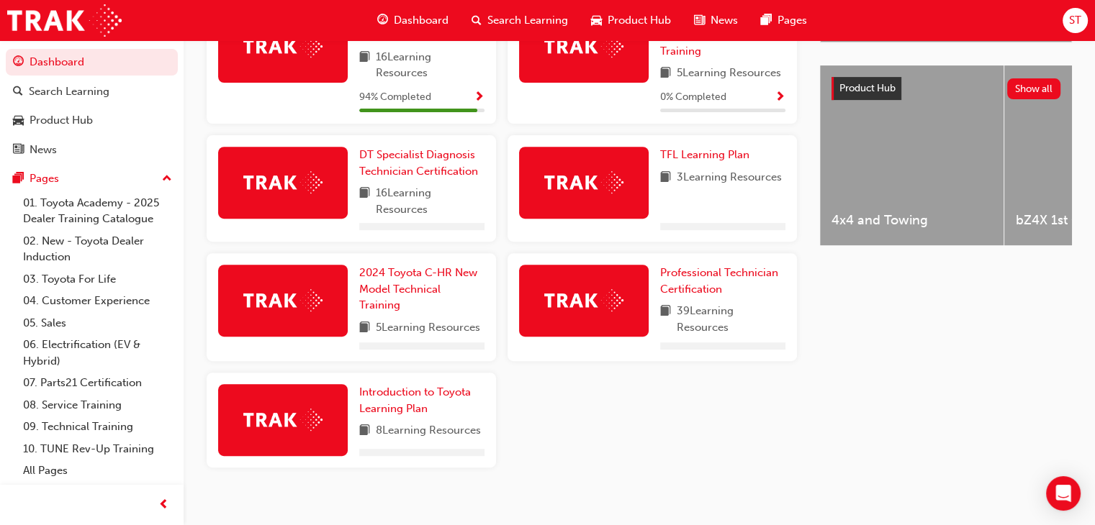
scroll to position [558, 0]
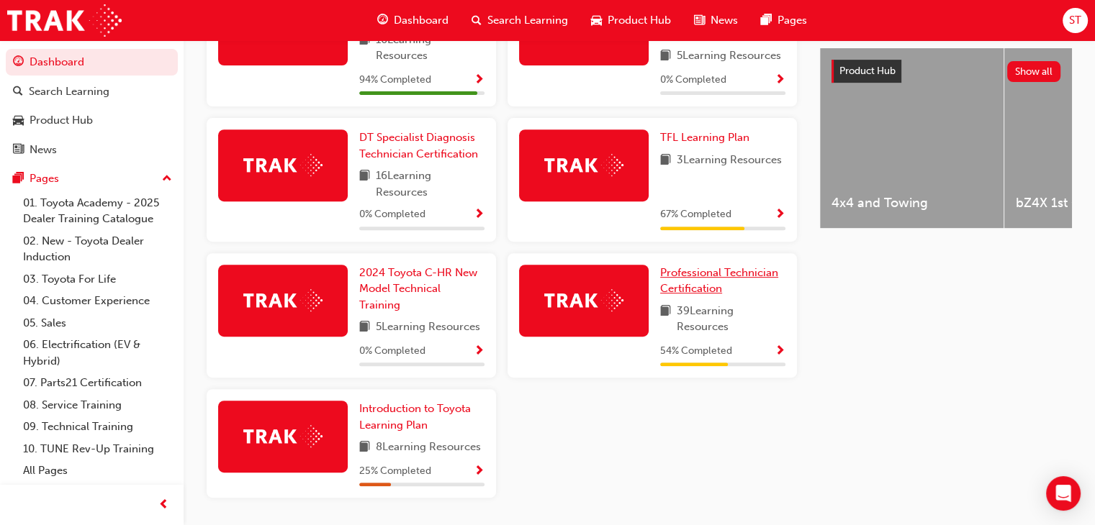
click at [717, 284] on link "Professional Technician Certification" at bounding box center [722, 281] width 125 height 32
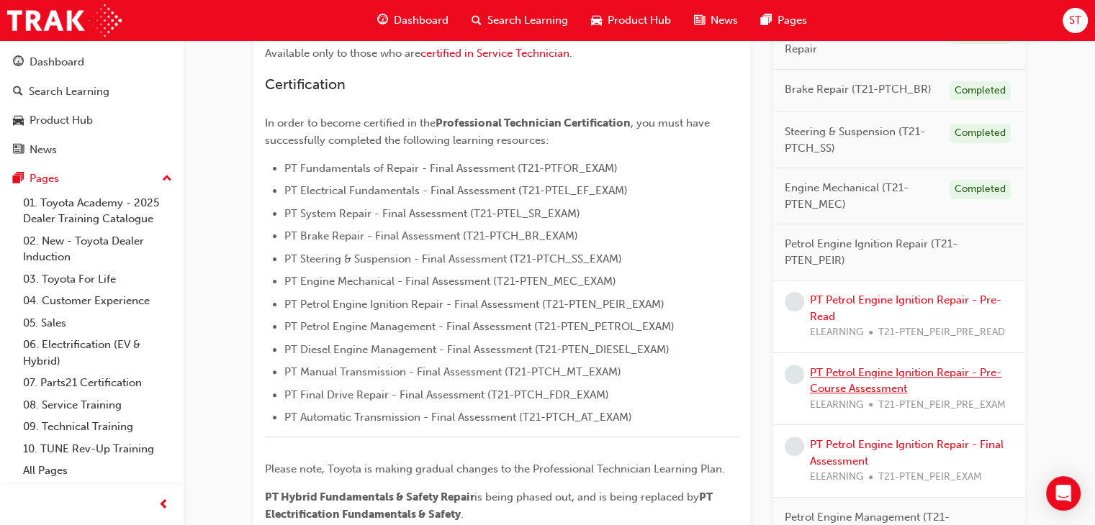
scroll to position [333, 0]
click at [898, 294] on link "PT Petrol Engine Ignition Repair - Pre-Read" at bounding box center [905, 309] width 191 height 30
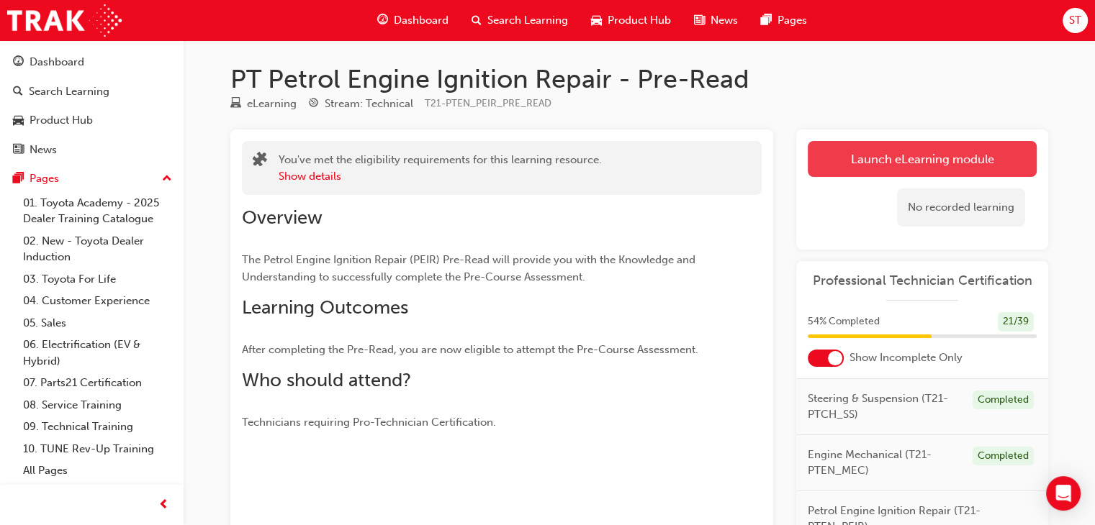
click at [832, 156] on link "Launch eLearning module" at bounding box center [921, 159] width 229 height 36
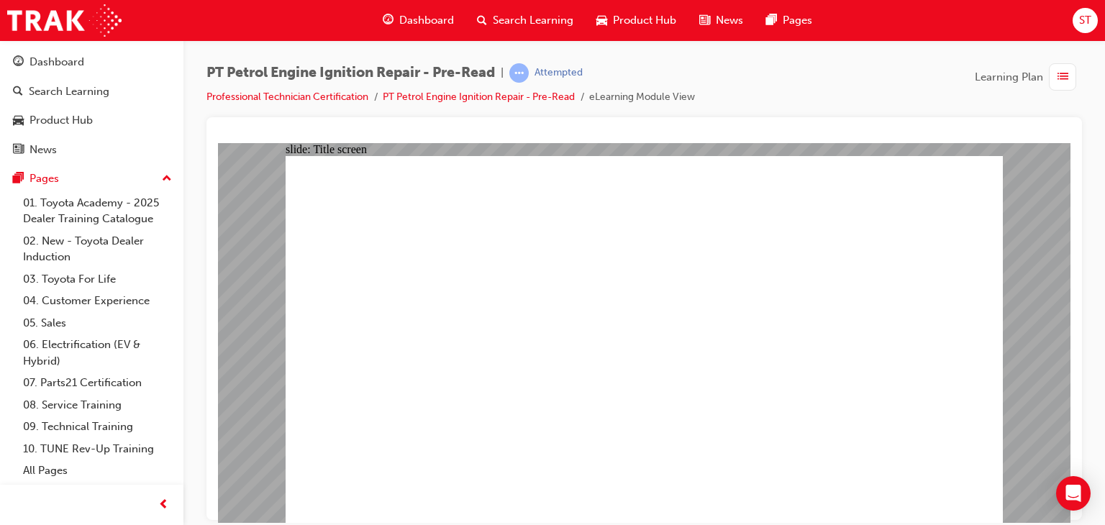
click at [1018, 199] on div "slide: PDF BACK I have read this document BACK I have read this document" at bounding box center [644, 332] width 853 height 380
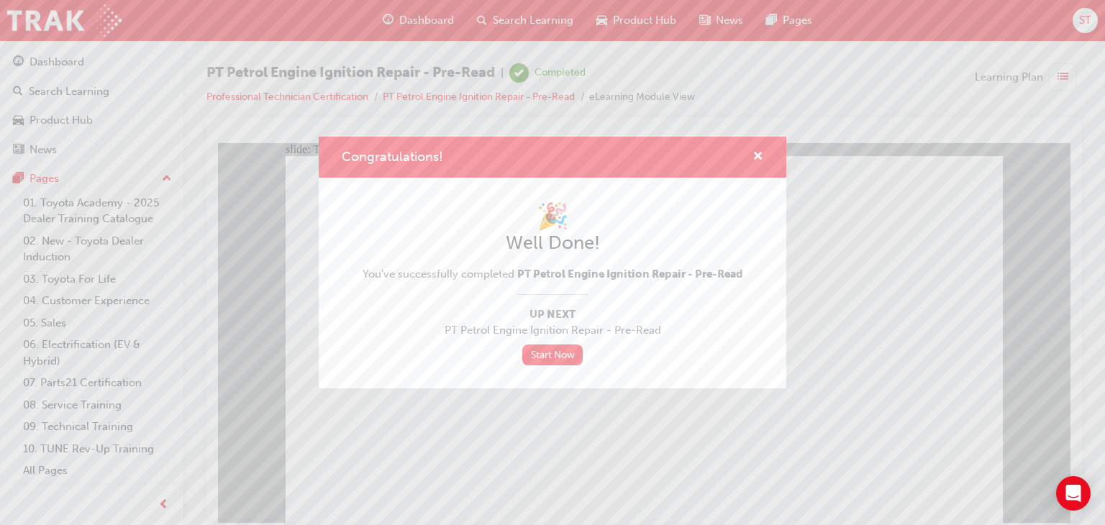
click at [517, 436] on div "Congratulations! 🎉 Well Done! You've successfully completed PT Petrol Engine Ig…" at bounding box center [552, 262] width 1105 height 525
